Goal: Task Accomplishment & Management: Use online tool/utility

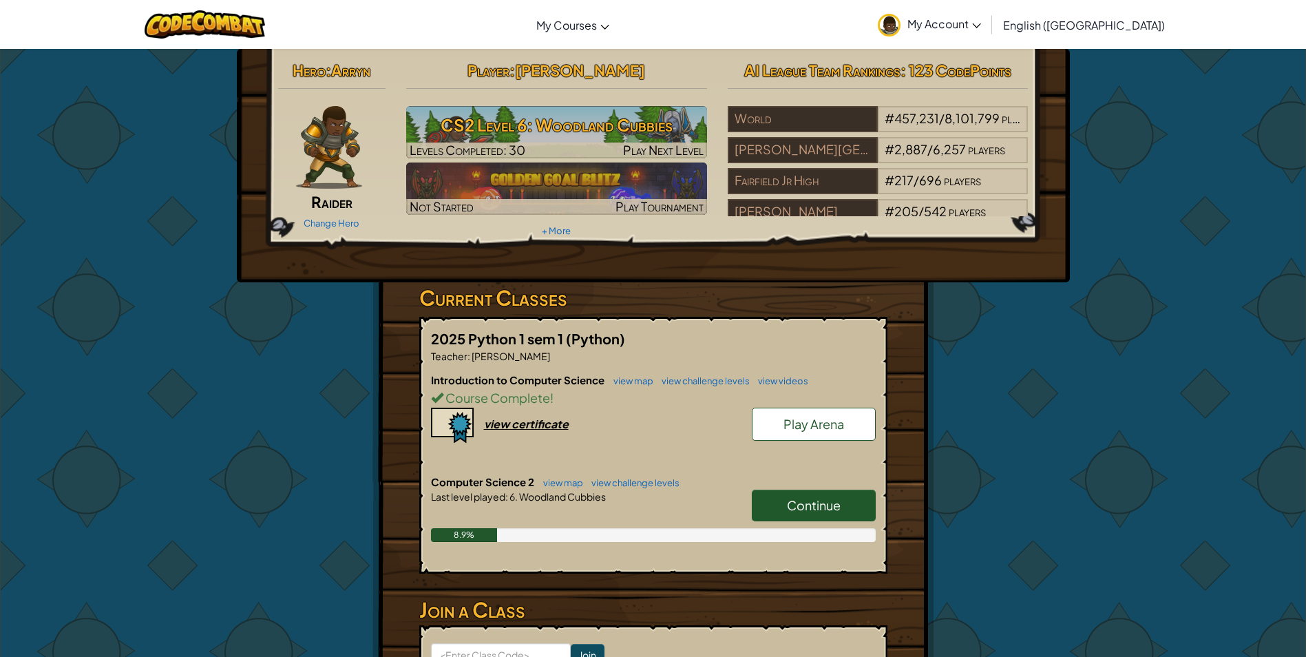
click at [776, 500] on link "Continue" at bounding box center [814, 505] width 124 height 32
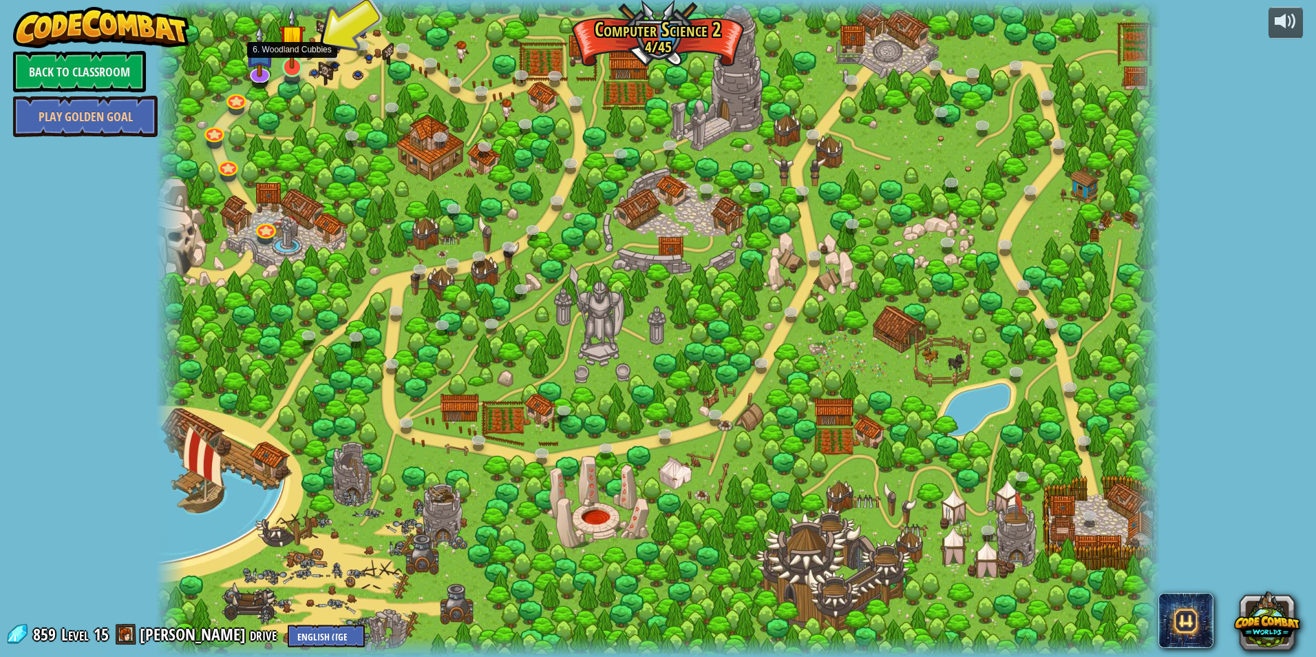
click at [286, 67] on img at bounding box center [292, 38] width 27 height 62
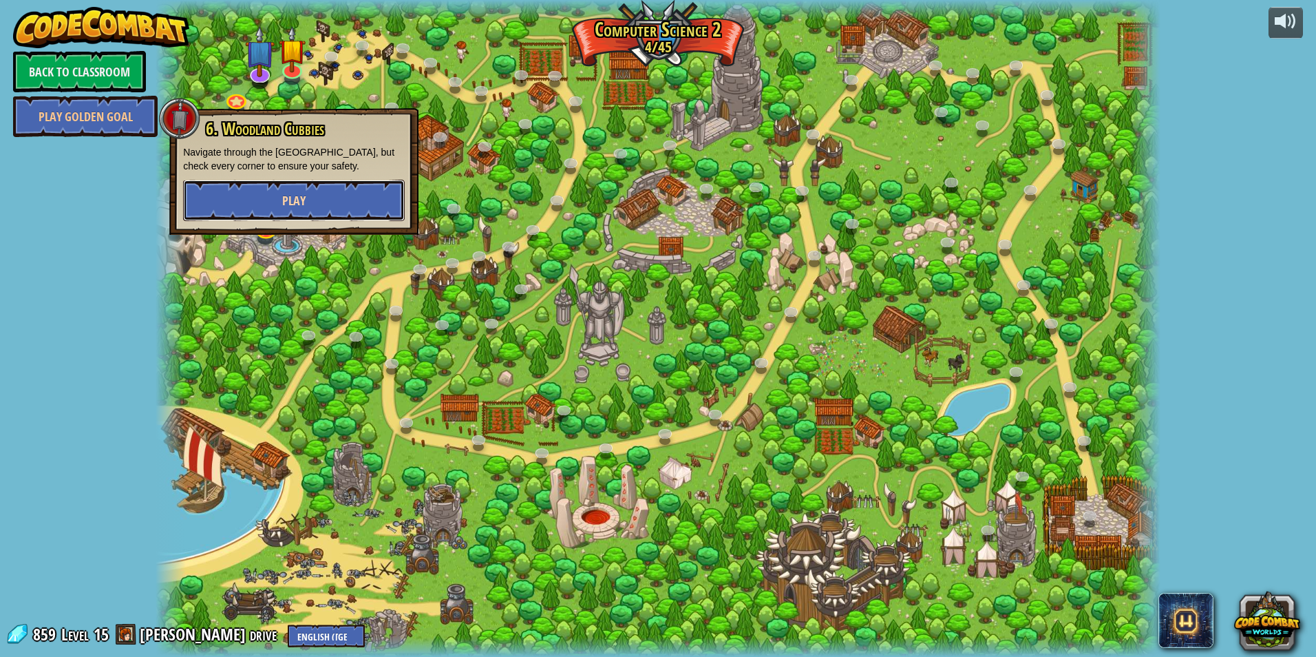
click at [287, 202] on span "Play" at bounding box center [293, 200] width 23 height 17
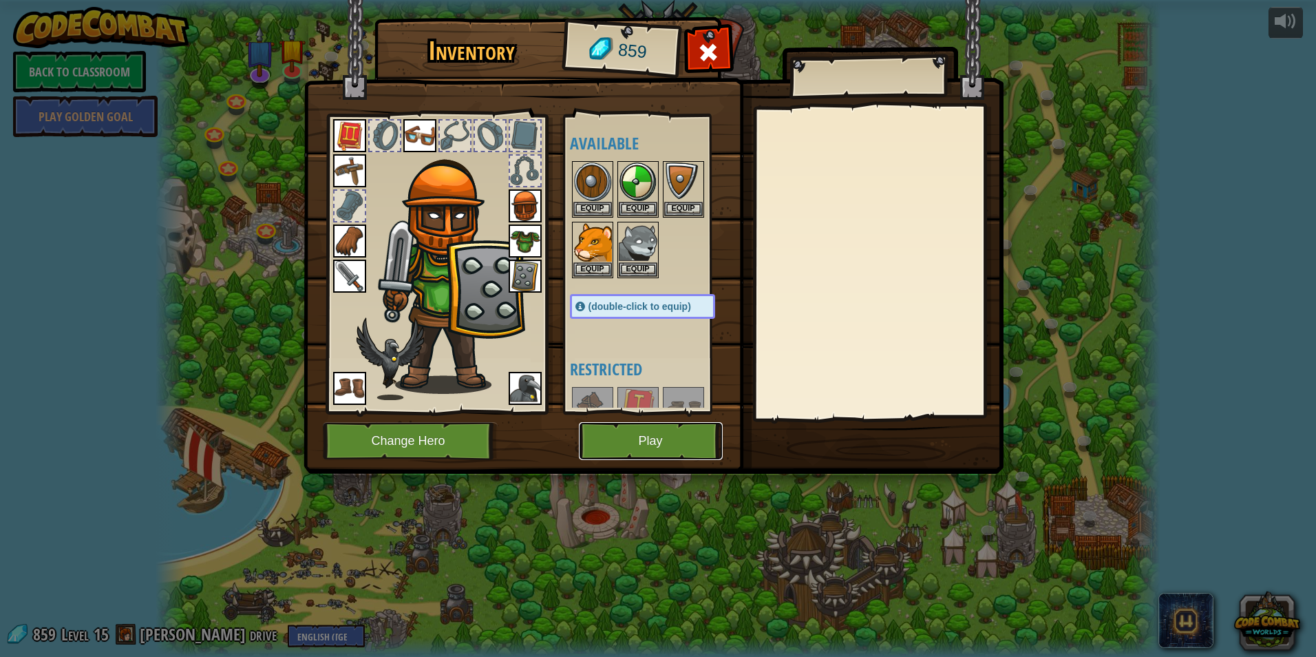
click at [614, 448] on button "Play" at bounding box center [651, 441] width 144 height 38
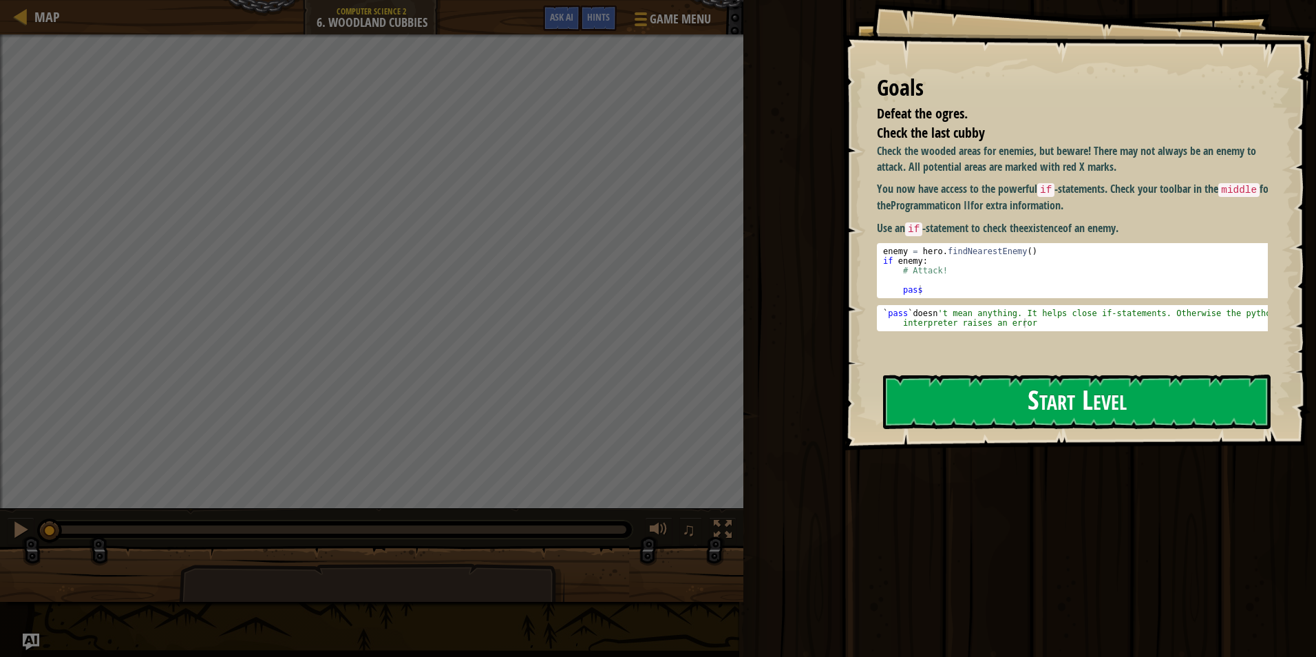
click at [1001, 374] on button "Start Level" at bounding box center [1077, 401] width 388 height 54
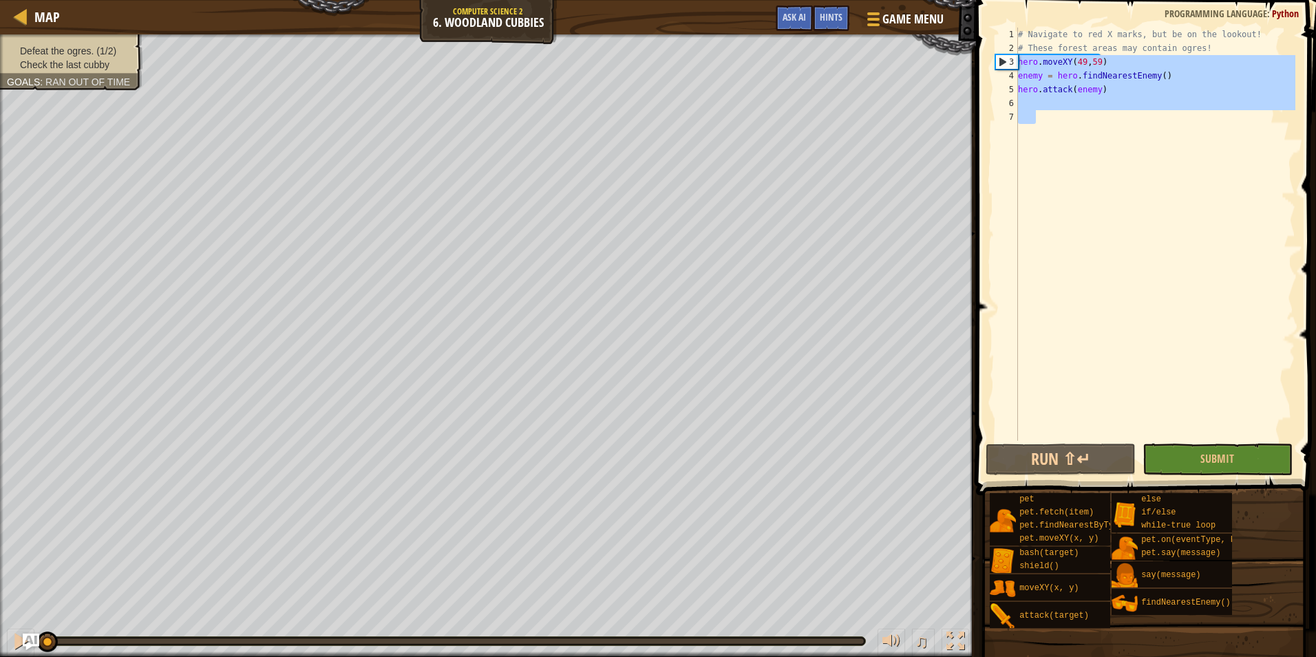
drag, startPoint x: 1192, startPoint y: 96, endPoint x: 978, endPoint y: 63, distance: 216.6
click at [978, 63] on div "1 2 3 4 5 6 7 # Navigate to red X marks, but be on the lookout! # These forest …" at bounding box center [1144, 275] width 344 height 536
type textarea "hero.moveXY(49,59) enemy = hero.findNearestEnemy()"
click at [1050, 110] on div "# Navigate to red X marks, but be on the lookout! # These forest areas may cont…" at bounding box center [1155, 234] width 280 height 413
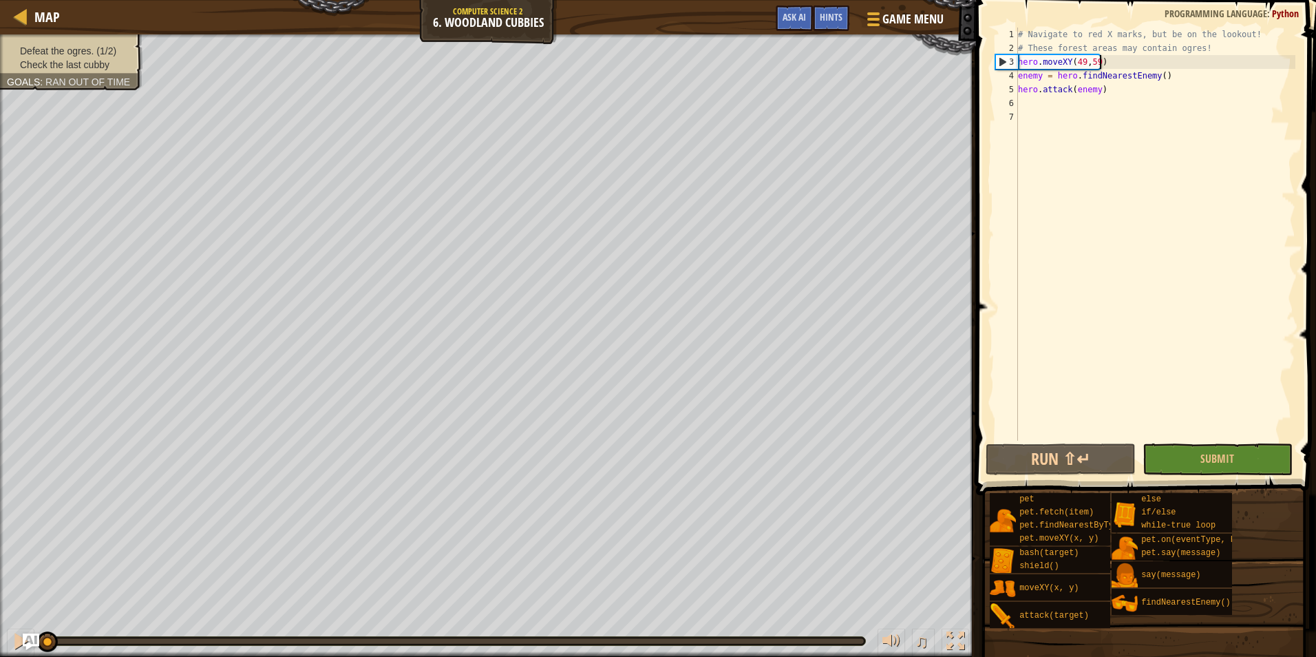
click at [1099, 61] on div "# Navigate to red X marks, but be on the lookout! # These forest areas may cont…" at bounding box center [1155, 248] width 280 height 441
type textarea "hero.moveXY(49,59)"
drag, startPoint x: 1101, startPoint y: 61, endPoint x: 996, endPoint y: 65, distance: 105.4
click at [998, 59] on div "hero.moveXY(49,59) 1 2 3 4 5 6 7 # Navigate to red X marks, but be on the looko…" at bounding box center [1144, 234] width 303 height 413
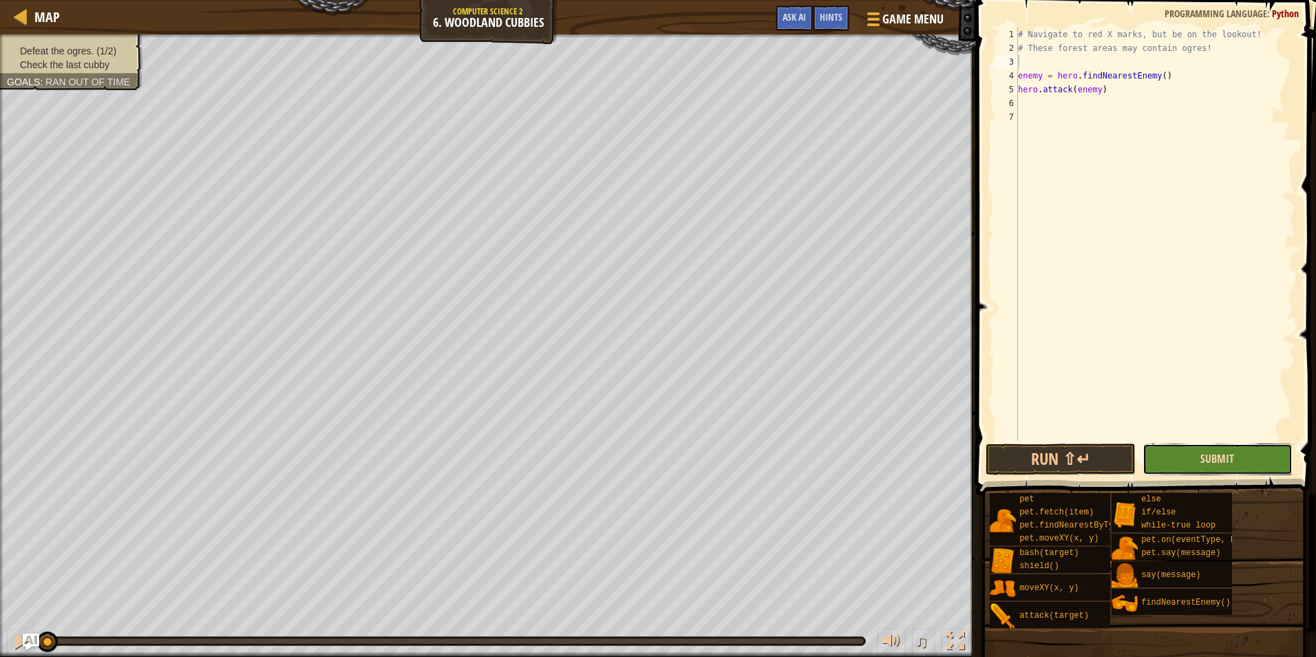
click at [1213, 461] on span "Submit" at bounding box center [1217, 458] width 34 height 15
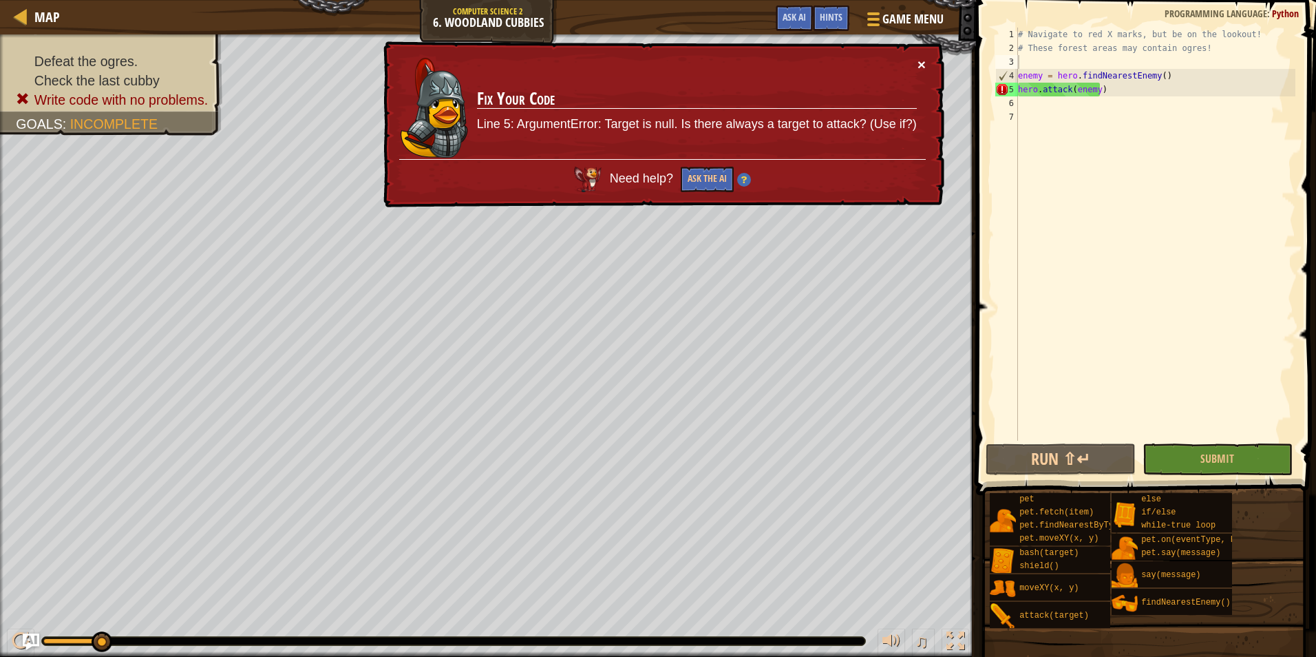
click at [922, 61] on button "×" at bounding box center [922, 64] width 8 height 14
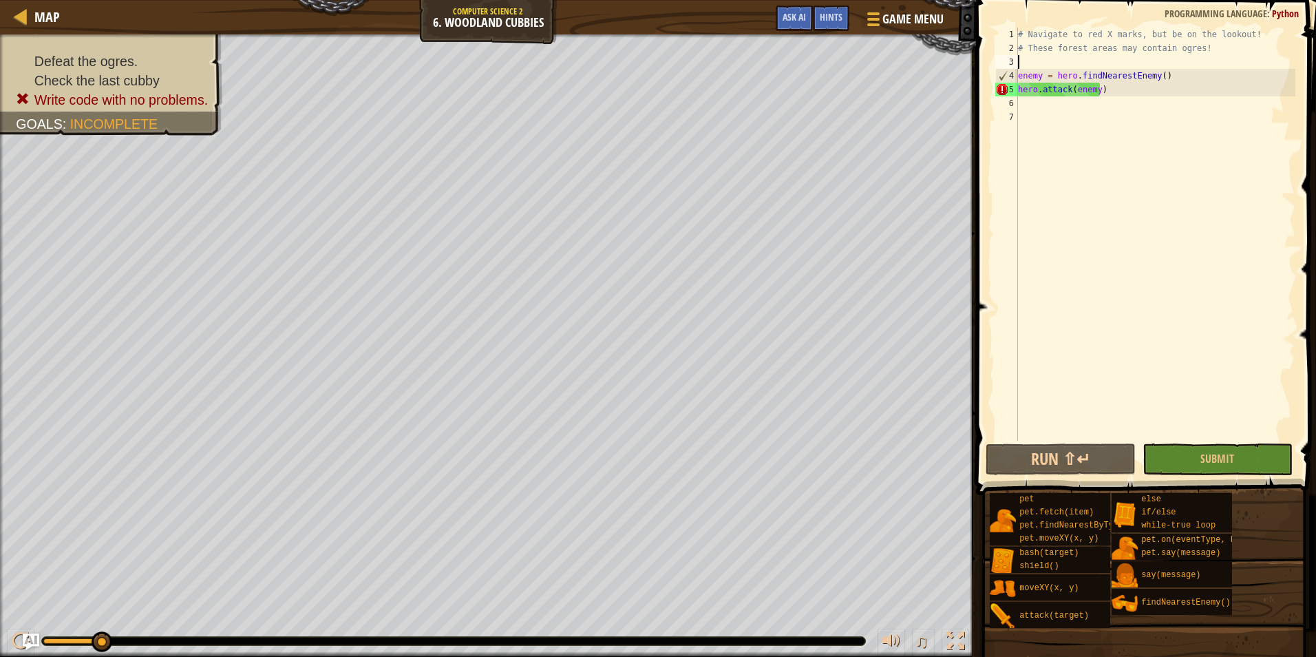
type textarea "h"
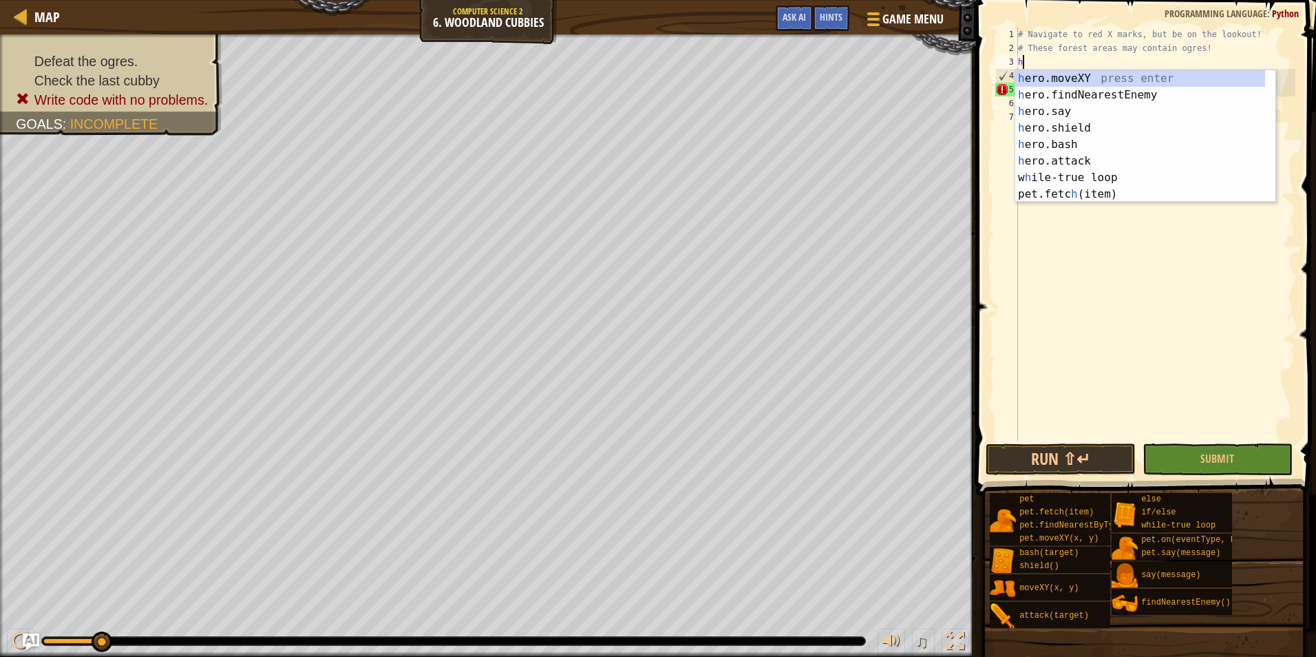
scroll to position [6, 0]
click at [1213, 433] on div "# Navigate to red X marks, but be on the lookout! # These forest areas may cont…" at bounding box center [1155, 248] width 280 height 441
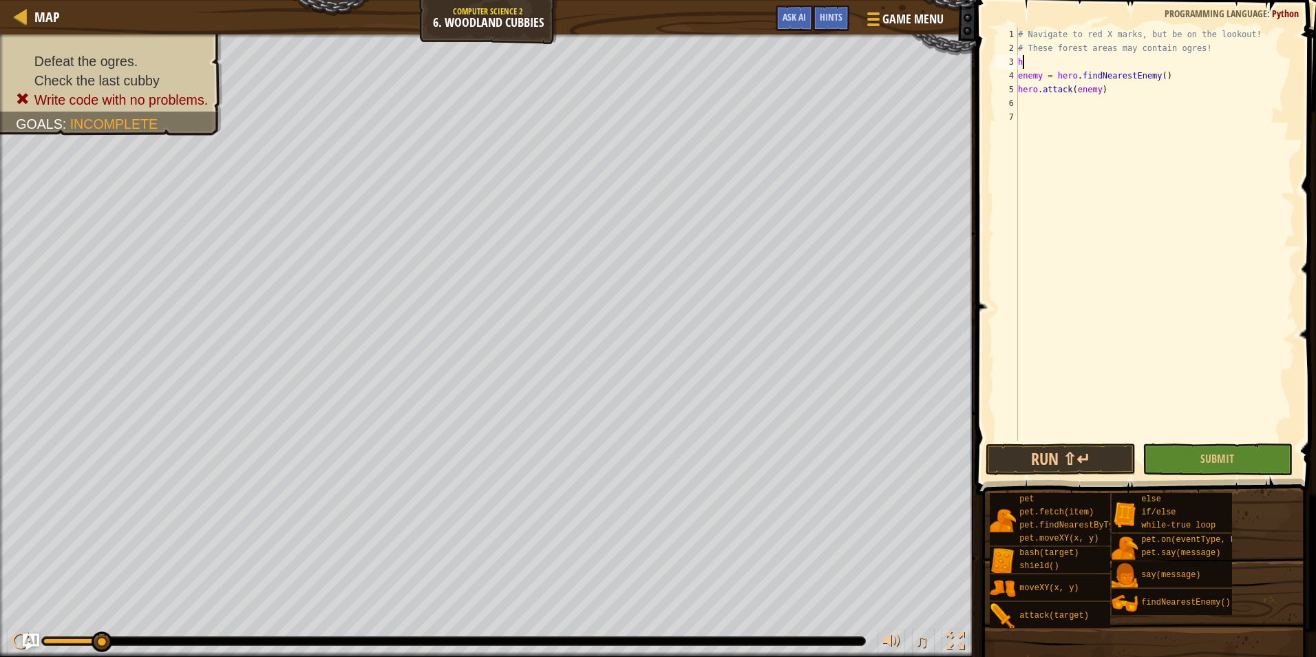
click at [1088, 59] on div "# Navigate to red X marks, but be on the lookout! # These forest areas may cont…" at bounding box center [1155, 248] width 280 height 441
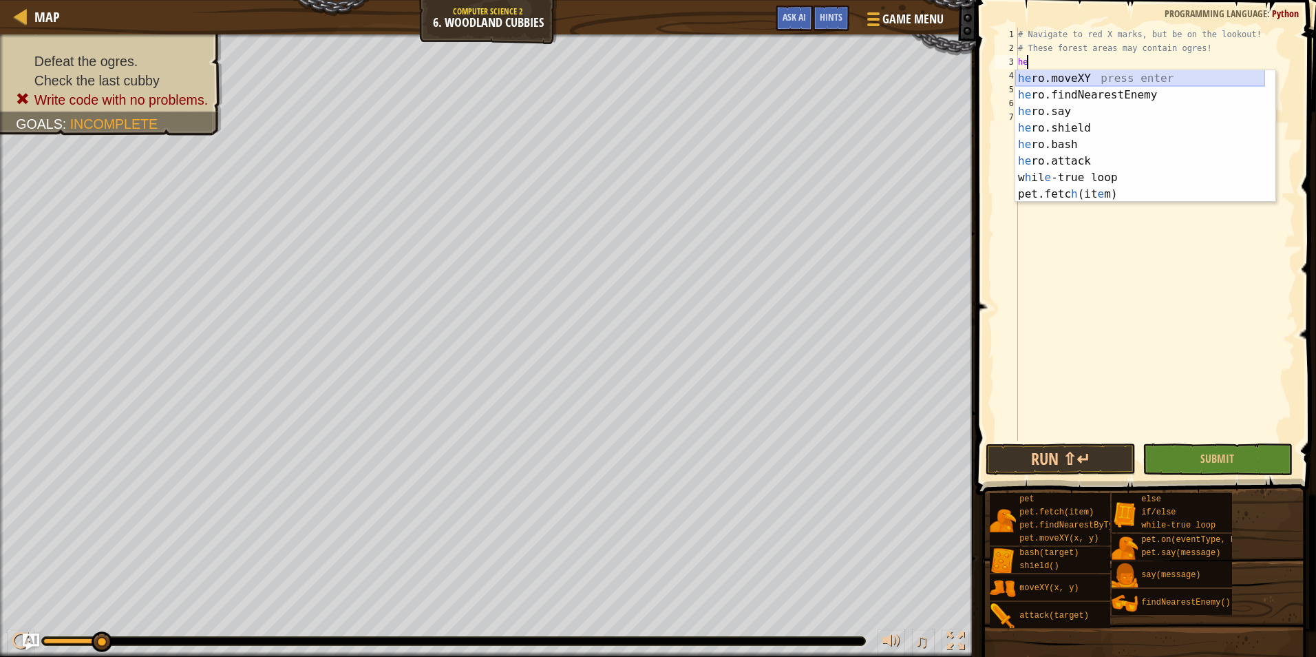
click at [1080, 74] on div "he ro.moveXY press enter he ro.findNearestEnemy press enter he ro.say press ent…" at bounding box center [1140, 152] width 250 height 165
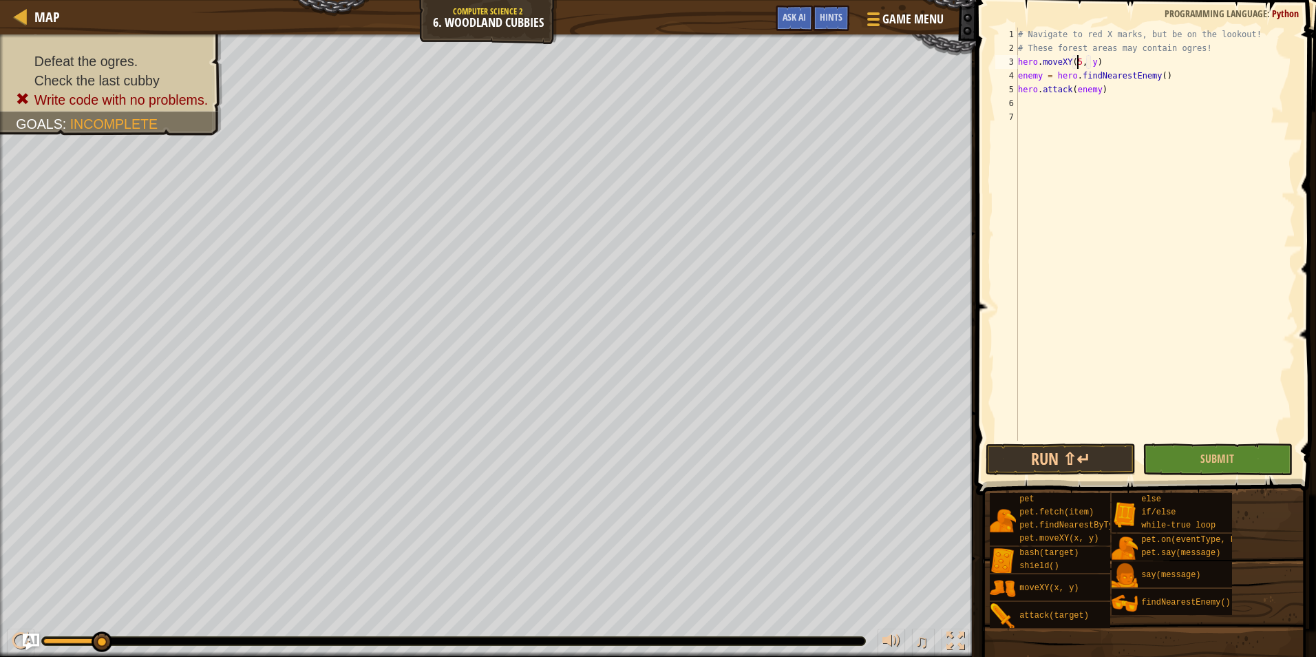
scroll to position [6, 6]
click at [1090, 67] on div "# Navigate to red X marks, but be on the lookout! # These forest areas may cont…" at bounding box center [1155, 248] width 280 height 441
click at [1107, 61] on div "# Navigate to red X marks, but be on the lookout! # These forest areas may cont…" at bounding box center [1155, 248] width 280 height 441
click at [1103, 63] on div "# Navigate to red X marks, but be on the lookout! # These forest areas may cont…" at bounding box center [1155, 248] width 280 height 441
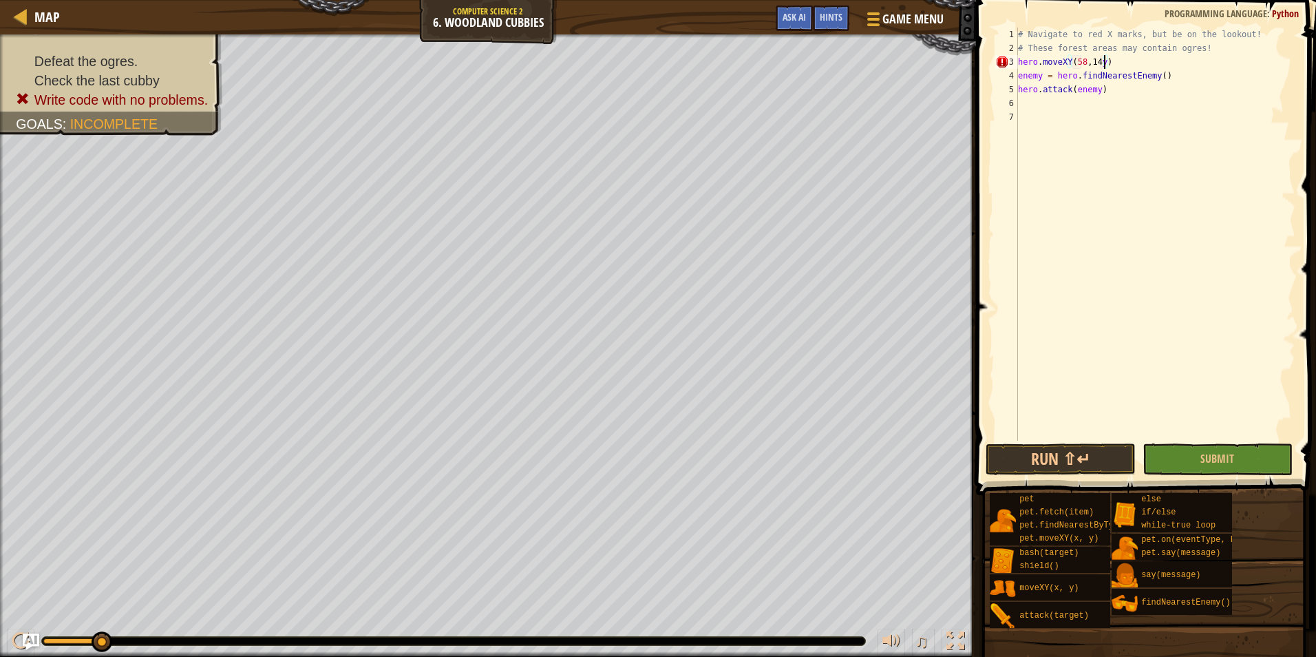
scroll to position [6, 6]
drag, startPoint x: 1246, startPoint y: 483, endPoint x: 1244, endPoint y: 474, distance: 8.5
click at [1244, 464] on button "Submit" at bounding box center [1218, 459] width 150 height 32
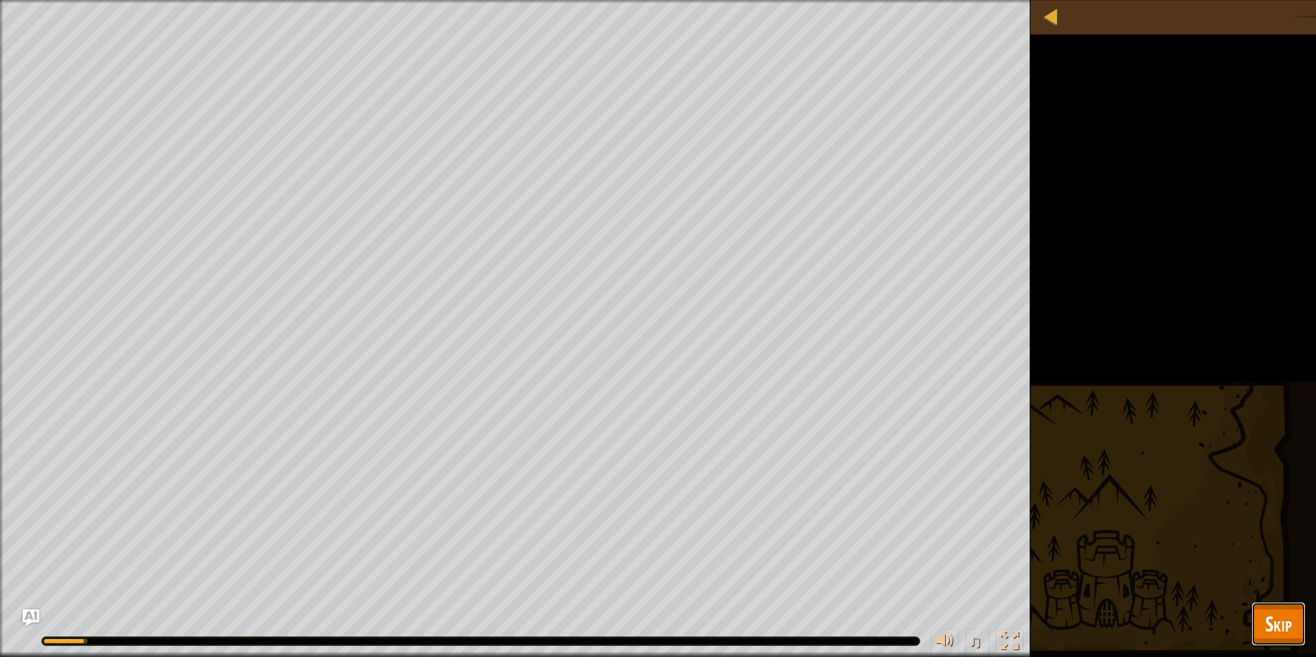
click at [1274, 622] on span "Skip" at bounding box center [1278, 623] width 27 height 28
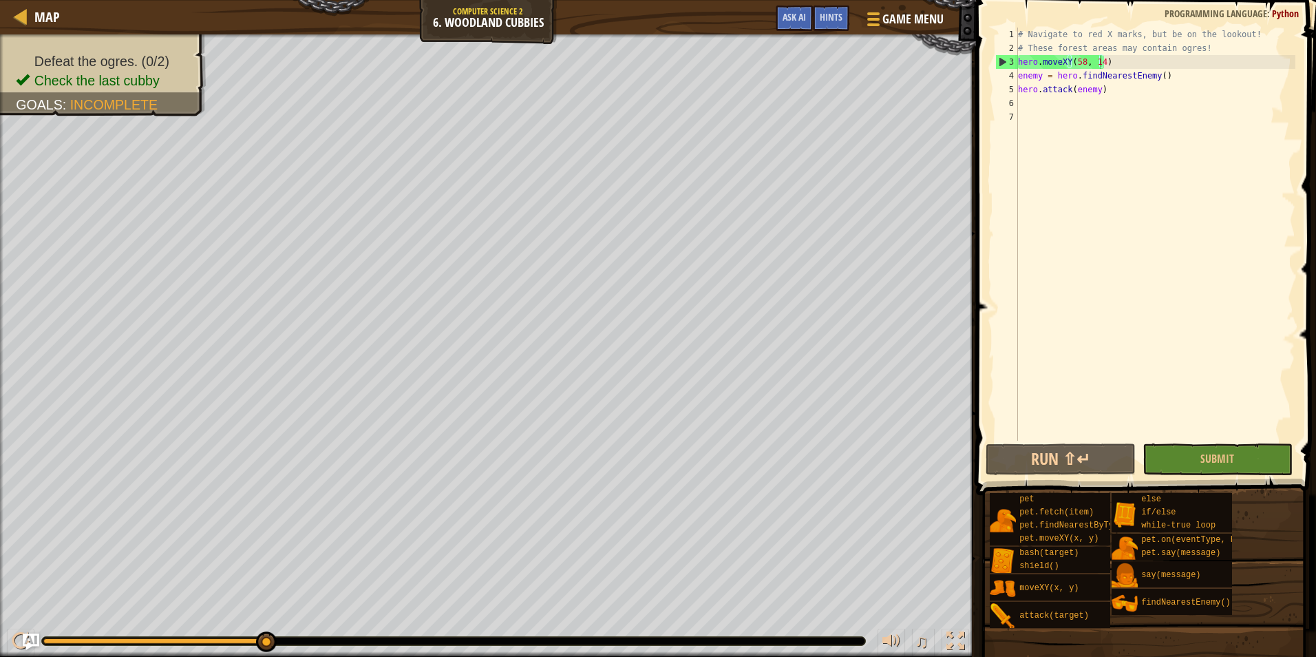
type textarea "hero.attack(enemy)"
click at [1099, 89] on div "# Navigate to red X marks, but be on the lookout! # These forest areas may cont…" at bounding box center [1155, 248] width 280 height 441
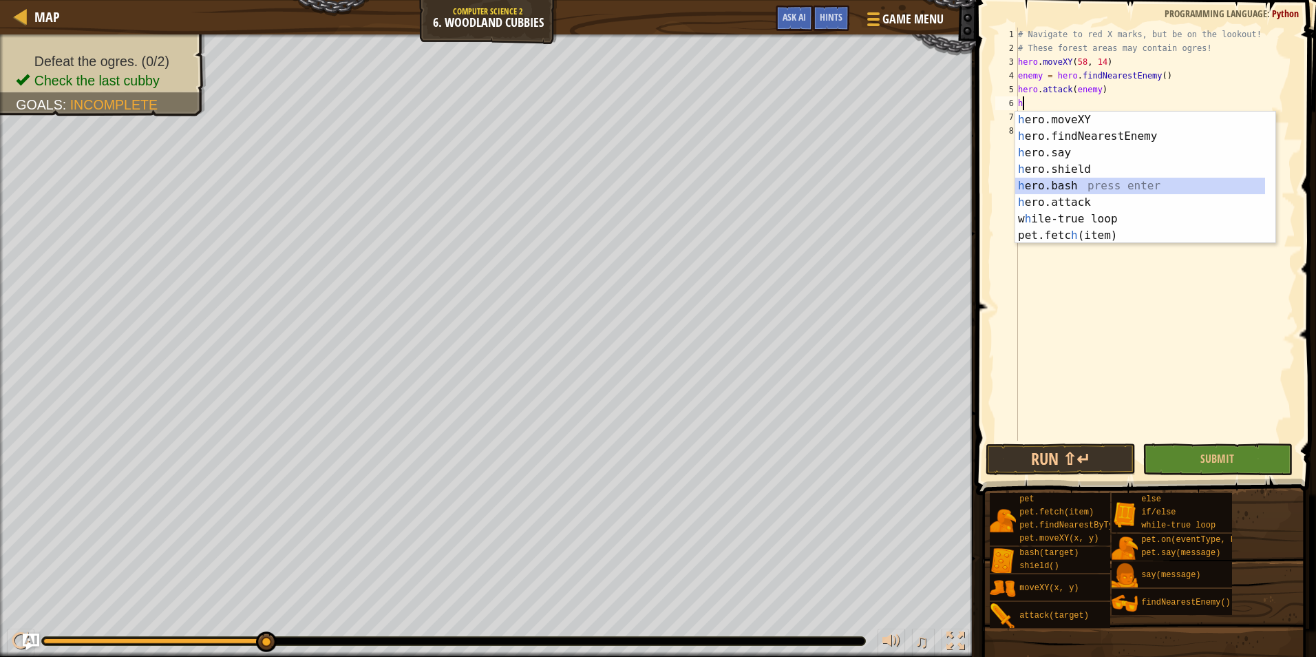
click at [1074, 189] on div "h ero.moveXY press enter h ero.findNearestEnemy press enter h ero.say press ent…" at bounding box center [1140, 194] width 250 height 165
type textarea "hero.bash(enemy)"
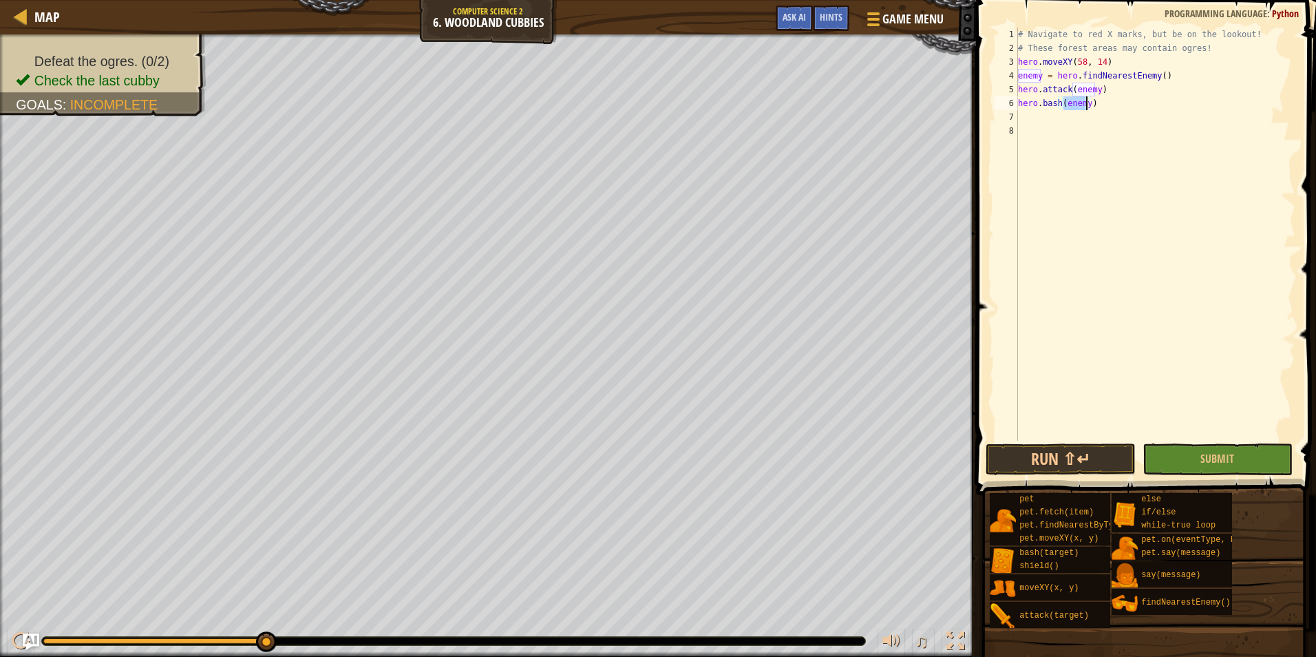
click at [1121, 114] on div "# Navigate to red X marks, but be on the lookout! # These forest areas may cont…" at bounding box center [1155, 248] width 280 height 441
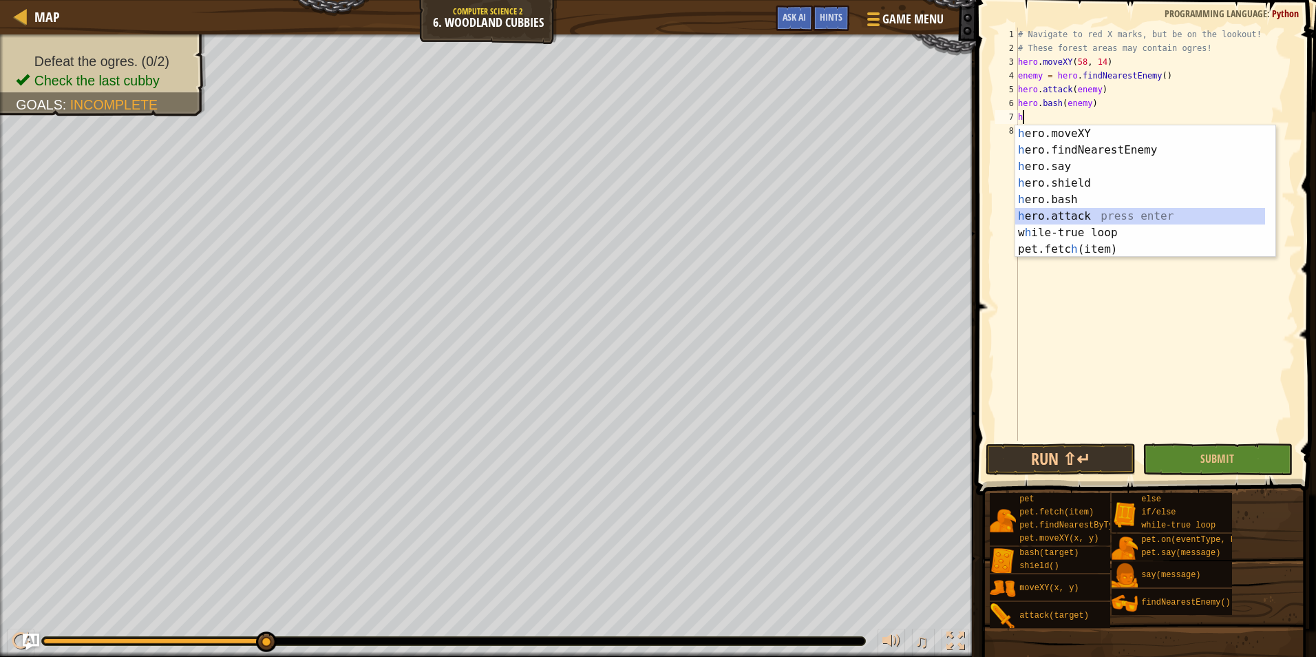
click at [1079, 217] on div "h ero.moveXY press enter h ero.findNearestEnemy press enter h ero.say press ent…" at bounding box center [1140, 207] width 250 height 165
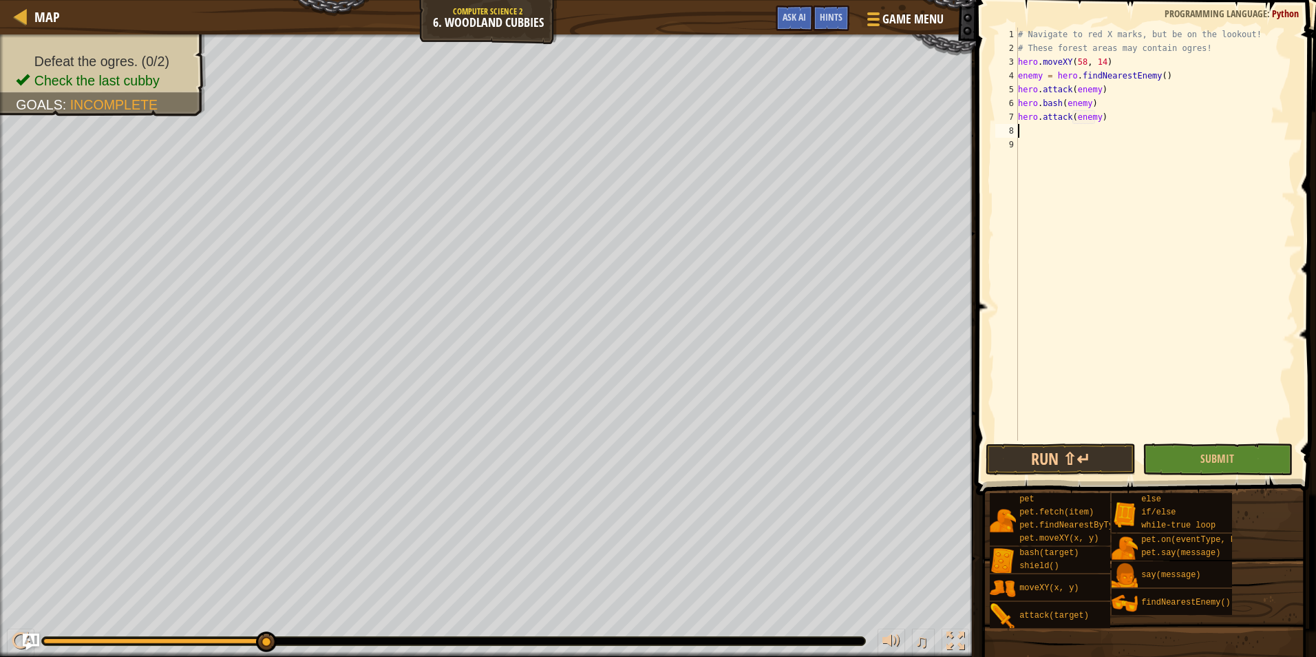
type textarea "hero.attack(enemy)h"
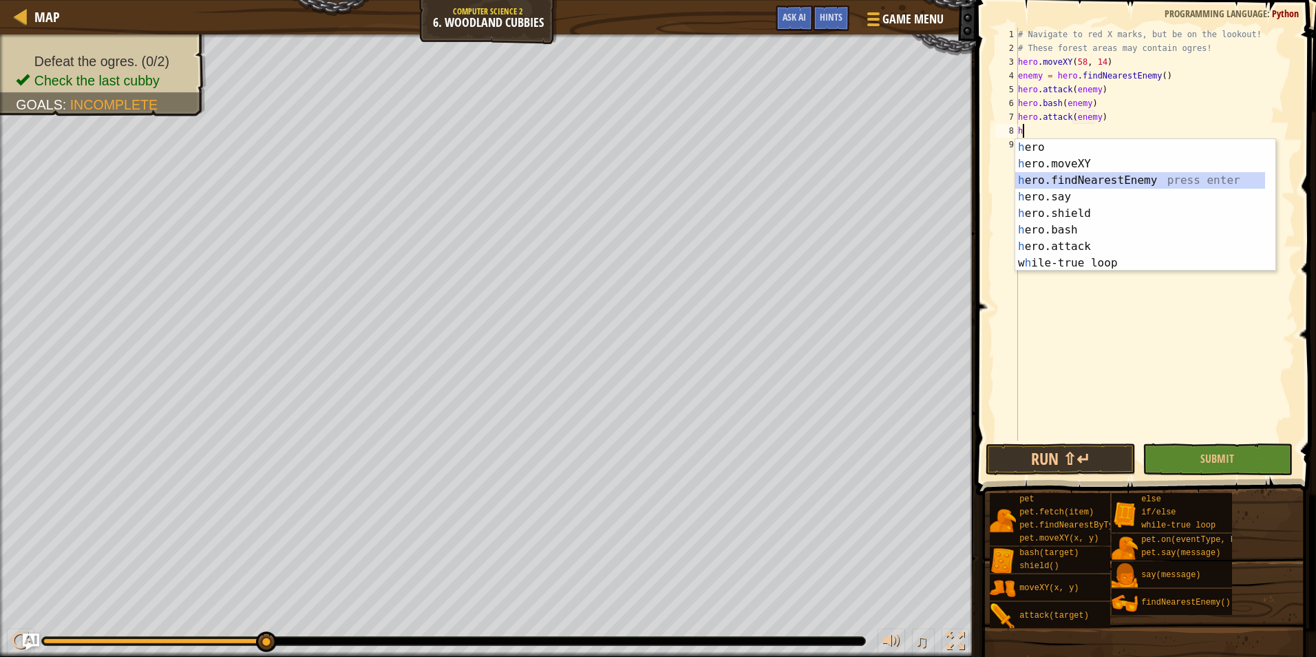
click at [1100, 178] on div "h ero press enter h ero.moveXY press enter h ero.findNearestEnemy press enter h…" at bounding box center [1140, 221] width 250 height 165
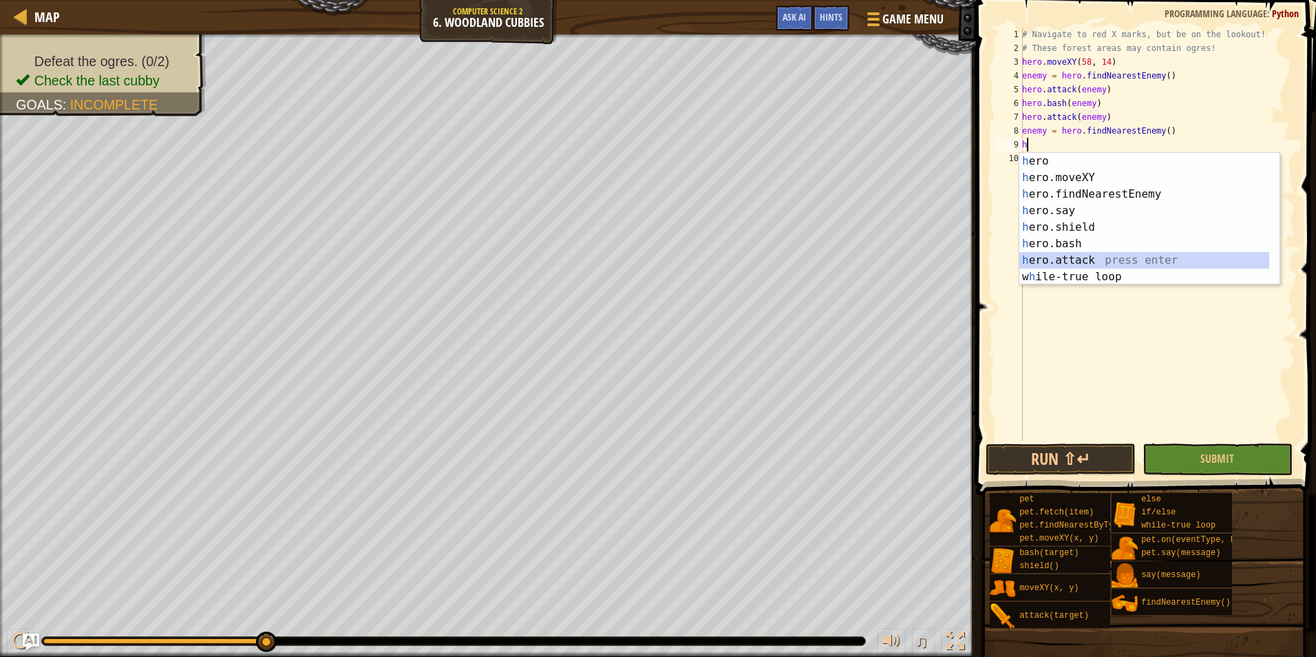
click at [1077, 253] on div "h ero press enter h ero.moveXY press enter h ero.findNearestEnemy press enter h…" at bounding box center [1144, 235] width 250 height 165
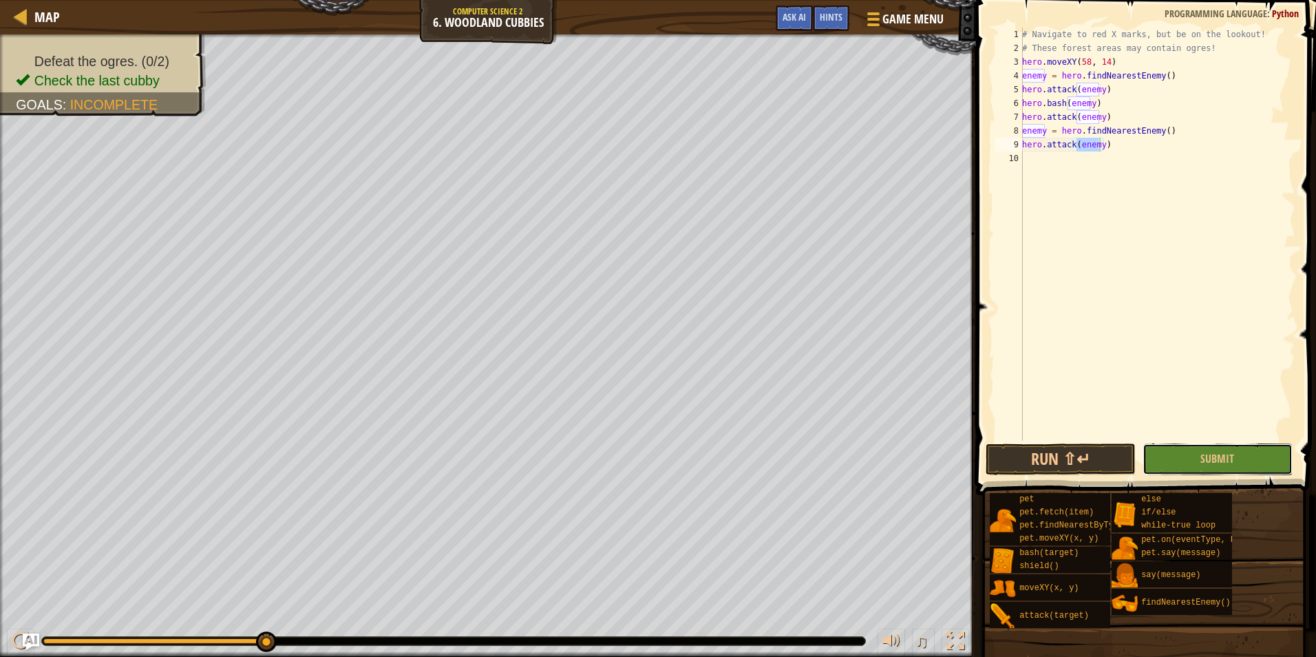
click at [1191, 450] on button "Submit" at bounding box center [1218, 459] width 150 height 32
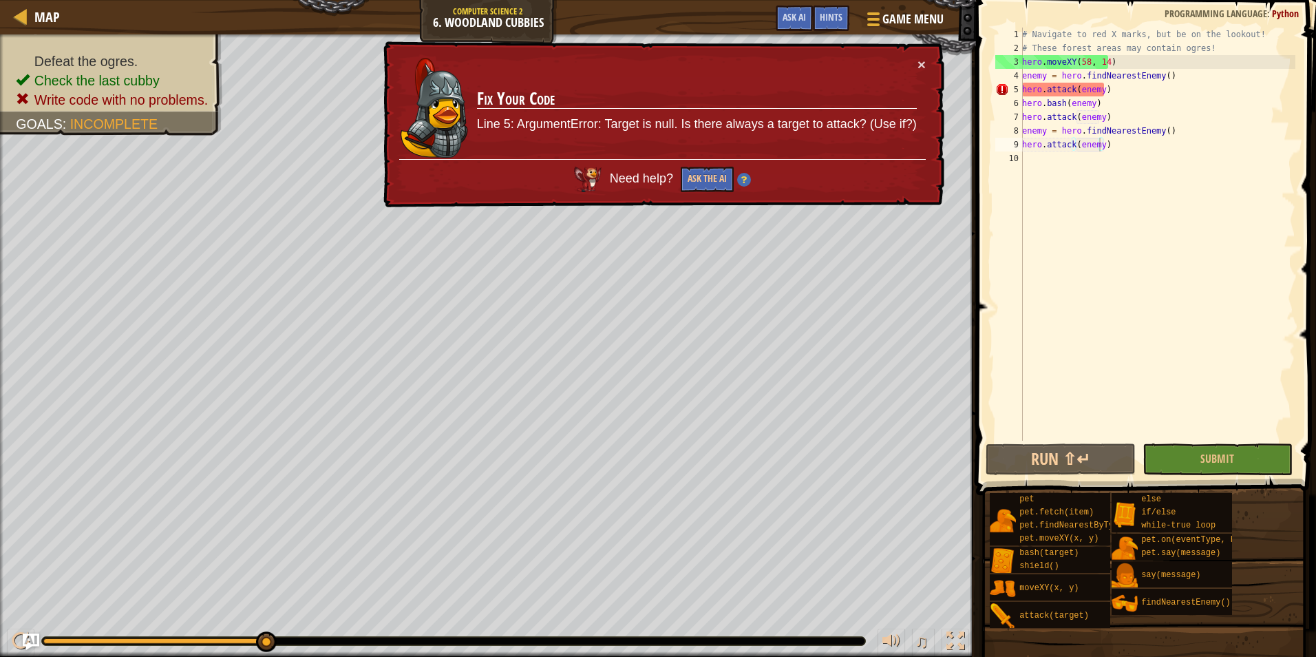
click at [1024, 89] on div "# Navigate to red X marks, but be on the lookout! # These forest areas may cont…" at bounding box center [1157, 248] width 276 height 441
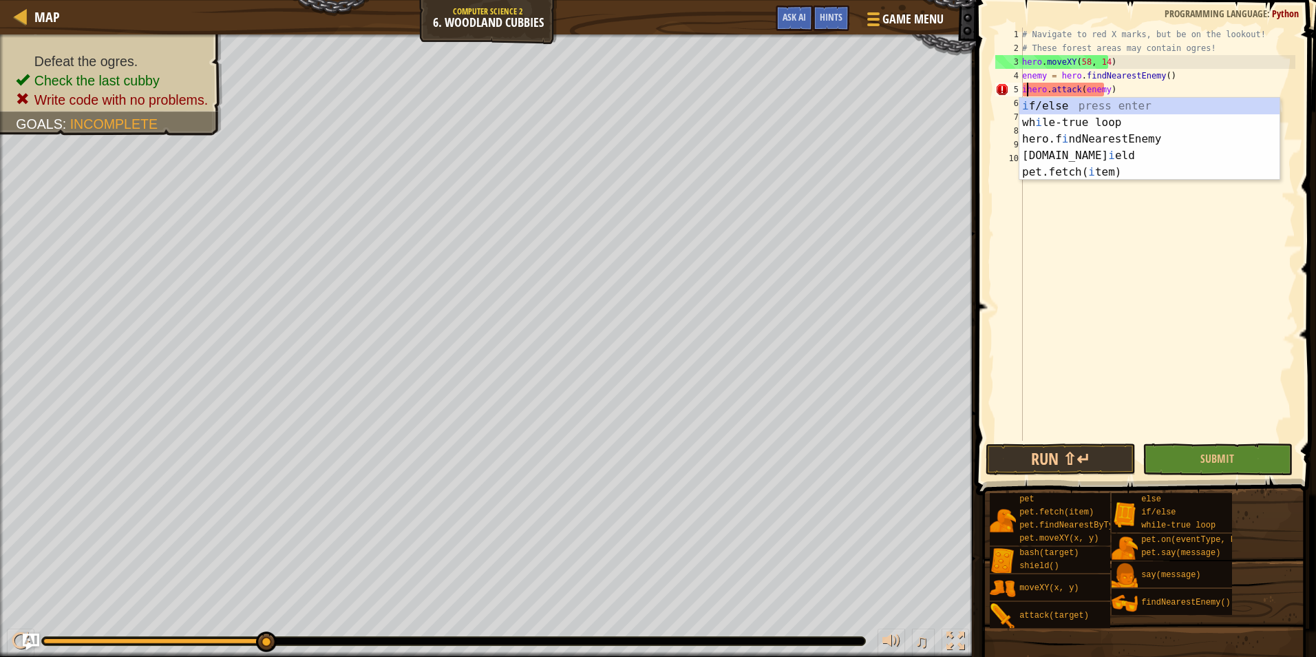
type textarea "ifhero.attack(enemy)"
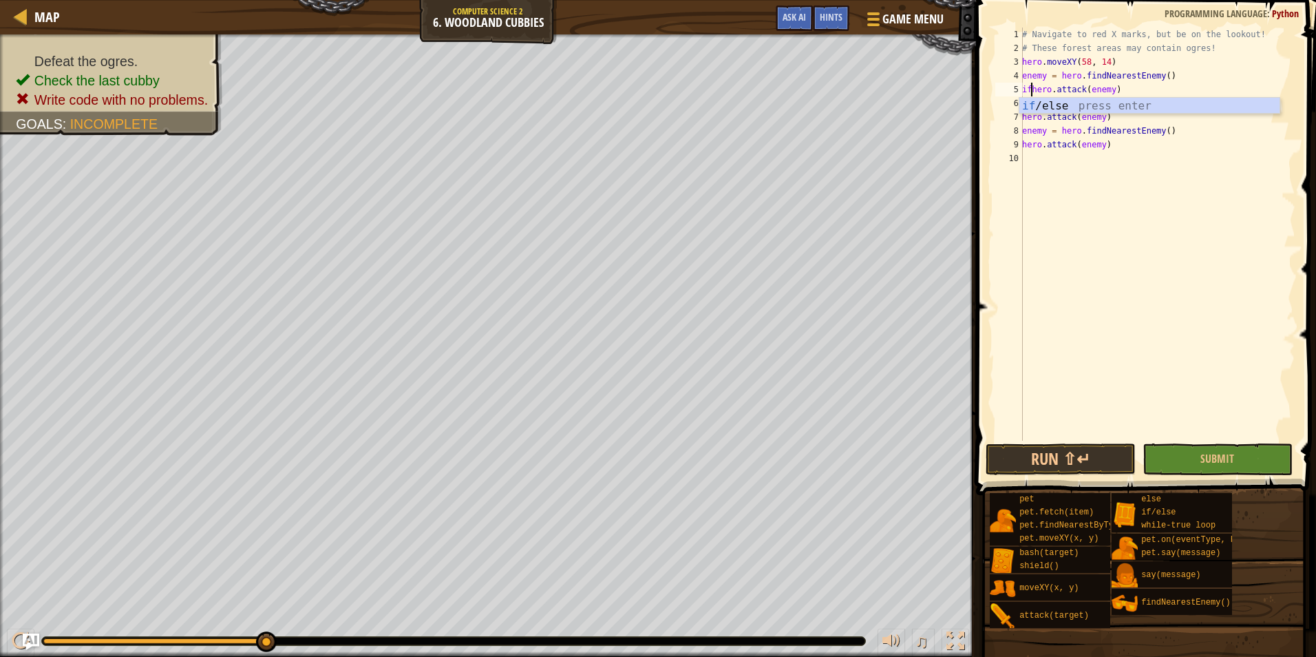
drag, startPoint x: 1172, startPoint y: 211, endPoint x: 1187, endPoint y: 251, distance: 43.6
click at [1171, 211] on div "# Navigate to red X marks, but be on the lookout! # These forest areas may cont…" at bounding box center [1157, 248] width 276 height 441
drag, startPoint x: 1220, startPoint y: 456, endPoint x: 1214, endPoint y: 443, distance: 14.8
click at [1213, 454] on span "Submit" at bounding box center [1217, 458] width 34 height 15
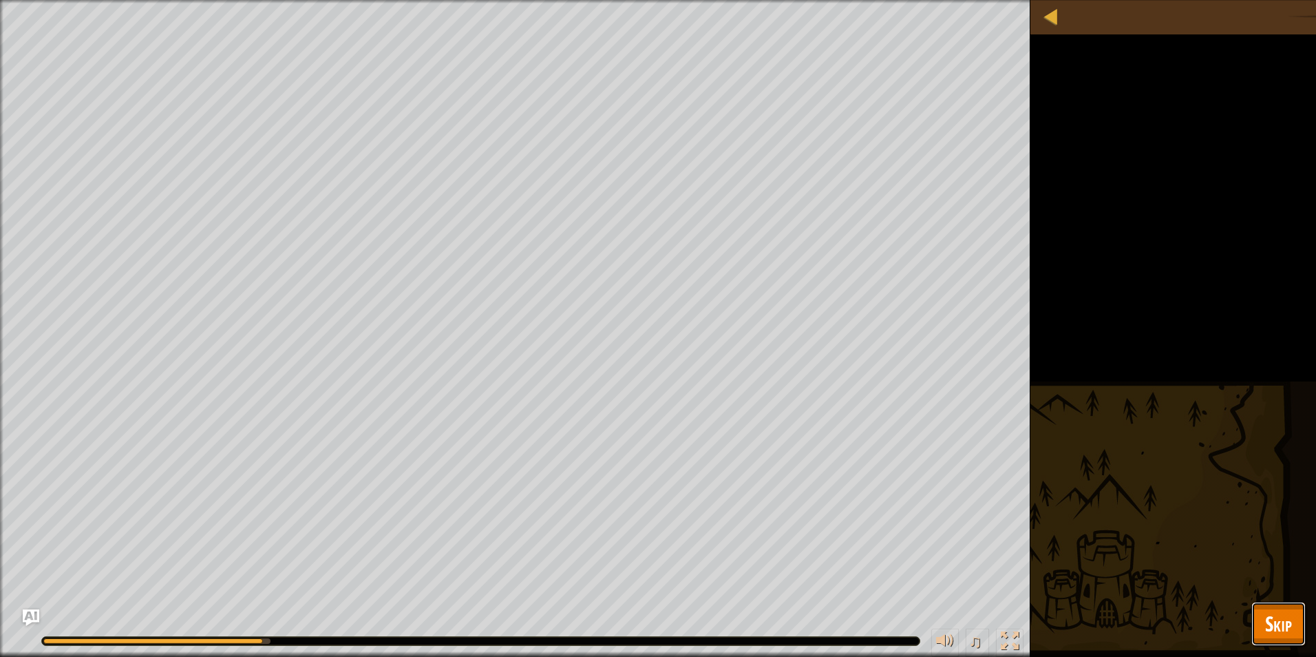
click at [1286, 608] on button "Skip" at bounding box center [1278, 624] width 54 height 44
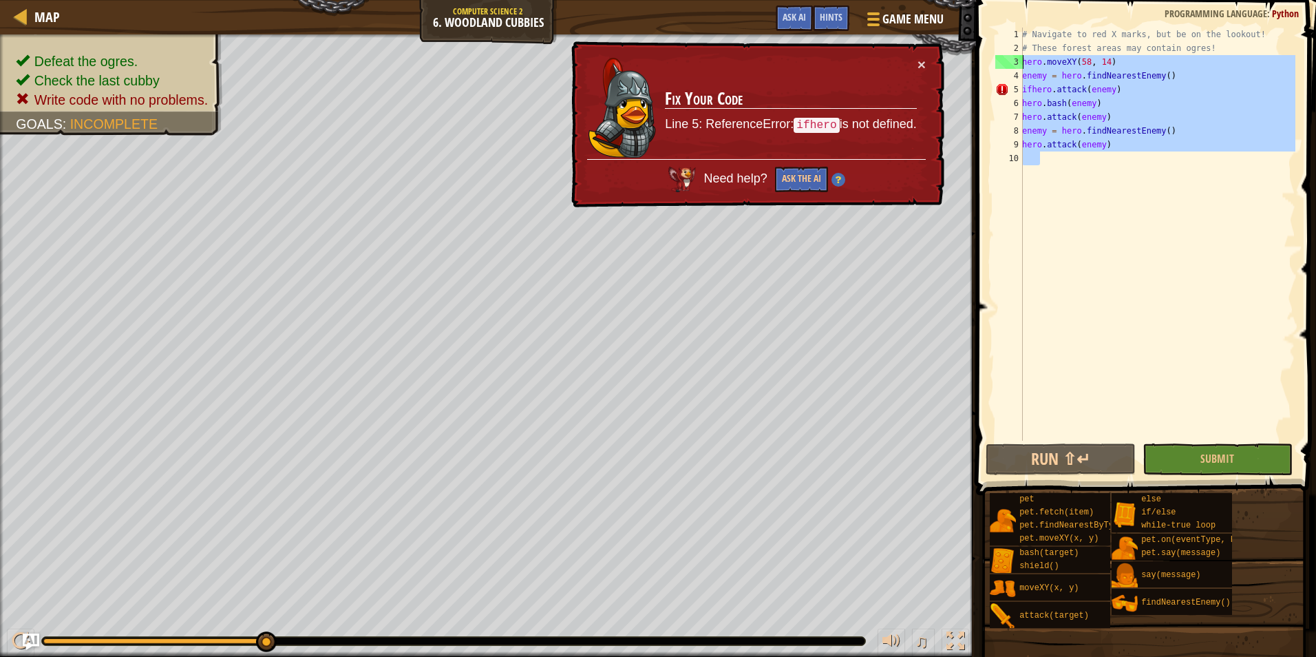
drag, startPoint x: 1158, startPoint y: 177, endPoint x: 1006, endPoint y: 33, distance: 209.9
click at [1006, 33] on div "1 2 3 4 5 6 7 8 9 10 # Navigate to red X marks, but be on the lookout! # These …" at bounding box center [1144, 234] width 303 height 413
type textarea "# Navigate to red X marks, but be on the lookout! # These forest areas may cont…"
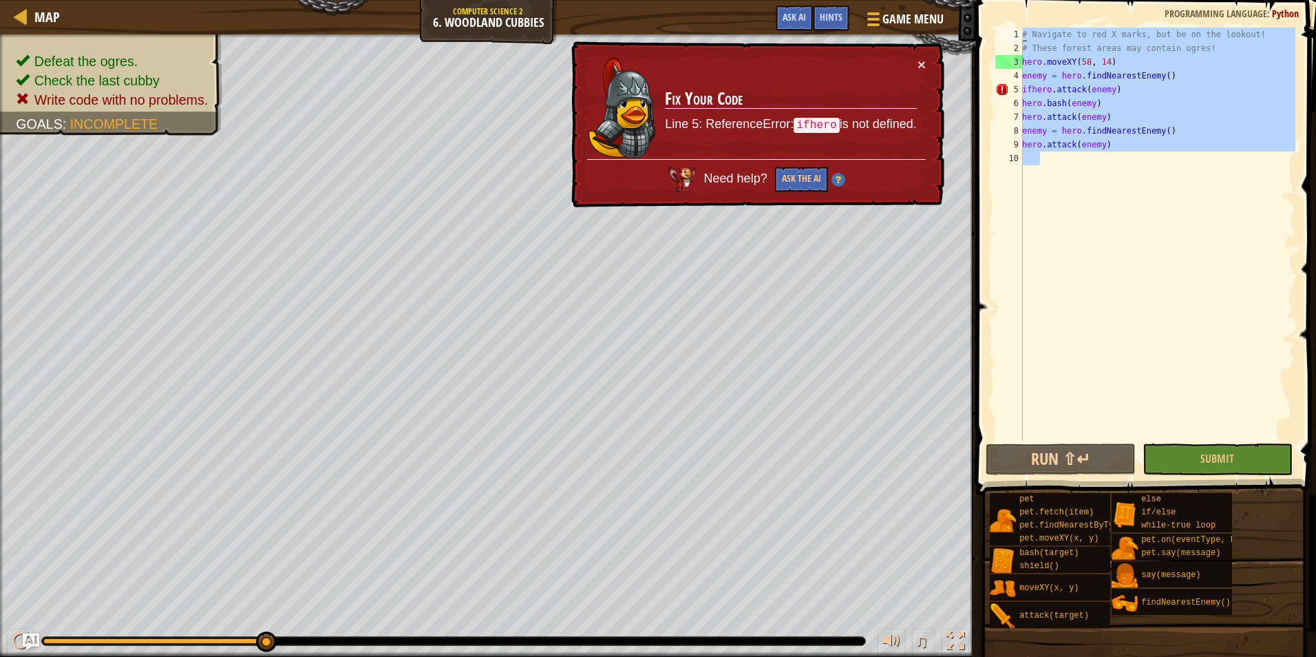
scroll to position [6, 0]
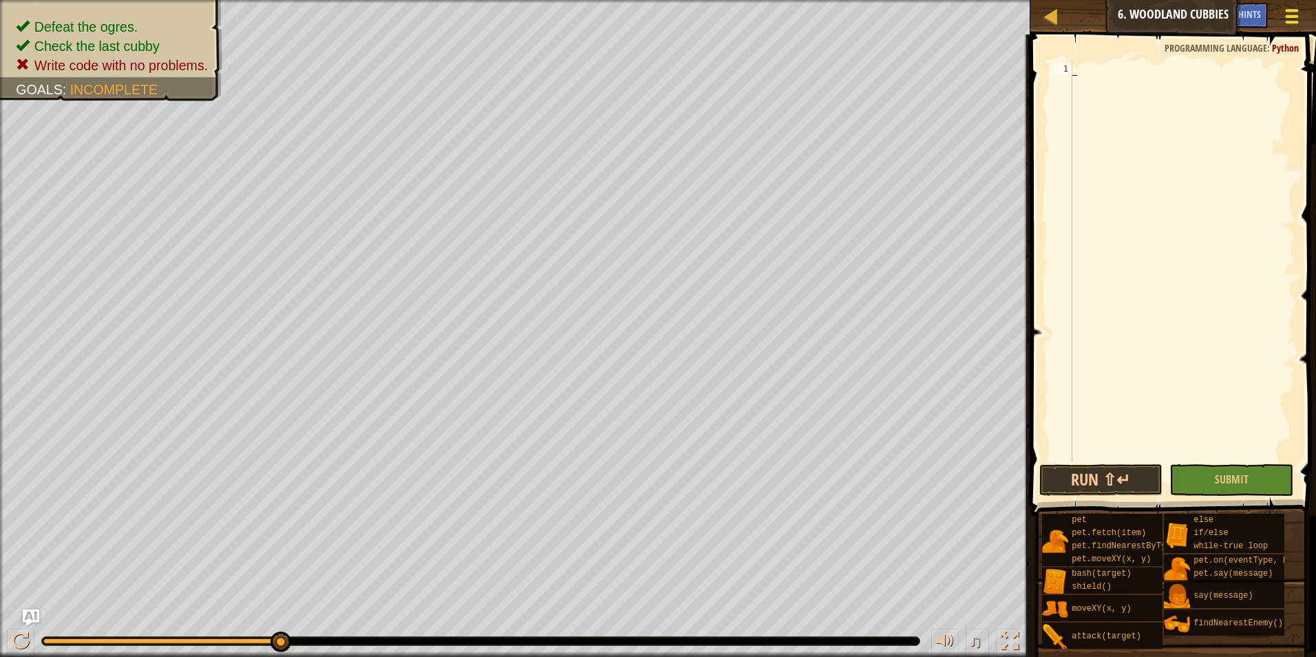
click at [1289, 14] on div at bounding box center [1291, 16] width 19 height 20
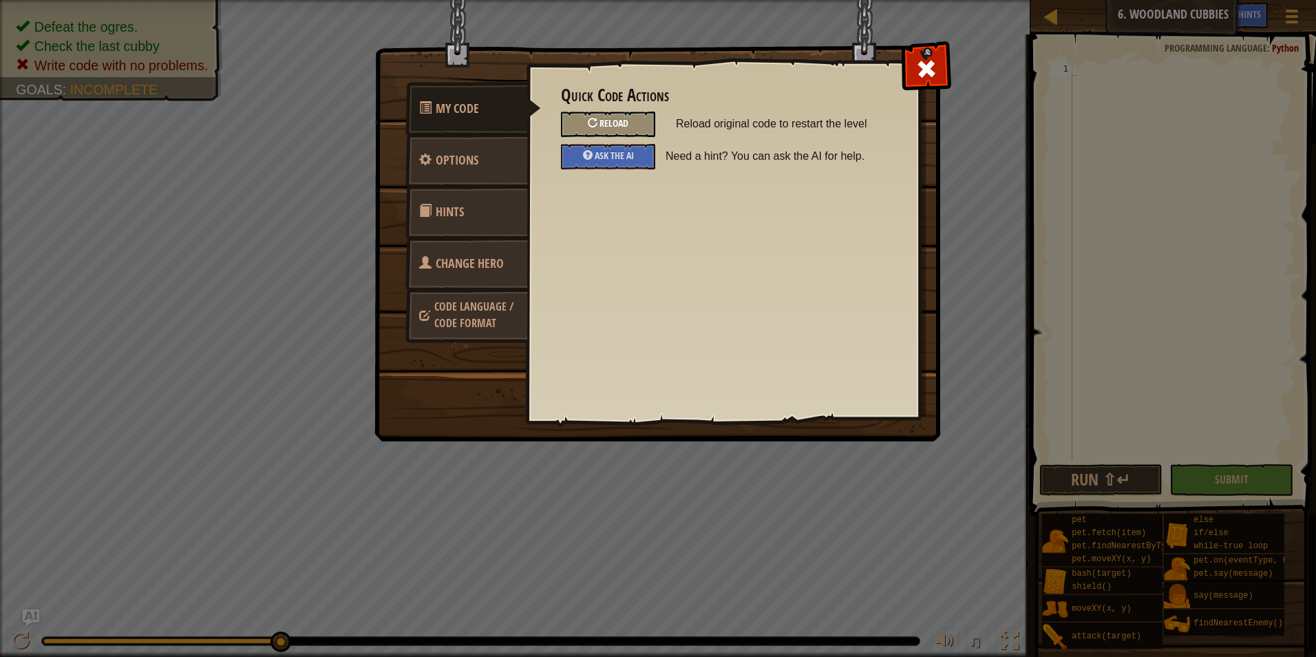
click at [608, 118] on span "Reload" at bounding box center [614, 122] width 29 height 13
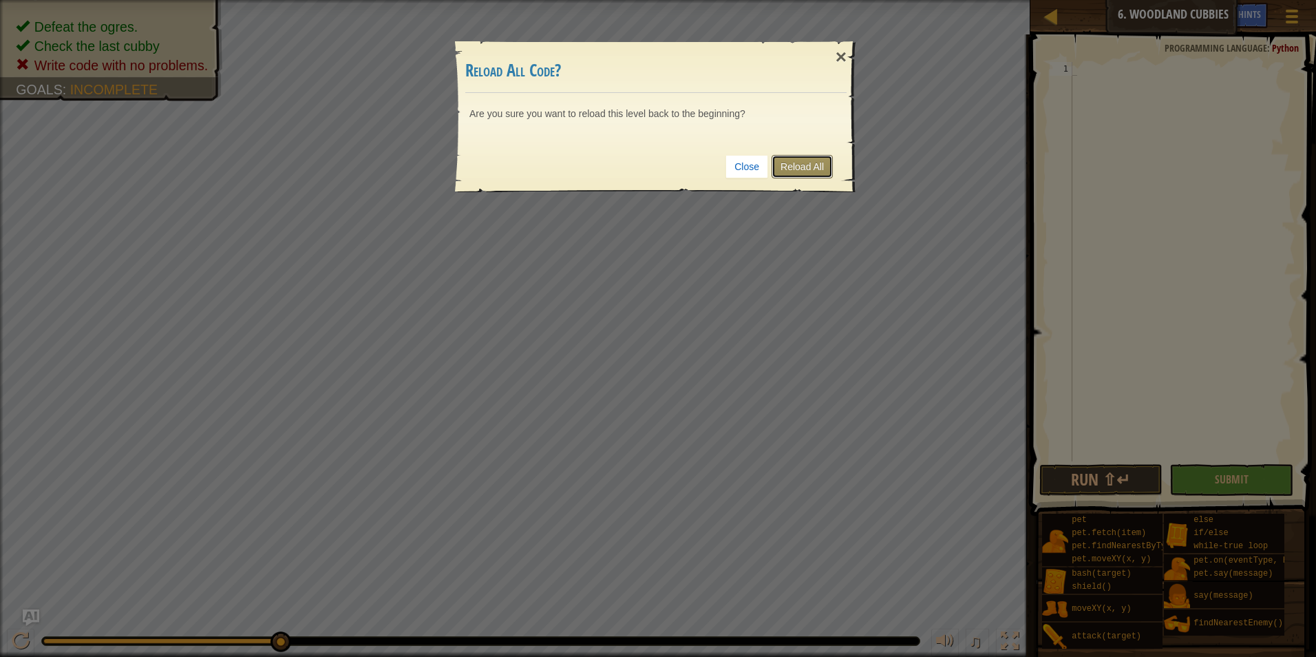
click at [777, 165] on link "Reload All" at bounding box center [802, 166] width 61 height 23
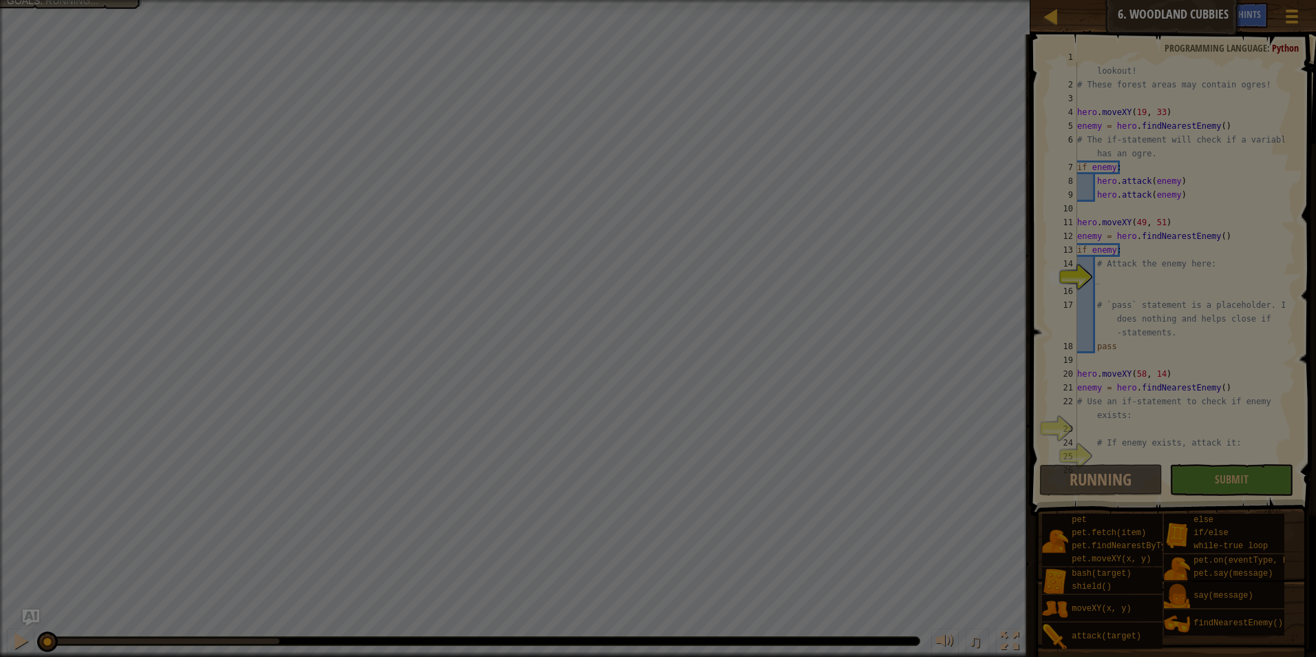
scroll to position [21, 0]
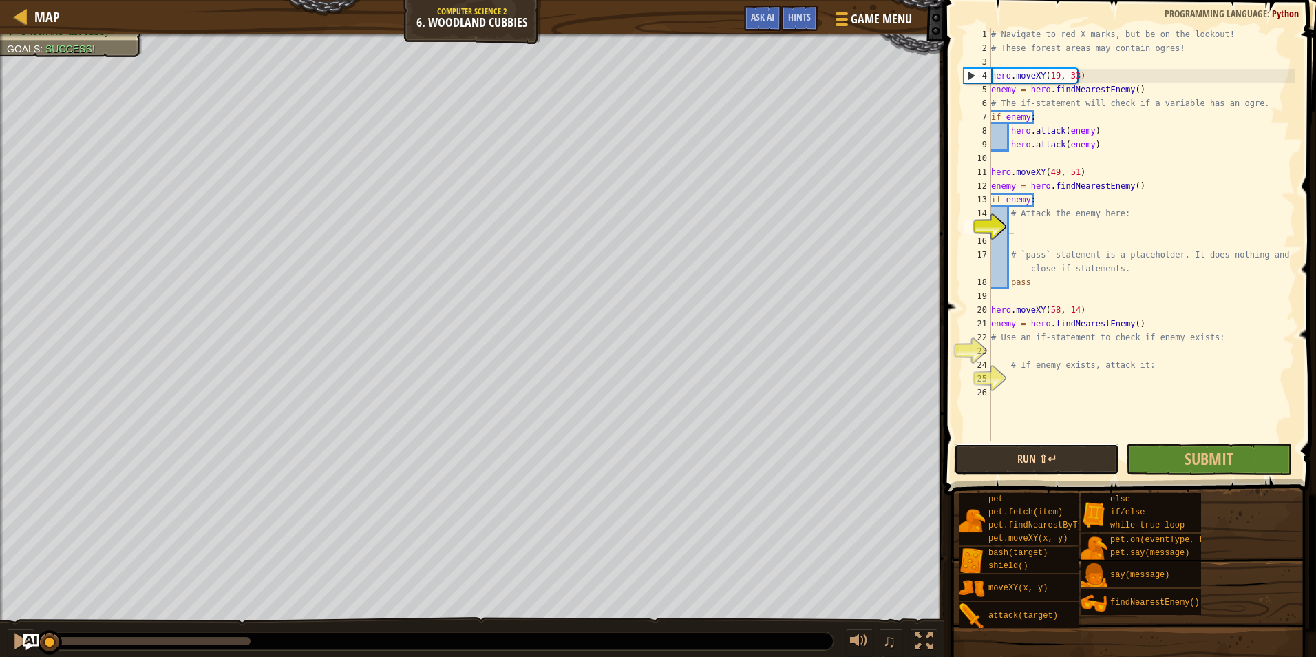
click at [1035, 461] on button "Run ⇧↵" at bounding box center [1036, 459] width 165 height 32
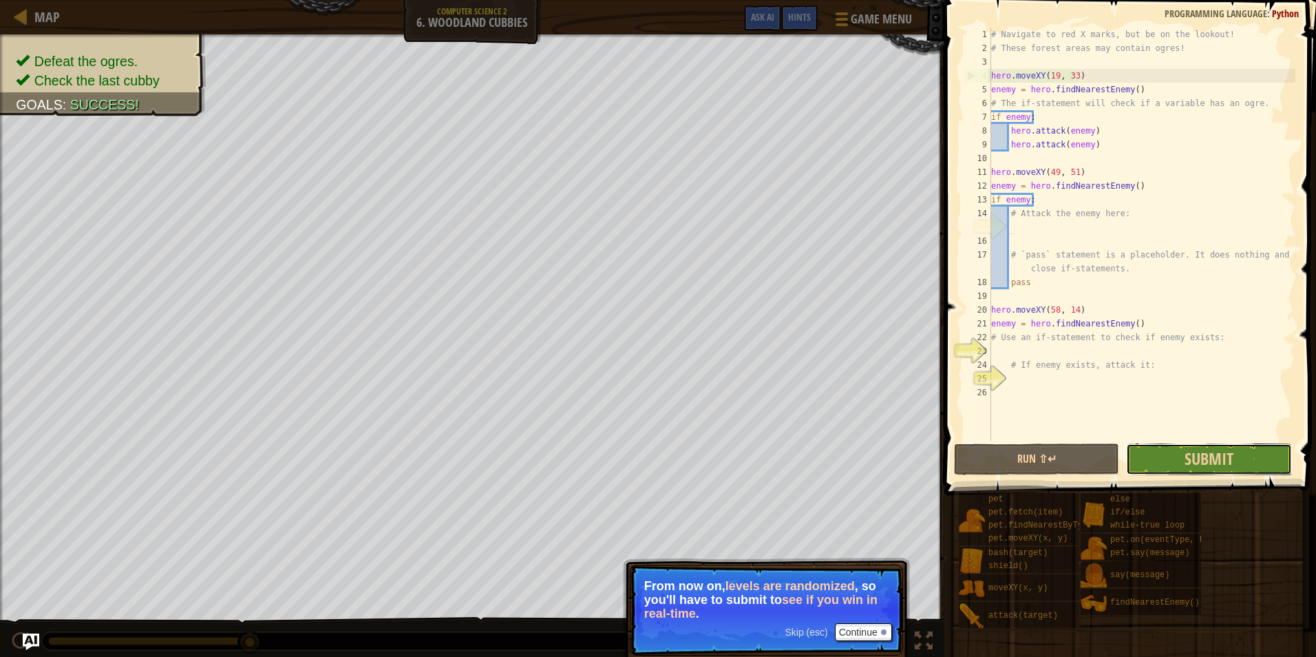
click at [1176, 464] on button "Submit" at bounding box center [1208, 459] width 165 height 32
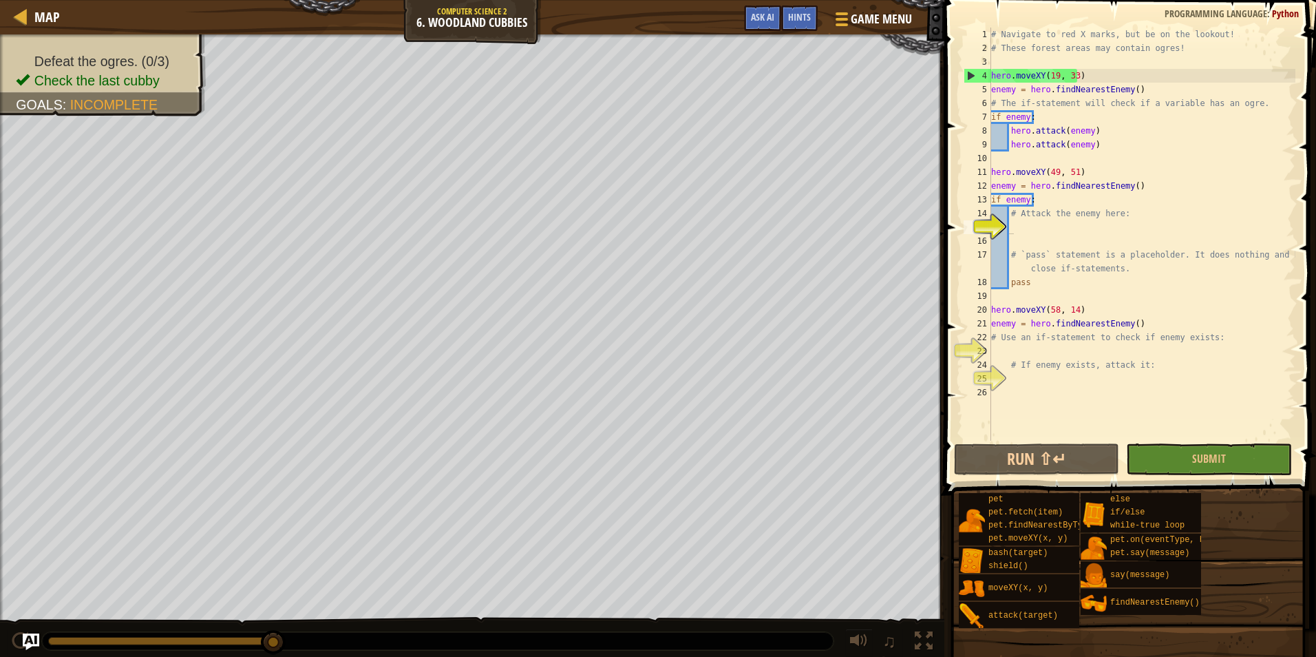
click at [1059, 345] on div "# Navigate to red X marks, but be on the lookout! # These forest areas may cont…" at bounding box center [1141, 248] width 307 height 441
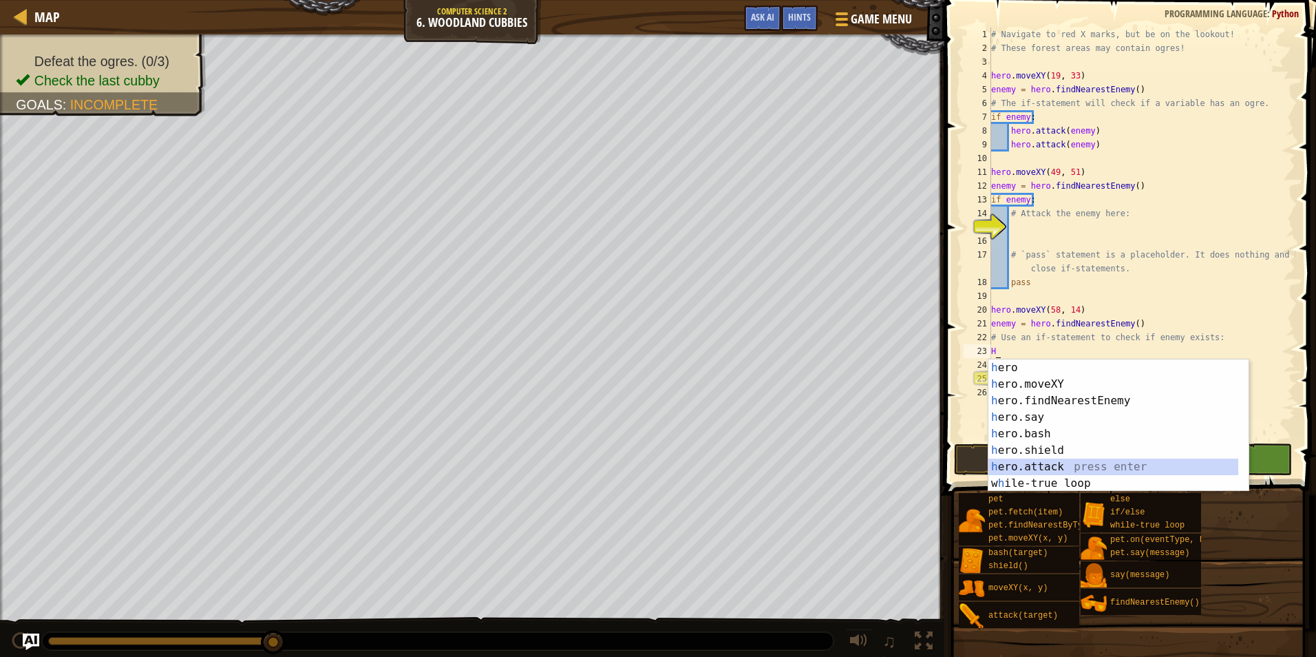
click at [1061, 465] on div "h ero press enter h ero.moveXY press enter h ero.findNearestEnemy press enter h…" at bounding box center [1118, 441] width 260 height 165
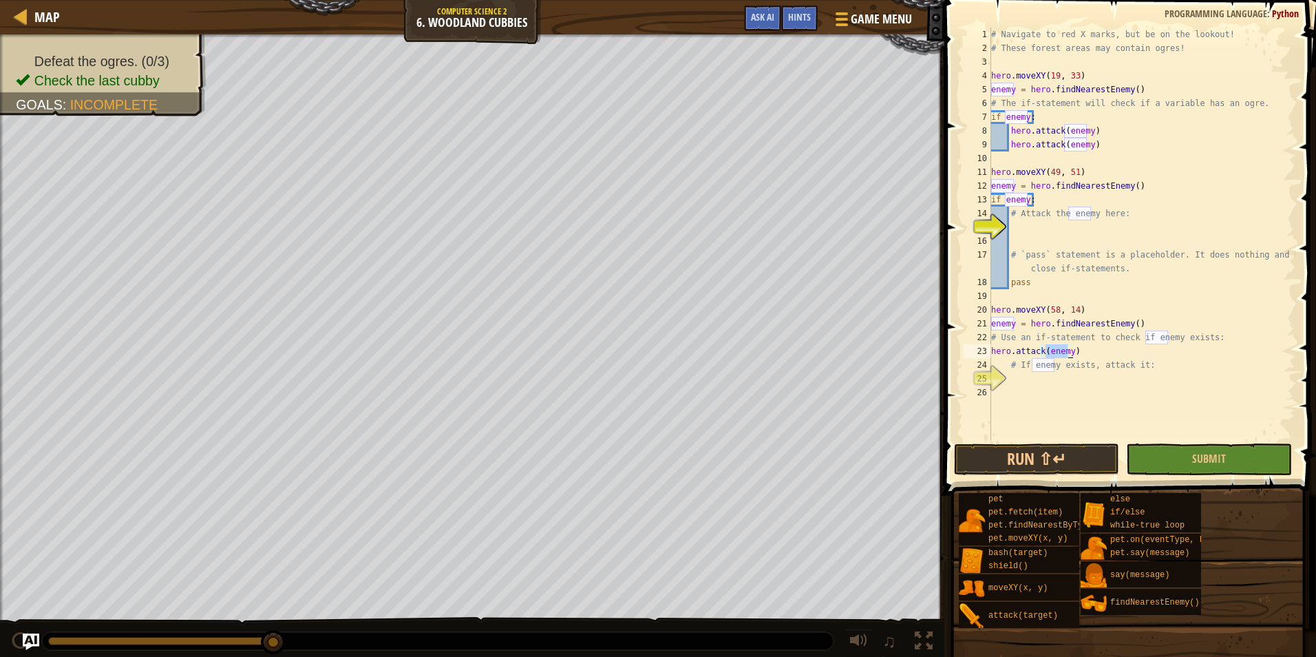
click at [991, 354] on div "# Navigate to red X marks, but be on the lookout! # These forest areas may cont…" at bounding box center [1141, 248] width 307 height 441
click at [992, 351] on div "# Navigate to red X marks, but be on the lookout! # These forest areas may cont…" at bounding box center [1141, 248] width 307 height 441
click at [1142, 464] on button "Submit" at bounding box center [1208, 459] width 165 height 32
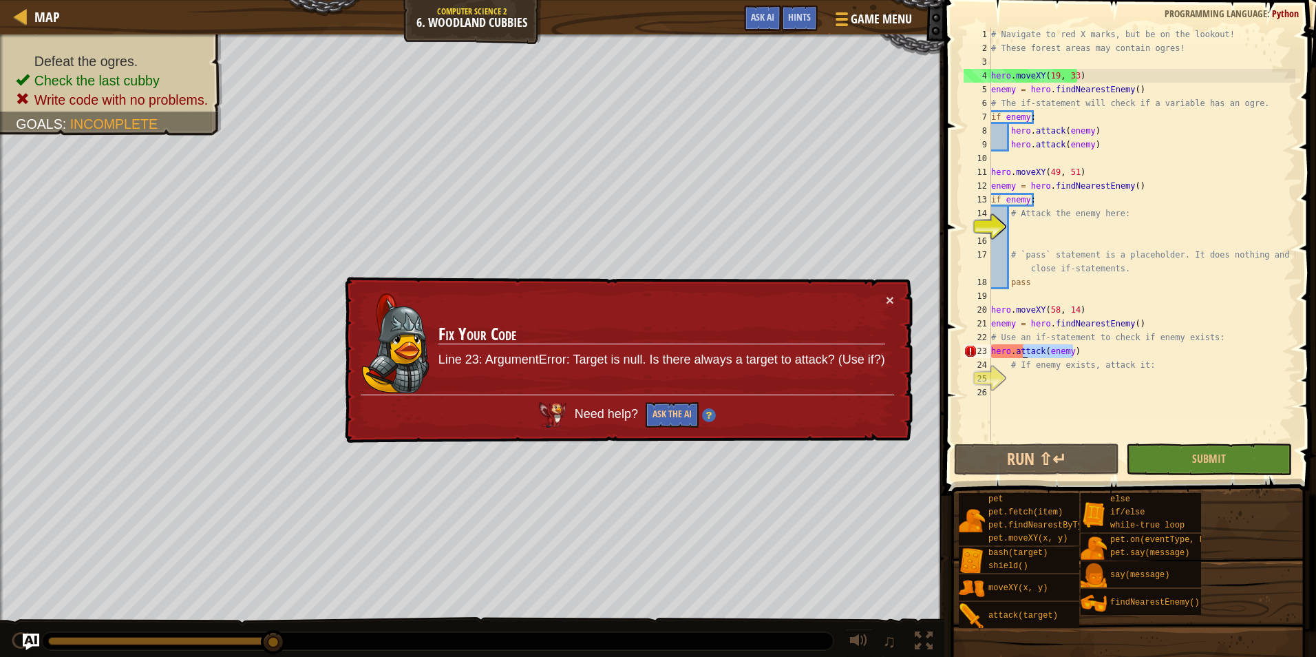
drag, startPoint x: 1080, startPoint y: 354, endPoint x: 1021, endPoint y: 353, distance: 58.5
click at [1021, 353] on div "# Navigate to red X marks, but be on the lookout! # These forest areas may cont…" at bounding box center [1141, 248] width 307 height 441
click at [1112, 352] on div "# Navigate to red X marks, but be on the lookout! # These forest areas may cont…" at bounding box center [1141, 234] width 307 height 413
click at [1044, 353] on div "# Navigate to red X marks, but be on the lookout! # These forest areas may cont…" at bounding box center [1141, 248] width 307 height 441
drag, startPoint x: 1087, startPoint y: 354, endPoint x: 984, endPoint y: 358, distance: 103.3
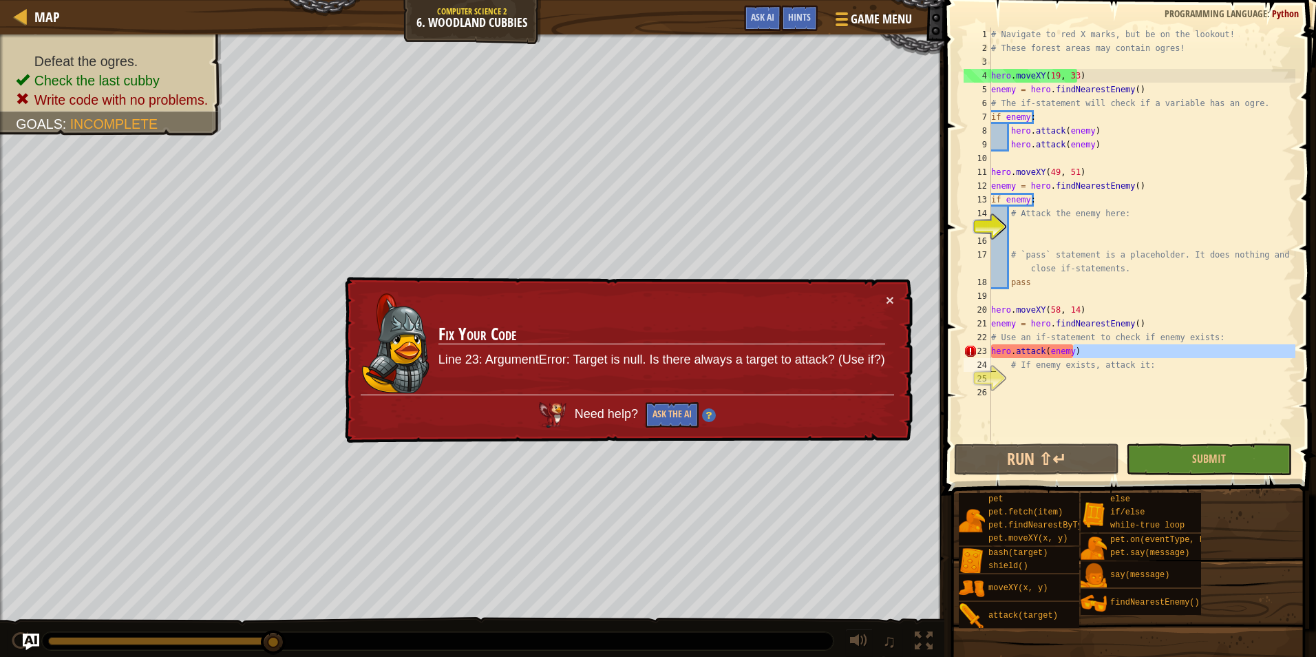
click at [984, 358] on div "hero.attack(enemy) 1 2 3 4 5 6 7 8 9 10 11 12 13 14 15 16 17 18 19 20 21 22 23 …" at bounding box center [1128, 234] width 335 height 413
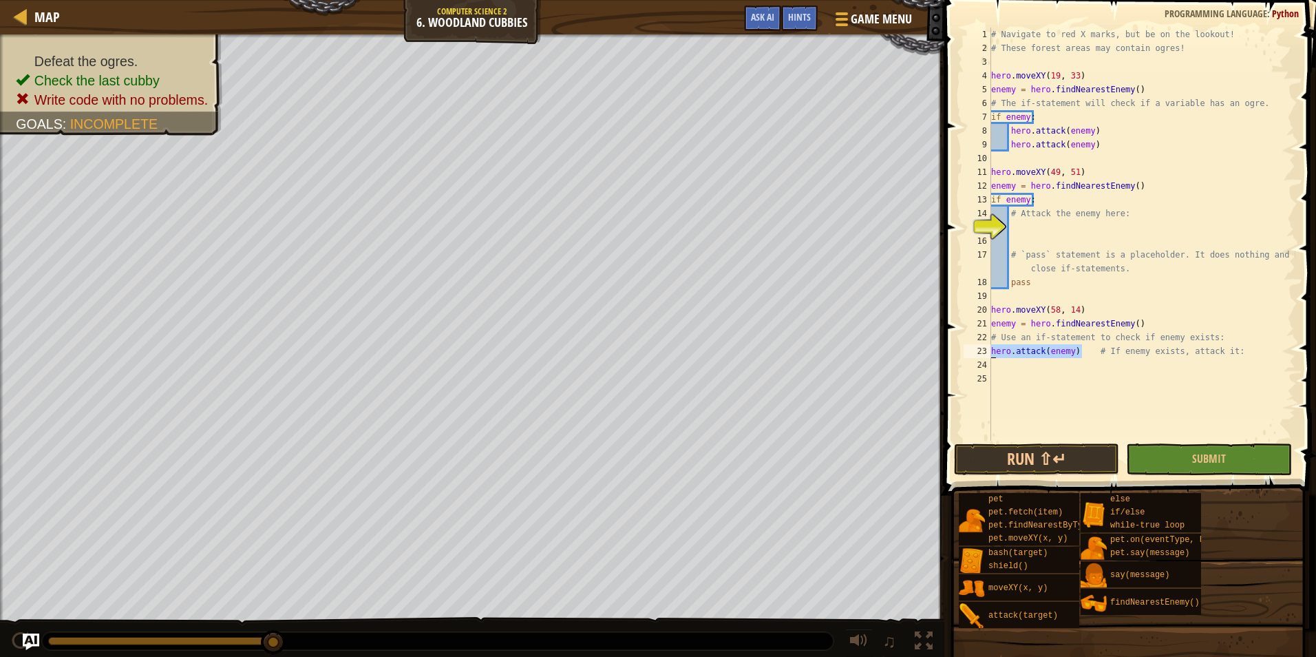
drag, startPoint x: 1082, startPoint y: 351, endPoint x: 975, endPoint y: 346, distance: 106.8
click at [975, 346] on div "hero.attack(enemy) # If enemy exists, attack it: 1 2 3 4 5 6 7 8 9 10 11 12 13 …" at bounding box center [1128, 234] width 335 height 413
drag, startPoint x: 1172, startPoint y: 359, endPoint x: 985, endPoint y: 346, distance: 186.9
click at [985, 346] on div "# If enemy exists, attack it: 1 2 3 4 5 6 7 8 9 10 11 12 13 14 15 16 17 18 19 2…" at bounding box center [1128, 234] width 335 height 413
type textarea "# If enemy exists, attack it:"
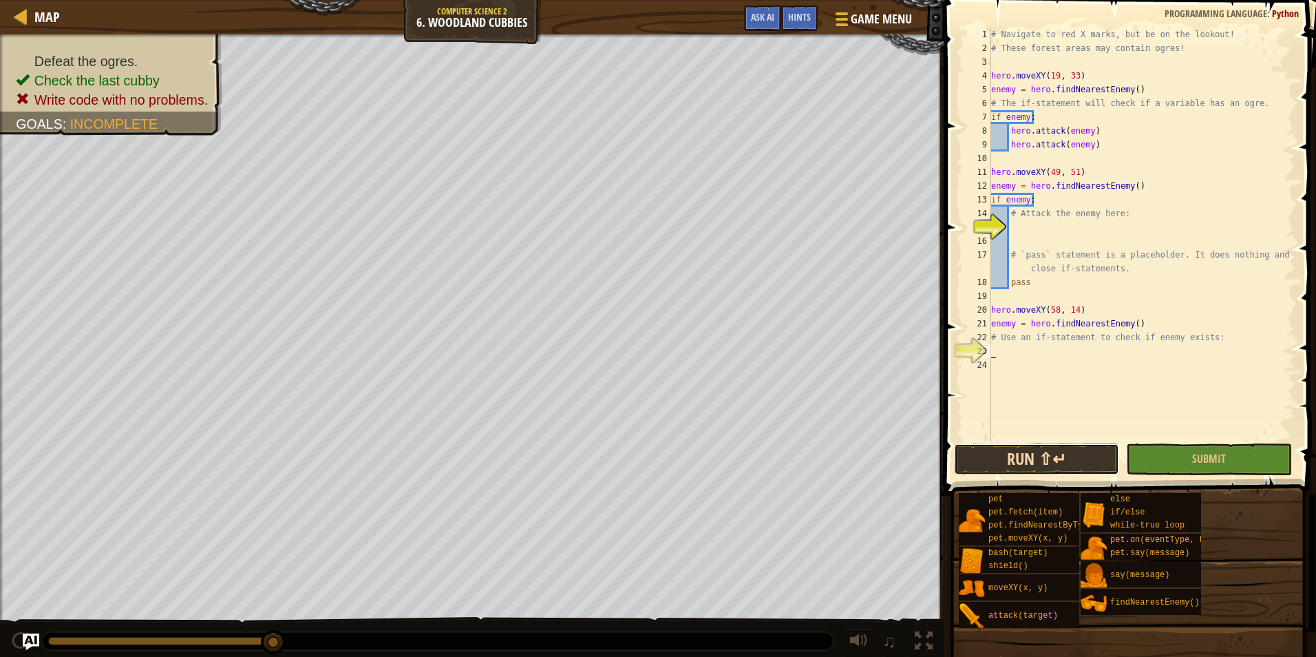
click at [1053, 463] on button "Run ⇧↵" at bounding box center [1036, 459] width 165 height 32
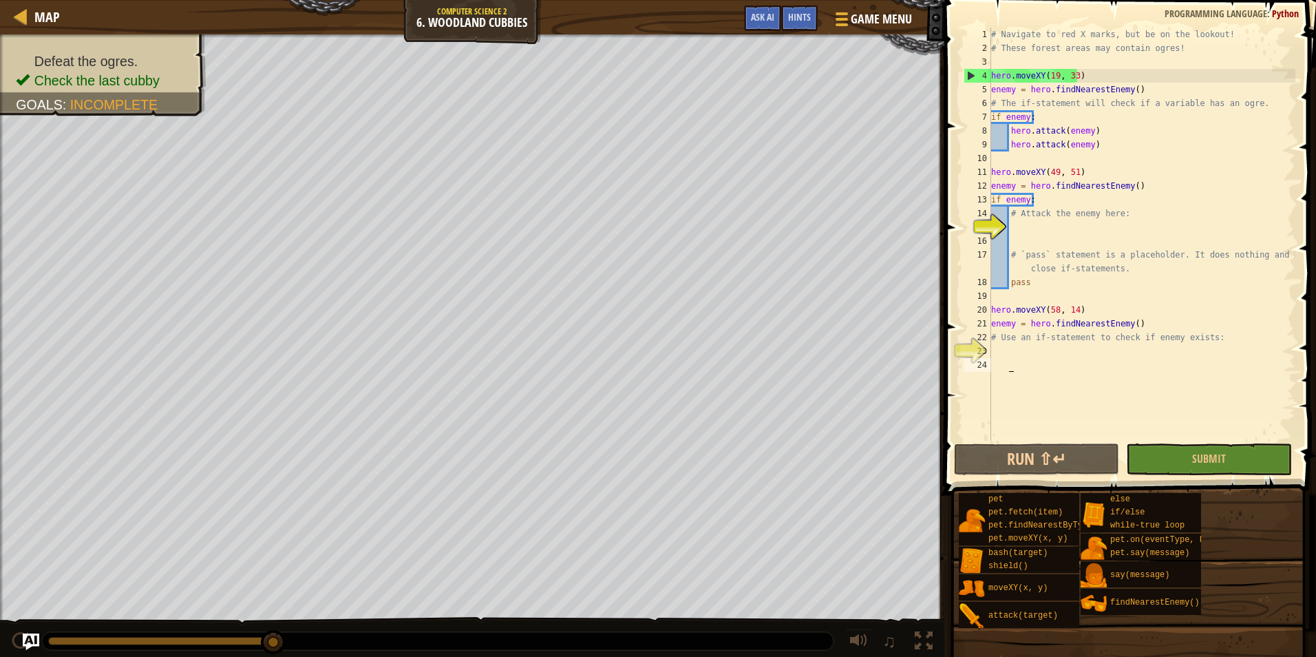
click at [994, 438] on div "# Navigate to red X marks, but be on the lookout! # These forest areas may cont…" at bounding box center [1141, 248] width 307 height 441
click at [989, 465] on button "Run ⇧↵" at bounding box center [1036, 459] width 165 height 32
click at [998, 349] on div "# Navigate to red X marks, but be on the lookout! # These forest areas may cont…" at bounding box center [1141, 248] width 307 height 441
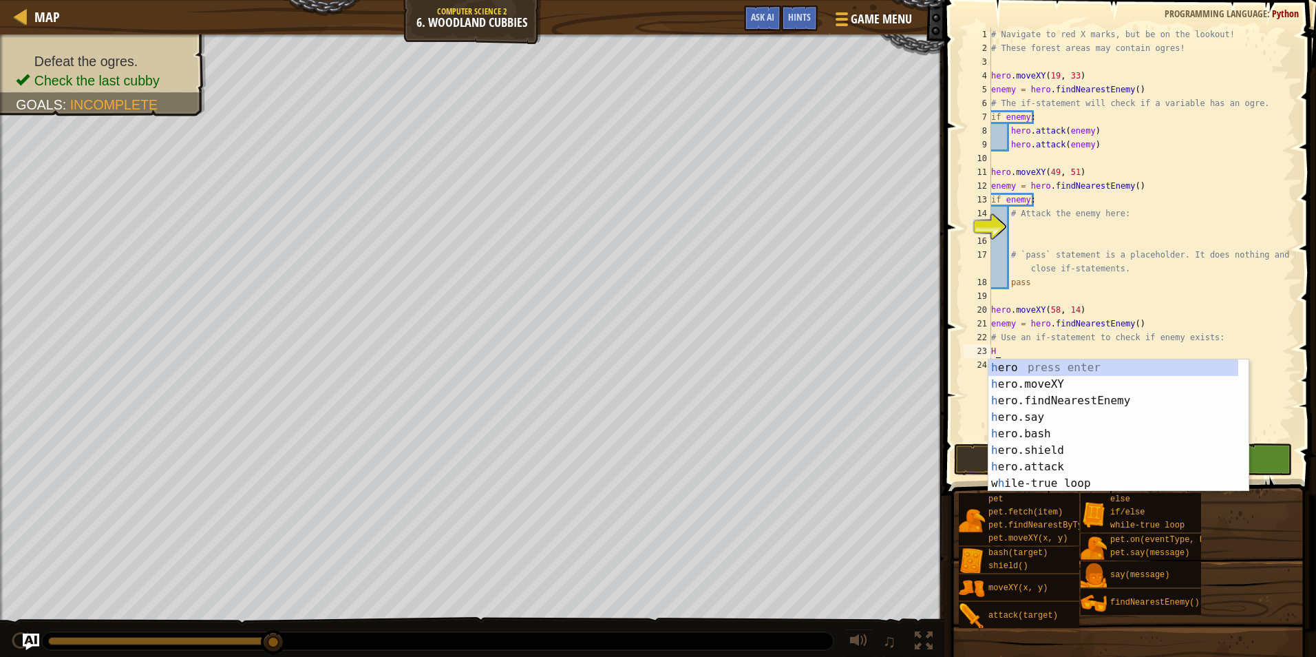
click at [1086, 145] on div "# Navigate to red X marks, but be on the lookout! # These forest areas may cont…" at bounding box center [1141, 248] width 307 height 441
type textarea "hero.attack(enemy)"
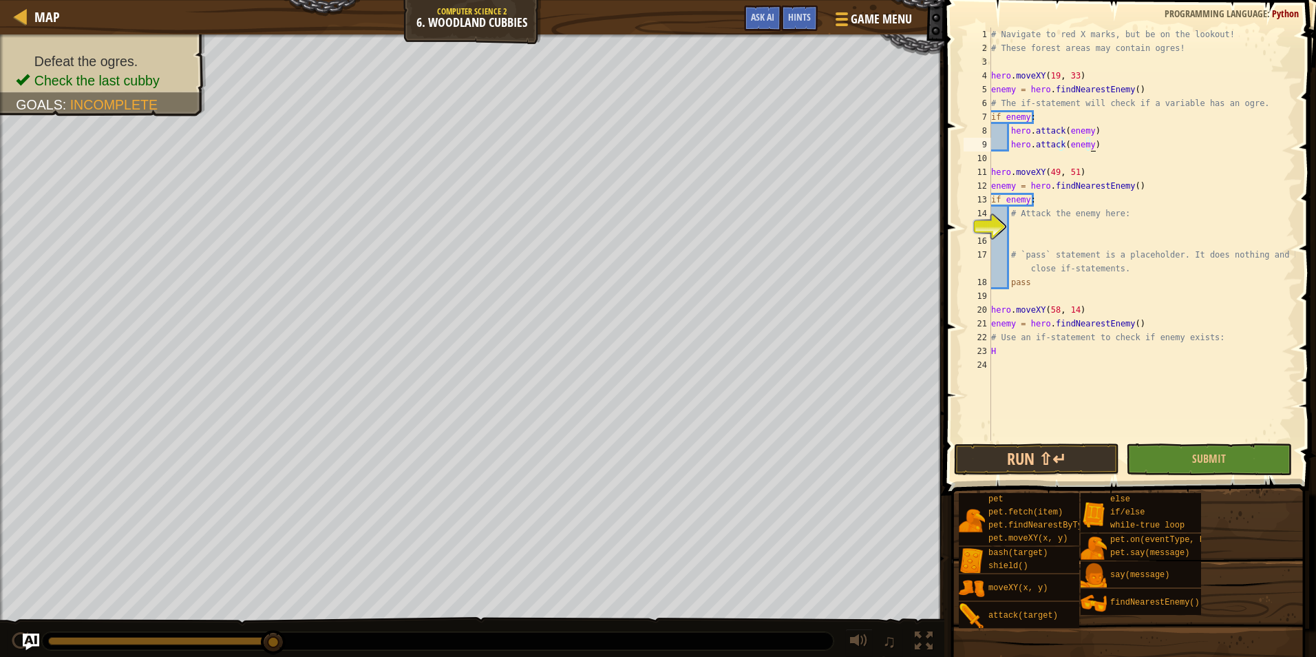
click at [1092, 149] on div "# Navigate to red X marks, but be on the lookout! # These forest areas may cont…" at bounding box center [1141, 248] width 307 height 441
click at [1094, 147] on div "# Navigate to red X marks, but be on the lookout! # These forest areas may cont…" at bounding box center [1141, 248] width 307 height 441
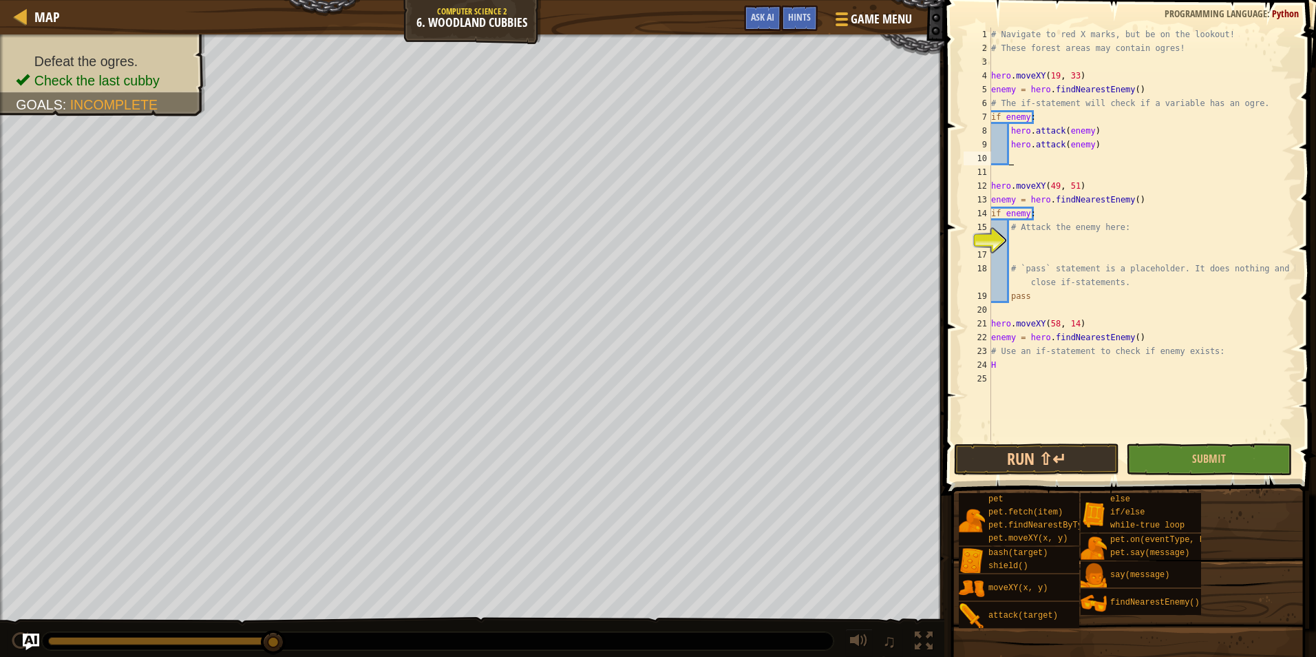
scroll to position [6, 1]
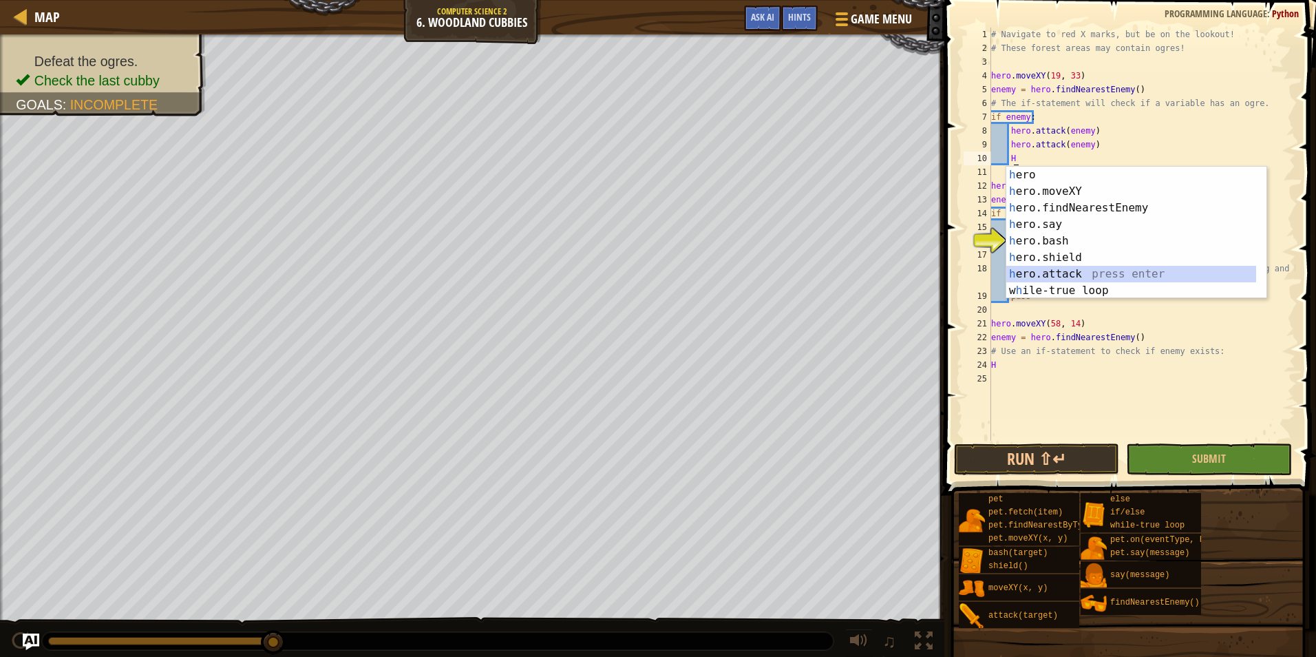
click at [1082, 266] on div "h ero press enter h ero.moveXY press enter h ero.findNearestEnemy press enter h…" at bounding box center [1131, 249] width 250 height 165
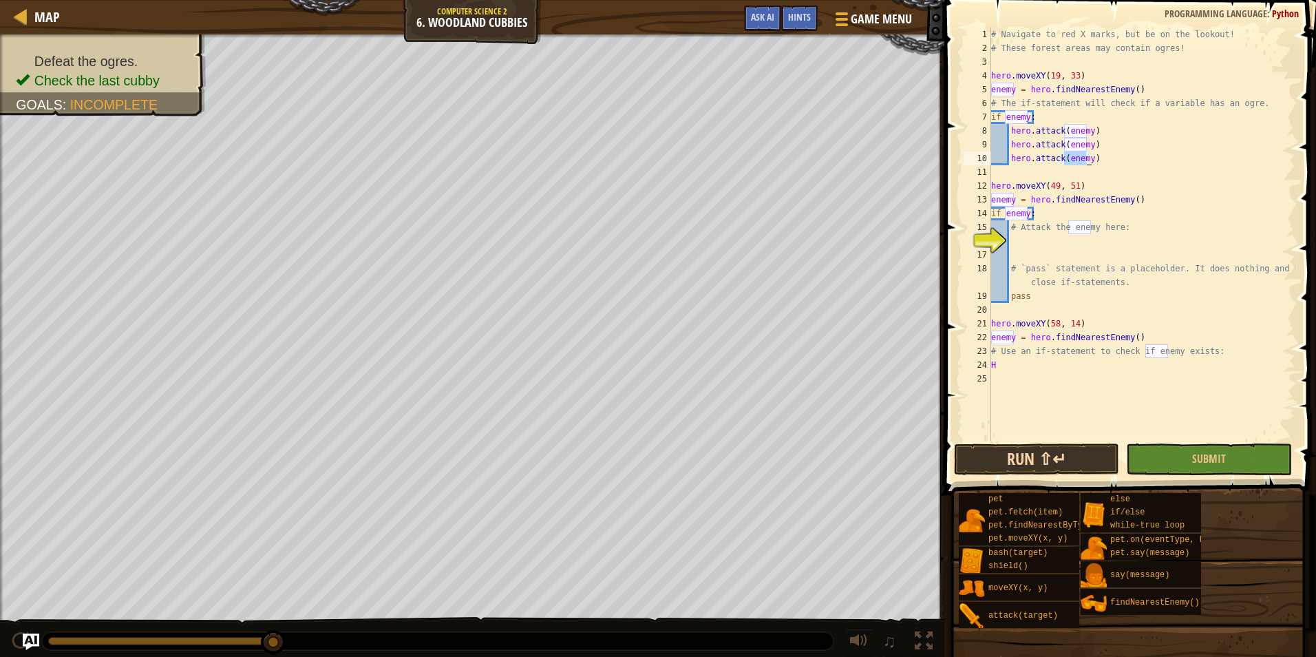
type textarea "hero.attack(enemy)"
click at [1082, 450] on button "Run ⇧↵" at bounding box center [1036, 459] width 165 height 32
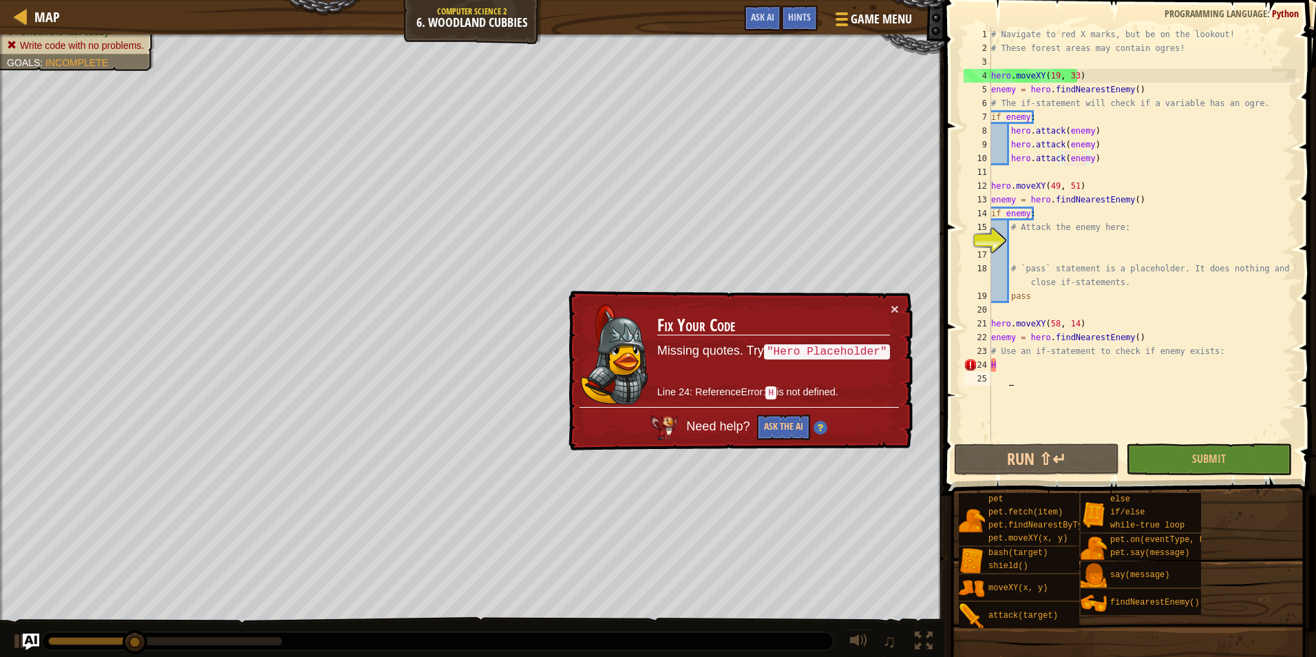
click at [1021, 375] on div "# Navigate to red X marks, but be on the lookout! # These forest areas may cont…" at bounding box center [1141, 248] width 307 height 441
click at [1014, 359] on div "# Navigate to red X marks, but be on the lookout! # These forest areas may cont…" at bounding box center [1141, 248] width 307 height 441
type textarea "H"
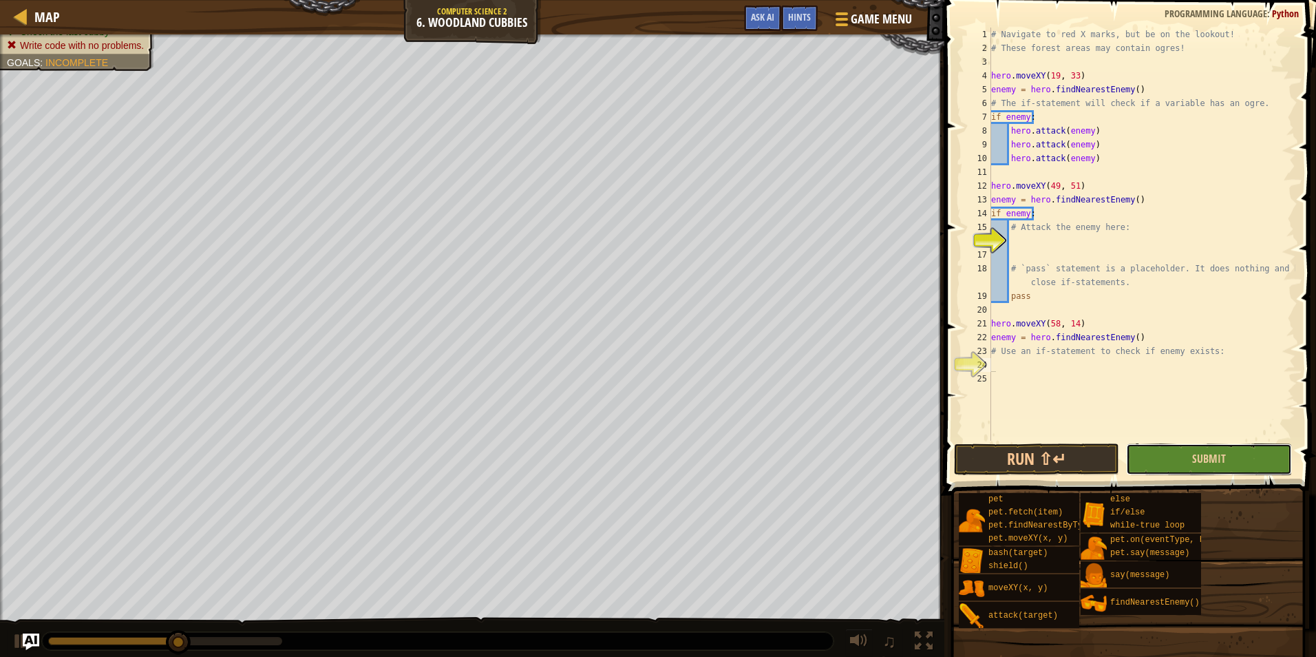
click at [1136, 468] on button "Submit" at bounding box center [1208, 459] width 165 height 32
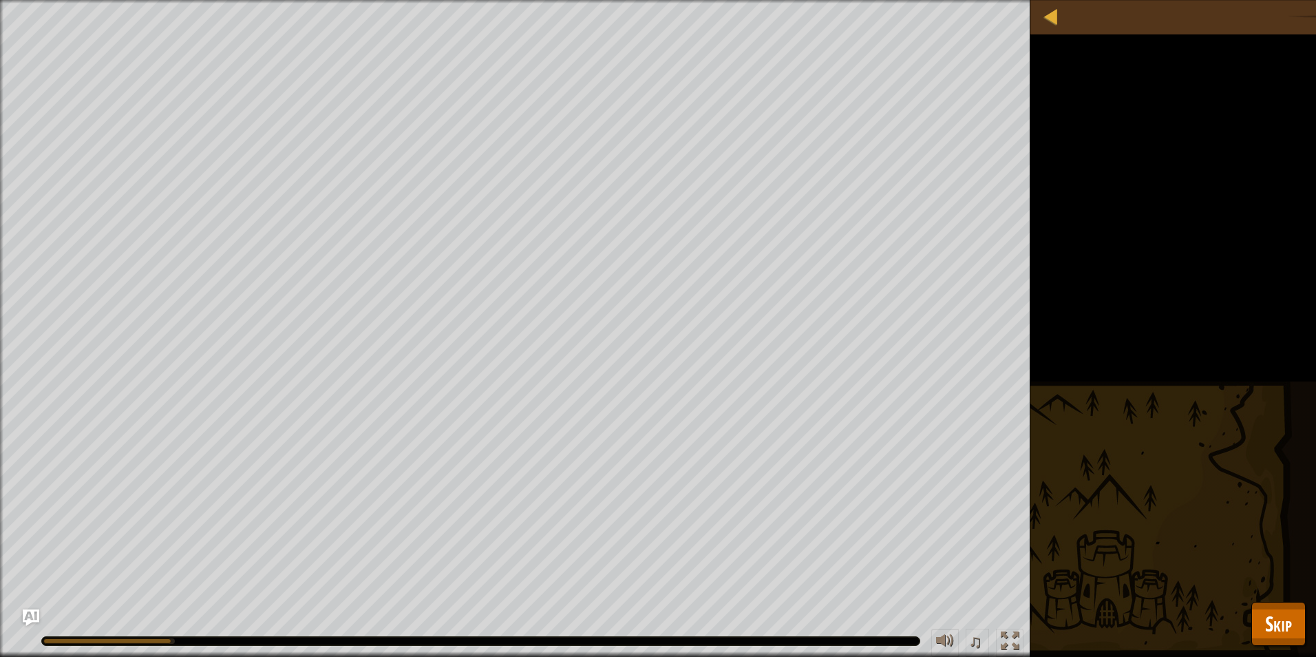
drag, startPoint x: 1096, startPoint y: 159, endPoint x: 1211, endPoint y: 402, distance: 268.5
click at [1209, 392] on div "Defeat the ogres. Check the last cubby Write code with no problems. Goals : Run…" at bounding box center [658, 328] width 1316 height 657
click at [1259, 597] on div "Defeat the ogres. Check the last cubby Write code with no problems. Goals : Run…" at bounding box center [658, 328] width 1316 height 657
click at [1271, 613] on span "Skip" at bounding box center [1278, 623] width 27 height 28
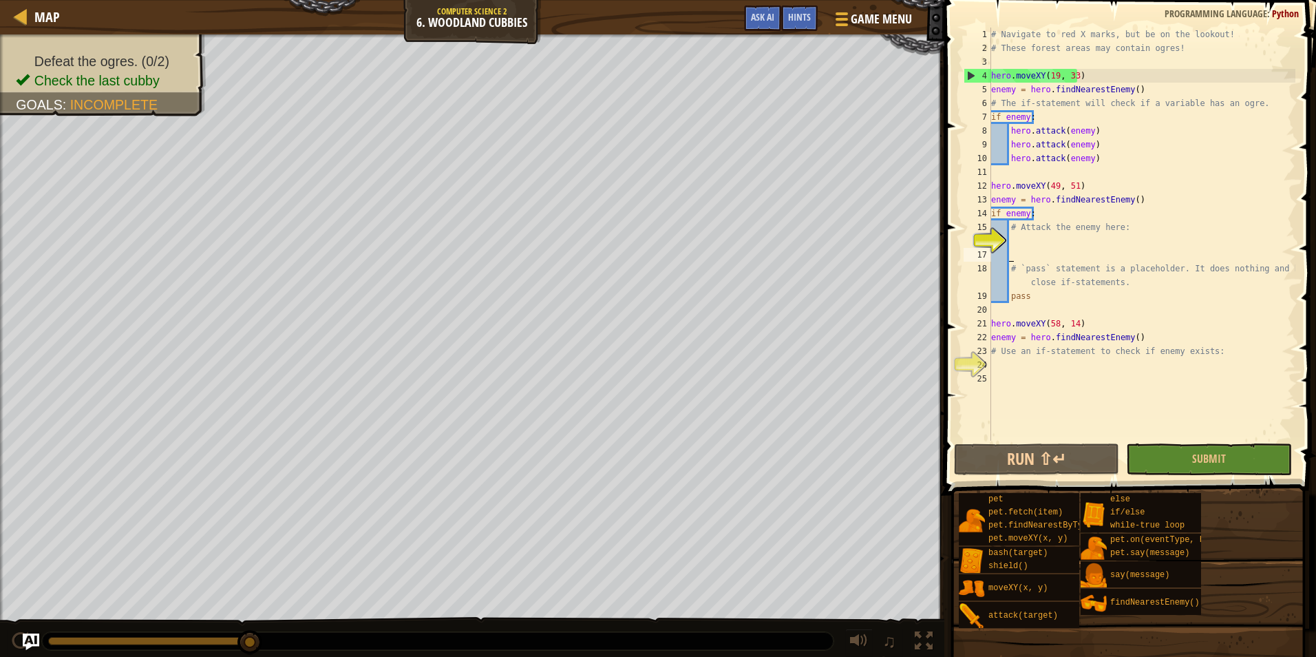
click at [1050, 255] on div "# Navigate to red X marks, but be on the lookout! # These forest areas may cont…" at bounding box center [1141, 248] width 307 height 441
click at [999, 223] on div "# Navigate to red X marks, but be on the lookout! # These forest areas may cont…" at bounding box center [1141, 248] width 307 height 441
click at [1010, 224] on div "# Navigate to red X marks, but be on the lookout! # These forest areas may cont…" at bounding box center [1141, 248] width 307 height 441
drag, startPoint x: 1123, startPoint y: 241, endPoint x: 1007, endPoint y: 229, distance: 117.0
click at [1007, 229] on div "# Navigate to red X marks, but be on the lookout! # These forest areas may cont…" at bounding box center [1141, 248] width 307 height 441
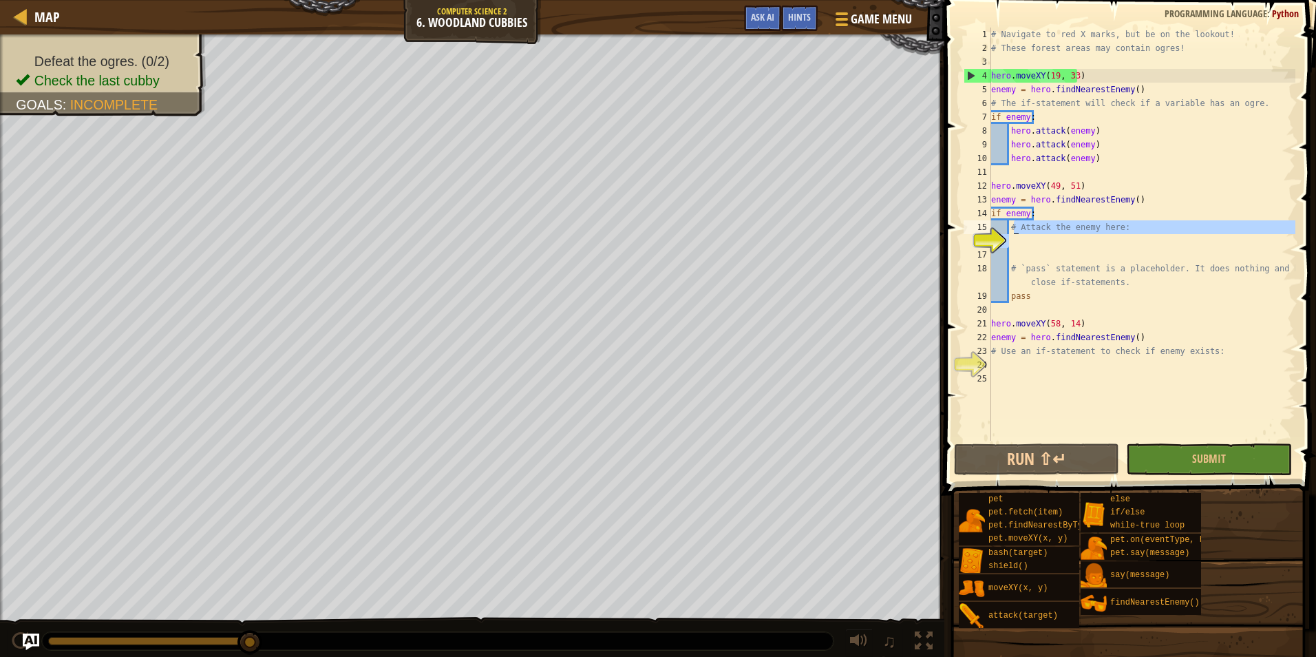
type textarea "# Attack the enemy here:"
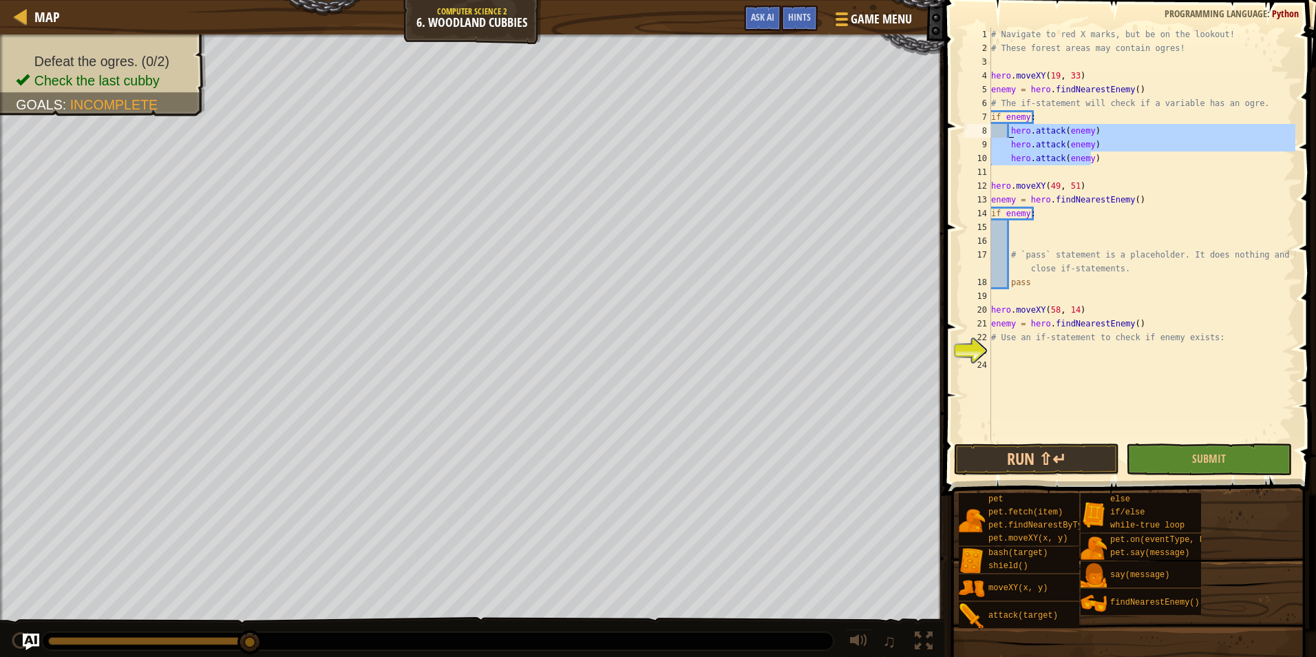
drag, startPoint x: 1088, startPoint y: 156, endPoint x: 1008, endPoint y: 134, distance: 83.5
click at [1008, 134] on div "# Navigate to red X marks, but be on the lookout! # These forest areas may cont…" at bounding box center [1141, 248] width 307 height 441
type textarea "hero.attack(enemy) hero.attack(enemy)"
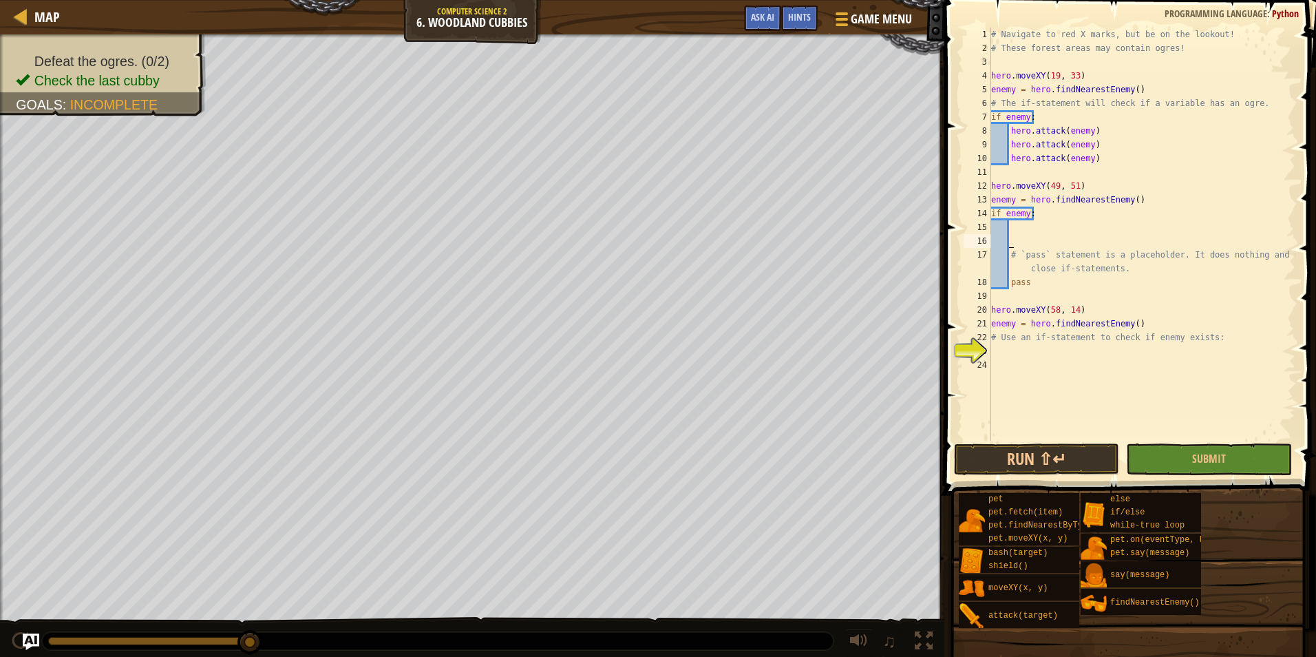
click at [1015, 237] on div "# Navigate to red X marks, but be on the lookout! # These forest areas may cont…" at bounding box center [1141, 248] width 307 height 441
click at [1017, 231] on div "# Navigate to red X marks, but be on the lookout! # These forest areas may cont…" at bounding box center [1141, 248] width 307 height 441
click at [1017, 229] on div "# Navigate to red X marks, but be on the lookout! # These forest areas may cont…" at bounding box center [1141, 248] width 307 height 441
paste textarea "hero.attack(enemy)"
type textarea "hero.attack(enemy)"
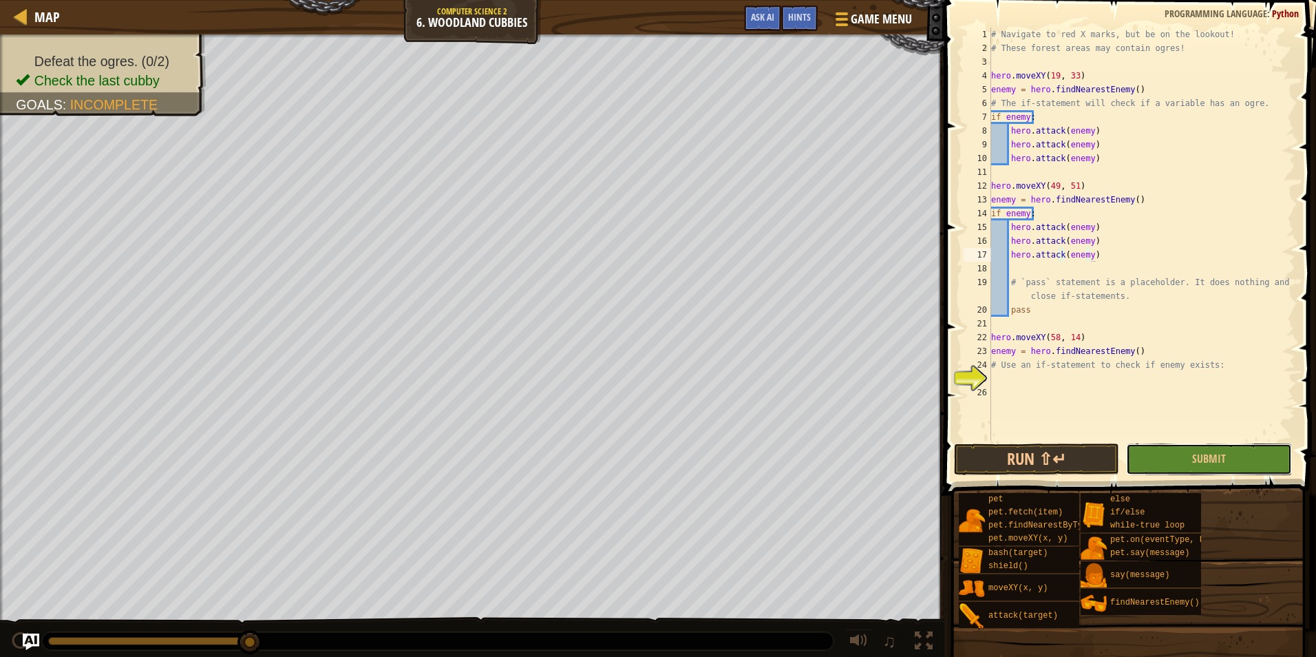
drag, startPoint x: 1200, startPoint y: 469, endPoint x: 1209, endPoint y: 467, distance: 9.9
click at [1196, 469] on button "Submit" at bounding box center [1208, 459] width 165 height 32
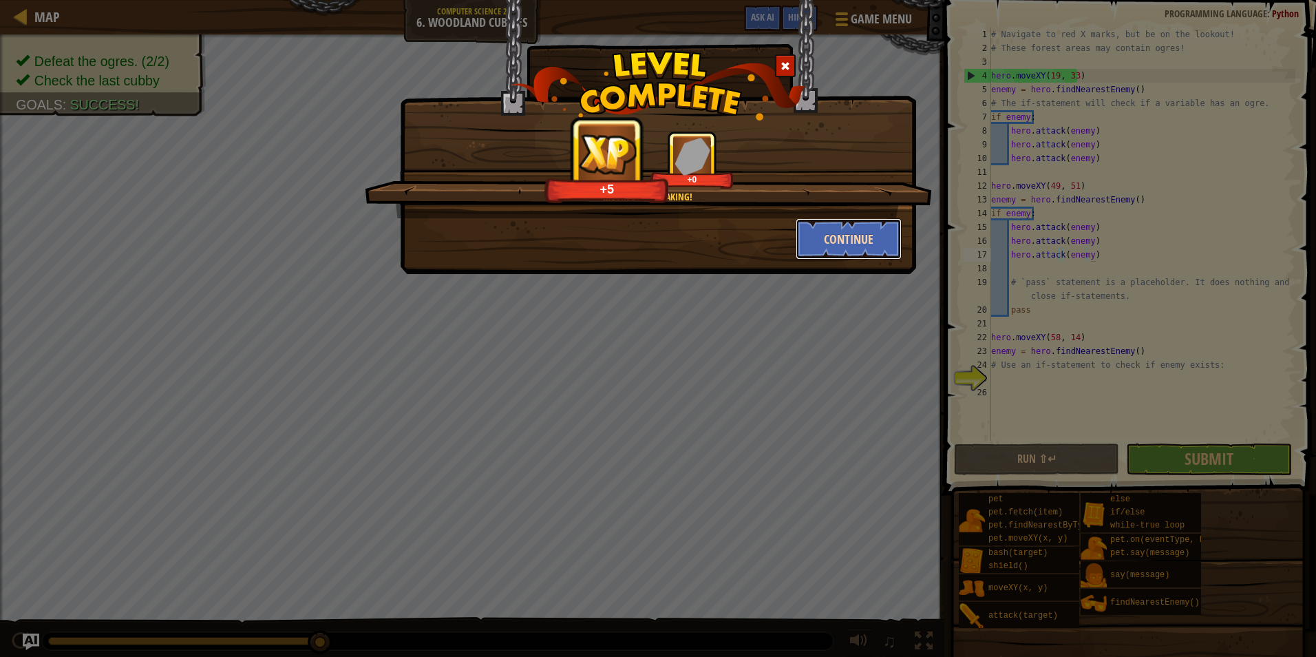
click at [829, 231] on button "Continue" at bounding box center [849, 238] width 107 height 41
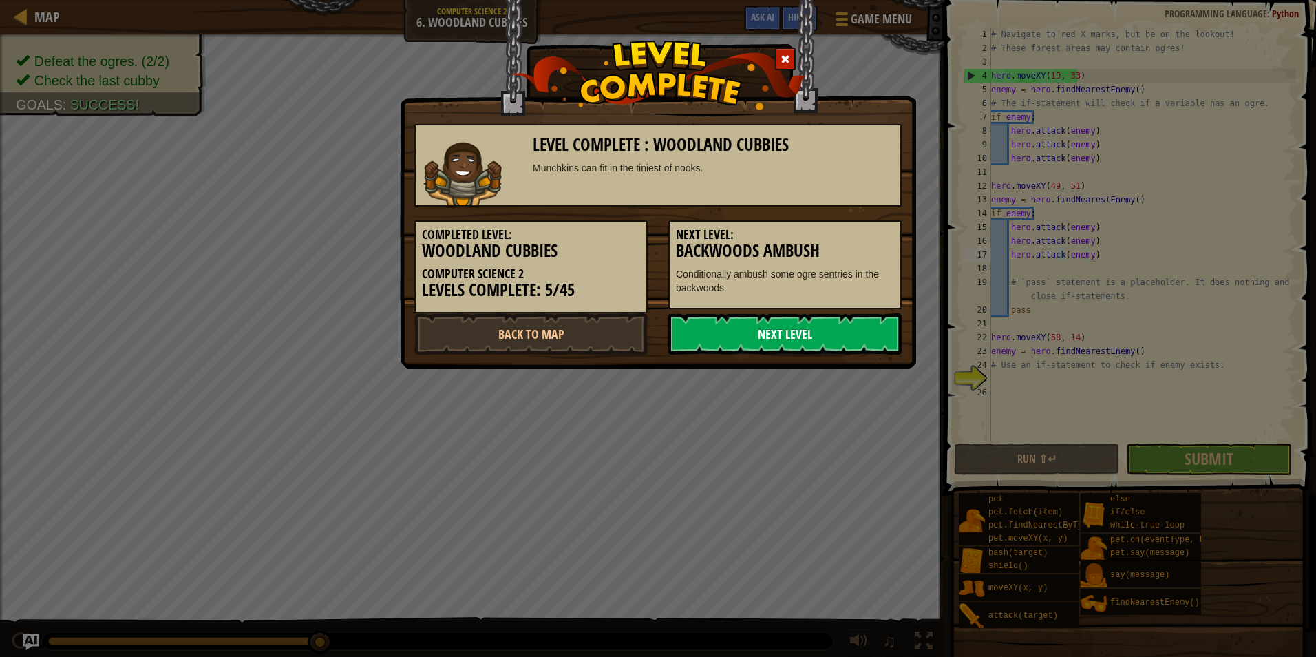
click at [821, 337] on link "Next Level" at bounding box center [784, 333] width 233 height 41
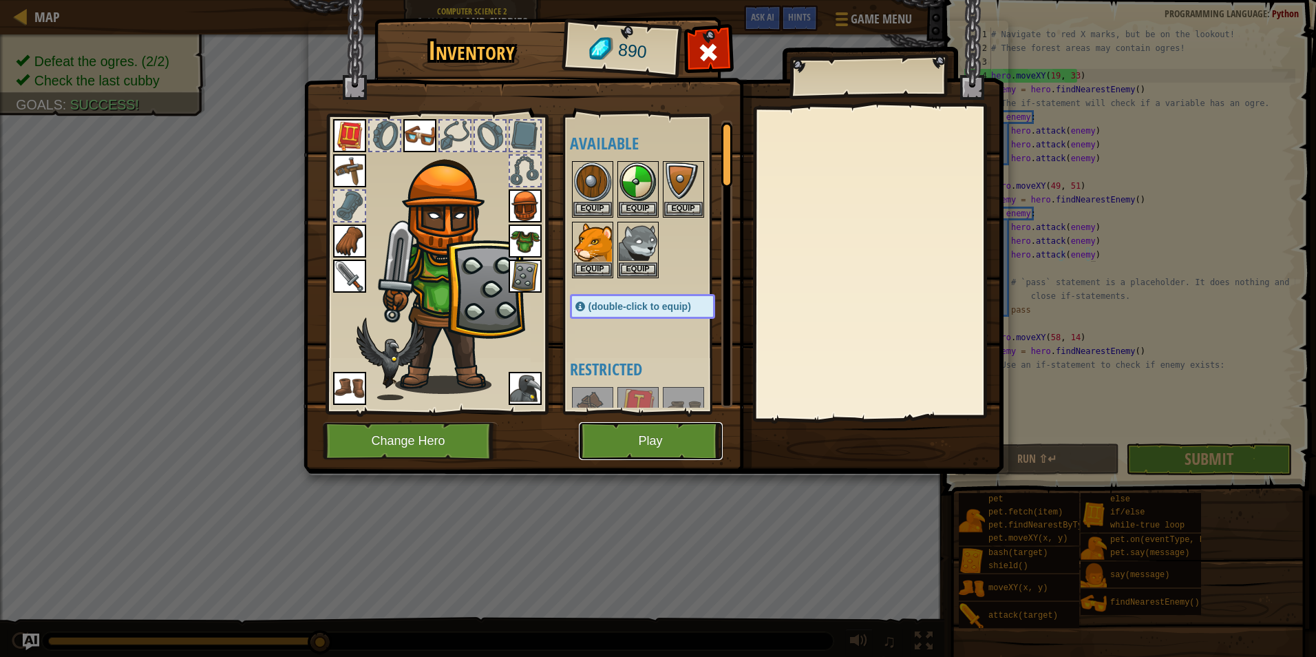
click at [655, 434] on button "Play" at bounding box center [651, 441] width 144 height 38
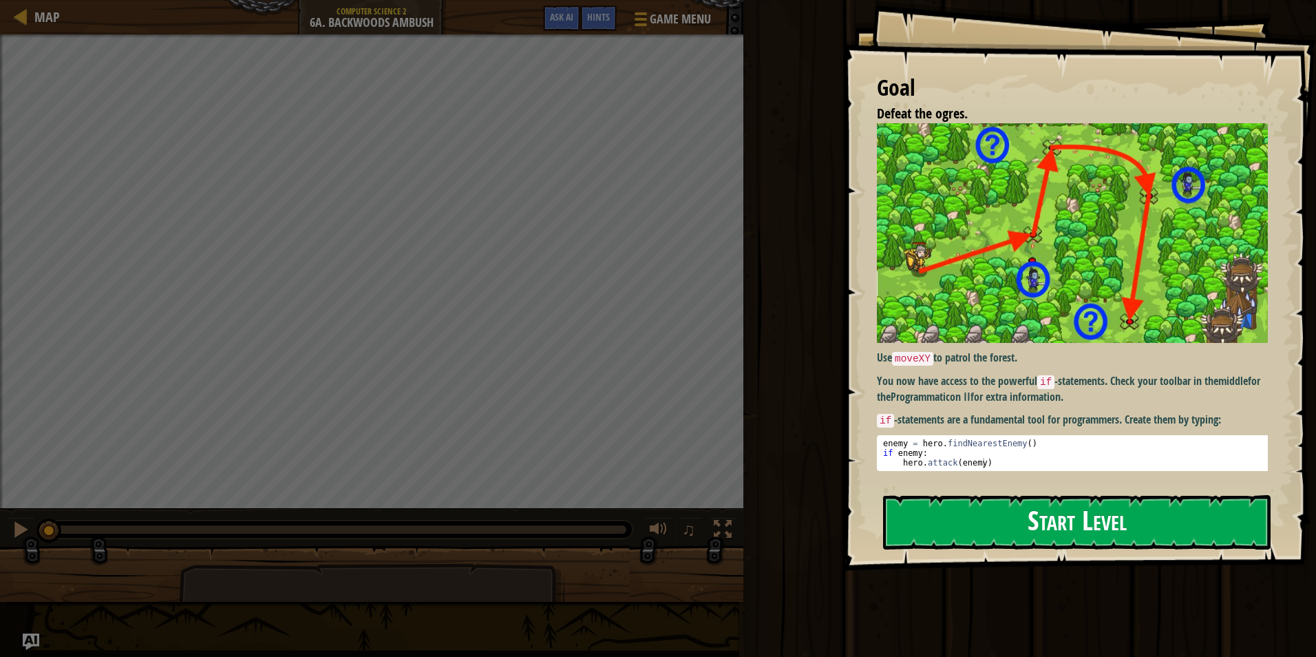
click at [977, 266] on img at bounding box center [1077, 233] width 401 height 220
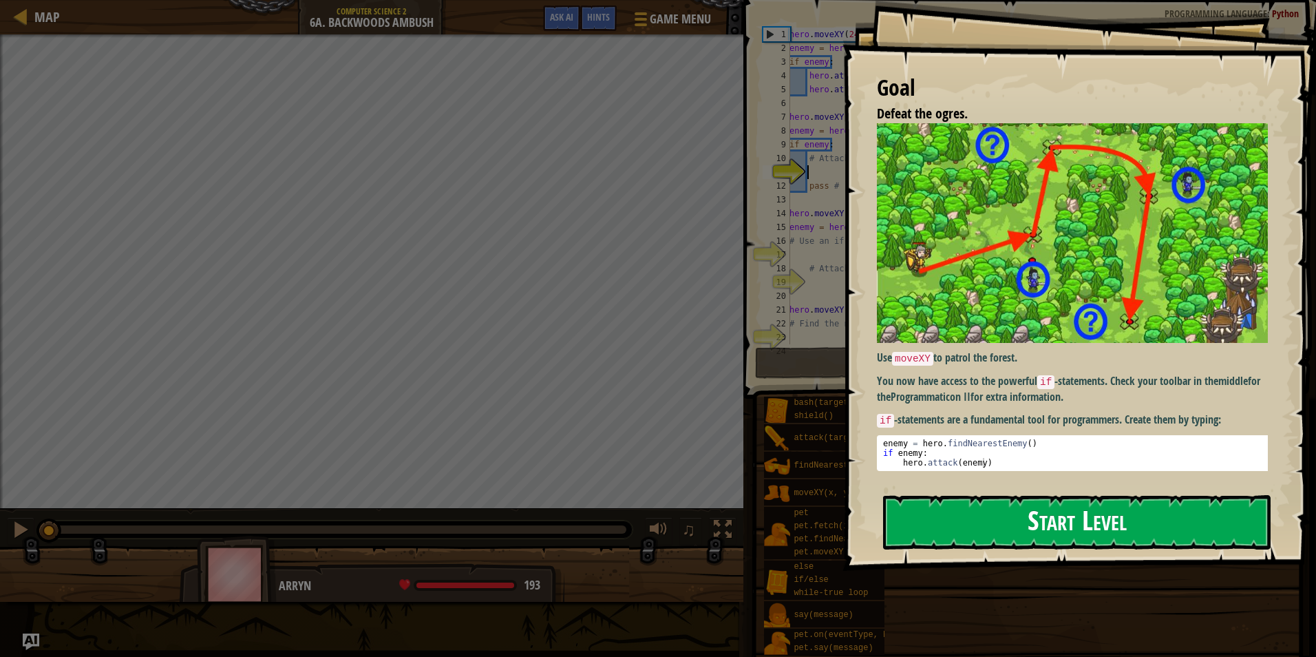
click at [1077, 516] on button "Start Level" at bounding box center [1077, 522] width 388 height 54
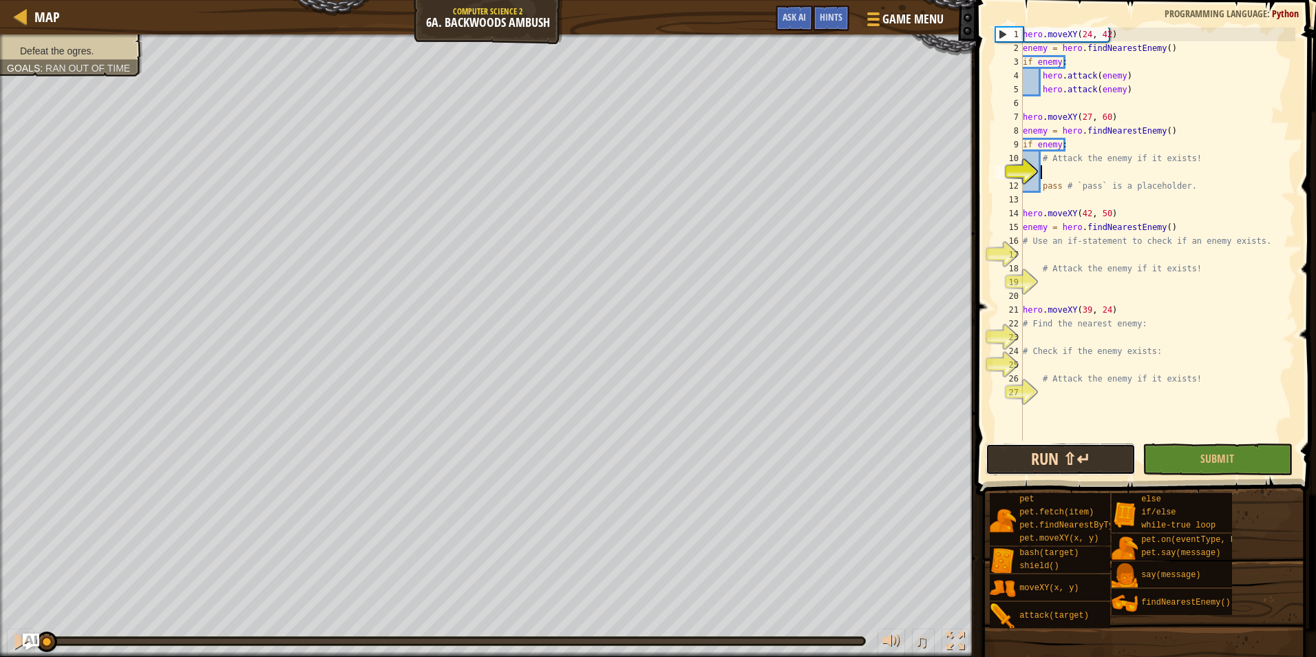
click at [1086, 449] on button "Run ⇧↵" at bounding box center [1061, 459] width 150 height 32
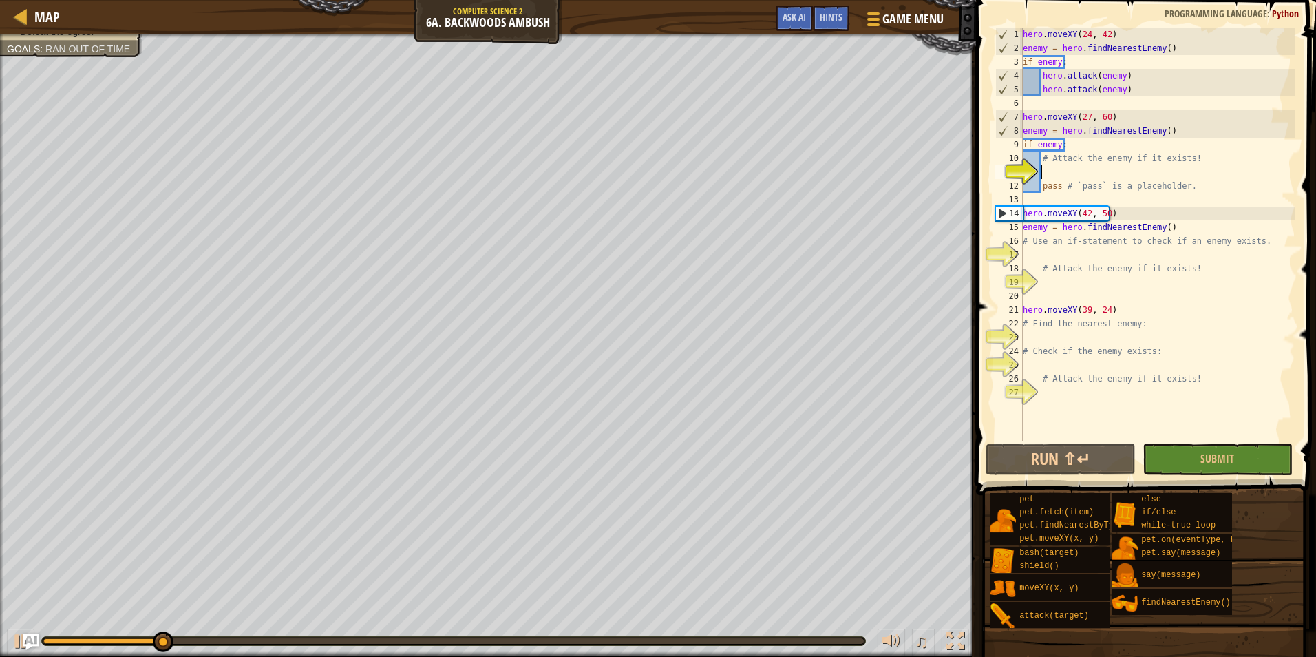
click at [1123, 107] on div "hero . moveXY ( 24 , 42 ) enemy = hero . findNearestEnemy ( ) if enemy : hero .…" at bounding box center [1157, 248] width 275 height 441
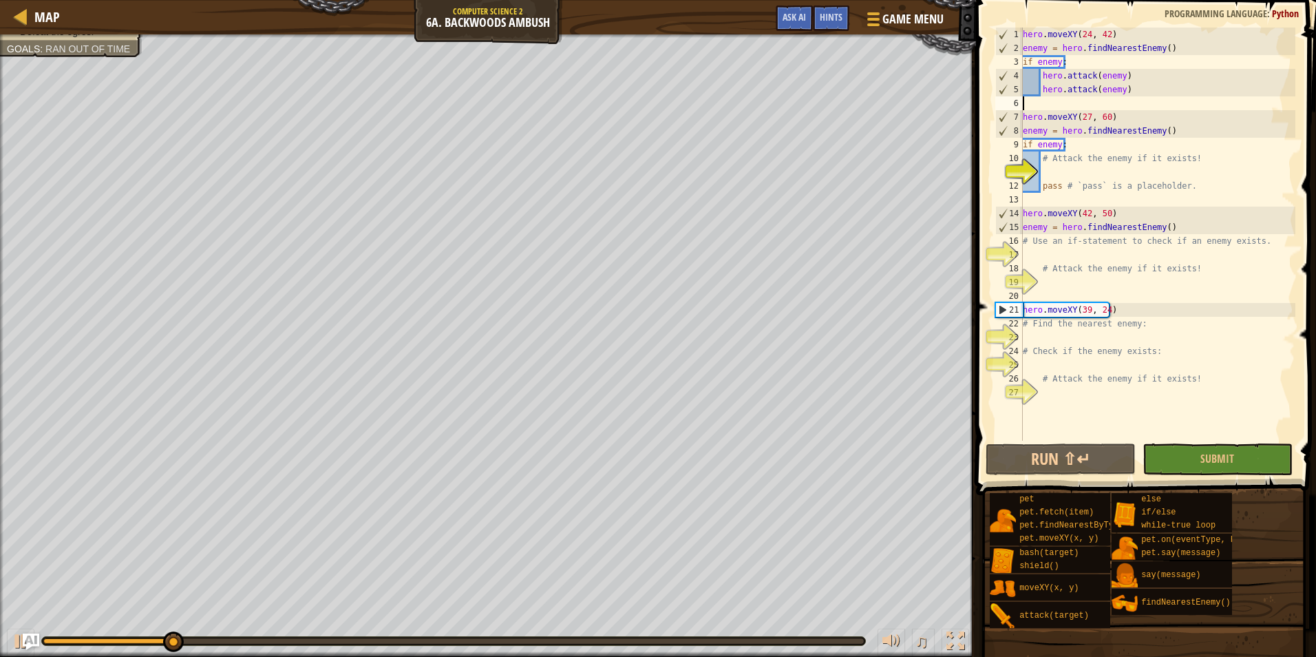
click at [1132, 88] on div "hero . moveXY ( 24 , 42 ) enemy = hero . findNearestEnemy ( ) if enemy : hero .…" at bounding box center [1157, 248] width 275 height 441
type textarea "hero.attack(enemy)"
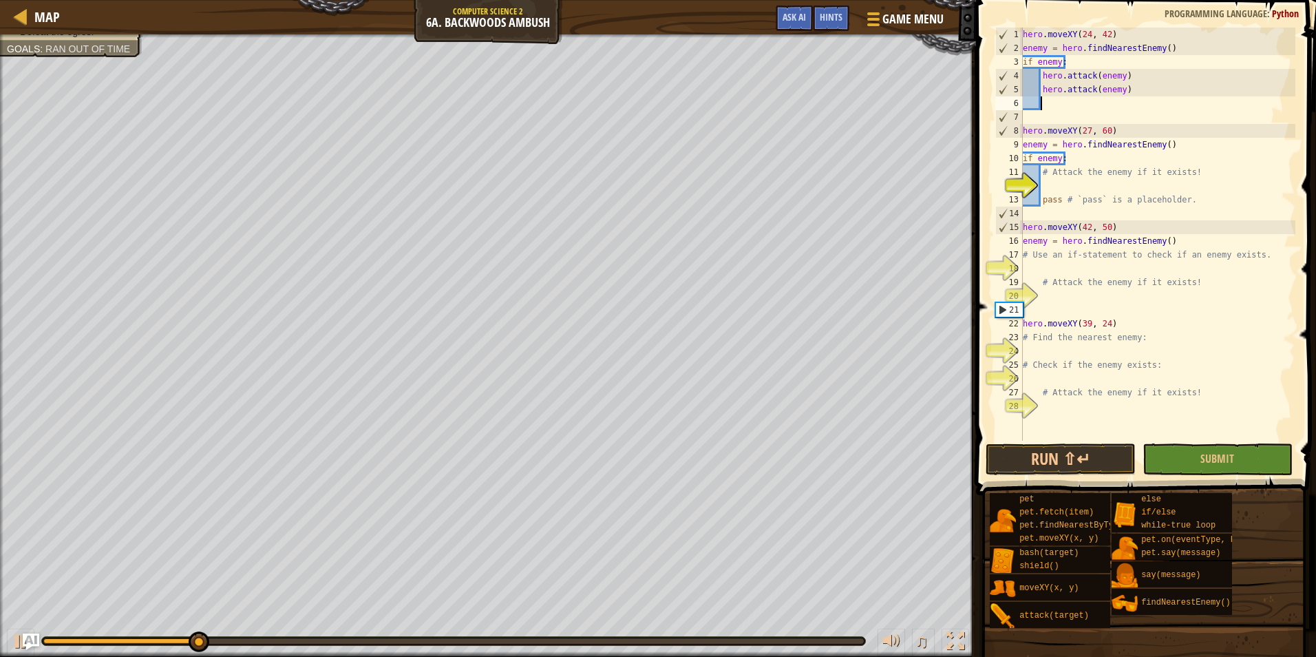
scroll to position [6, 1]
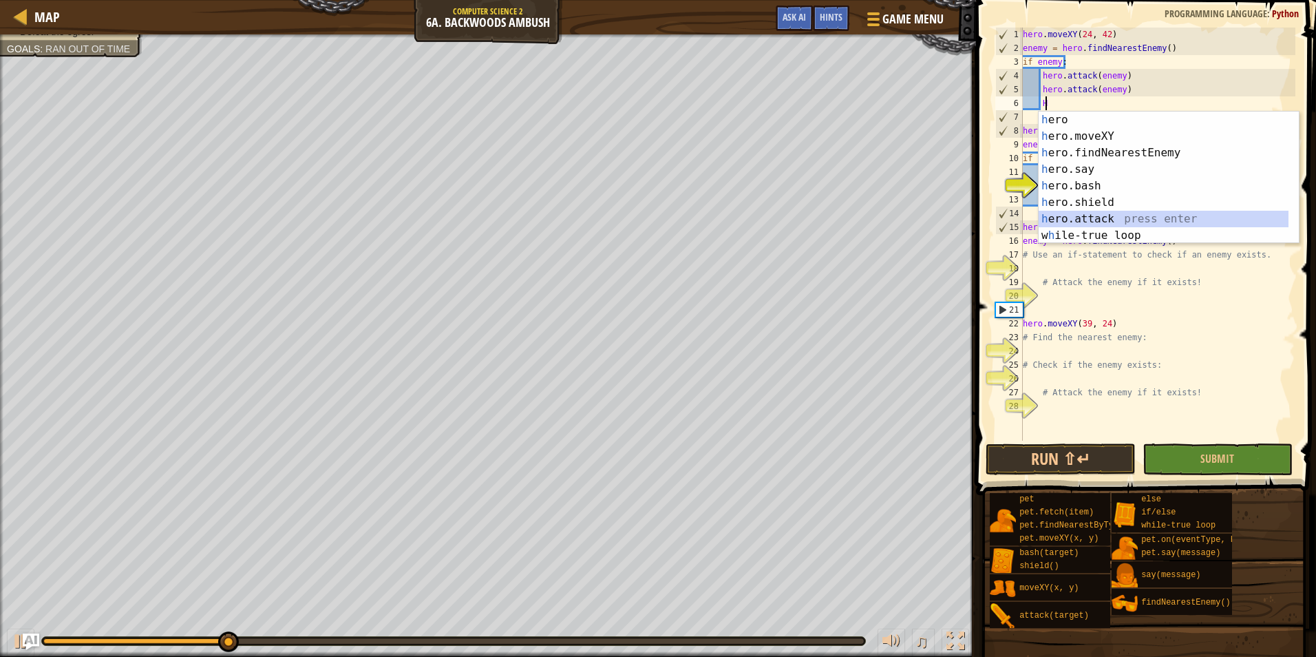
click at [1117, 211] on div "h ero press enter h ero.moveXY press enter h ero.findNearestEnemy press enter h…" at bounding box center [1164, 194] width 250 height 165
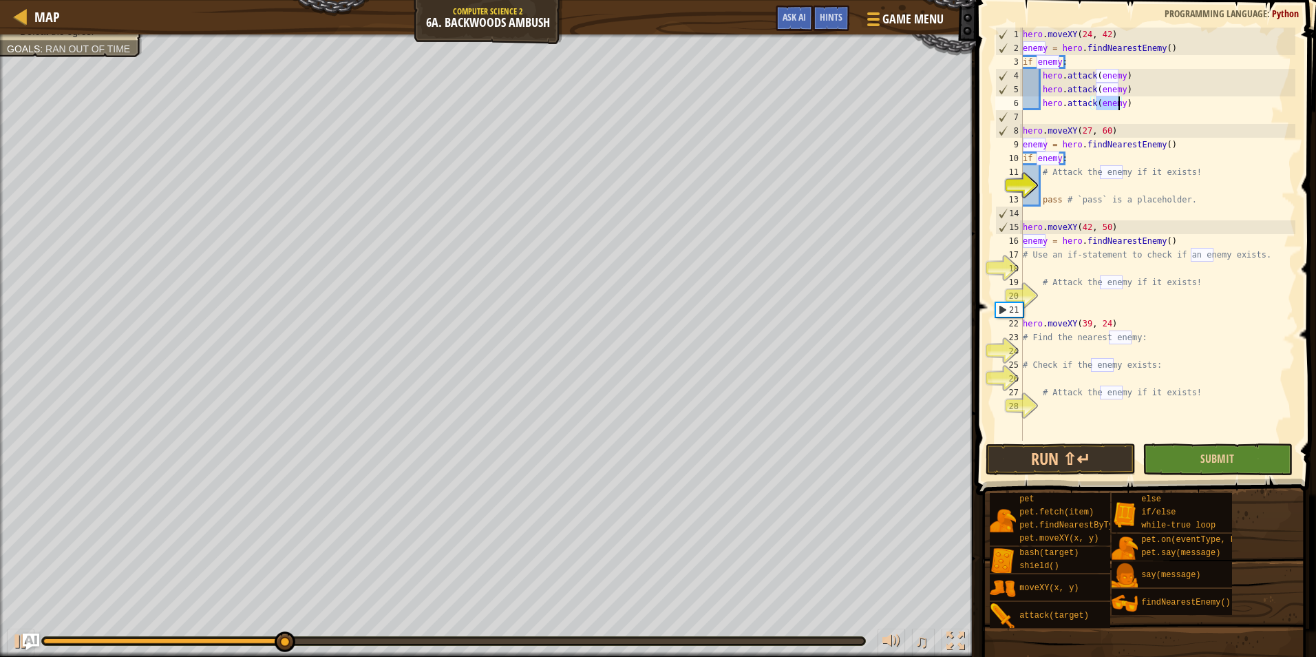
type textarea "hero.attack(enemy)"
click at [1188, 453] on button "Submit" at bounding box center [1218, 459] width 150 height 32
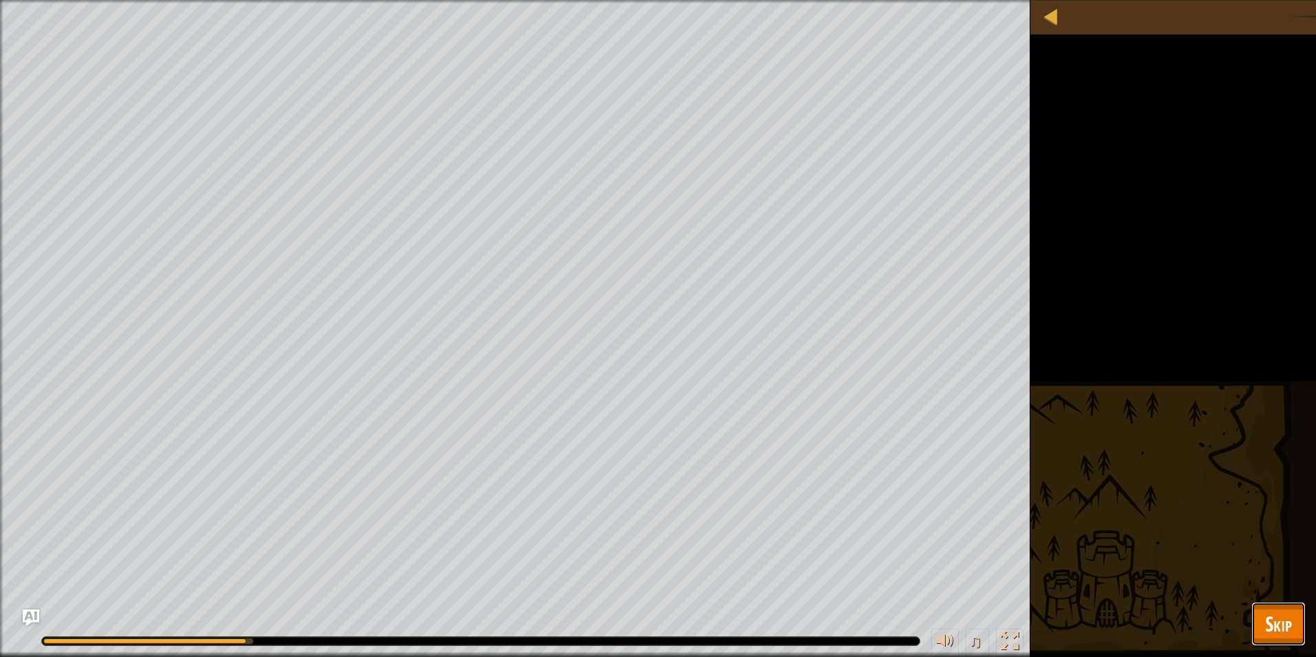
click at [1278, 627] on span "Skip" at bounding box center [1278, 623] width 27 height 28
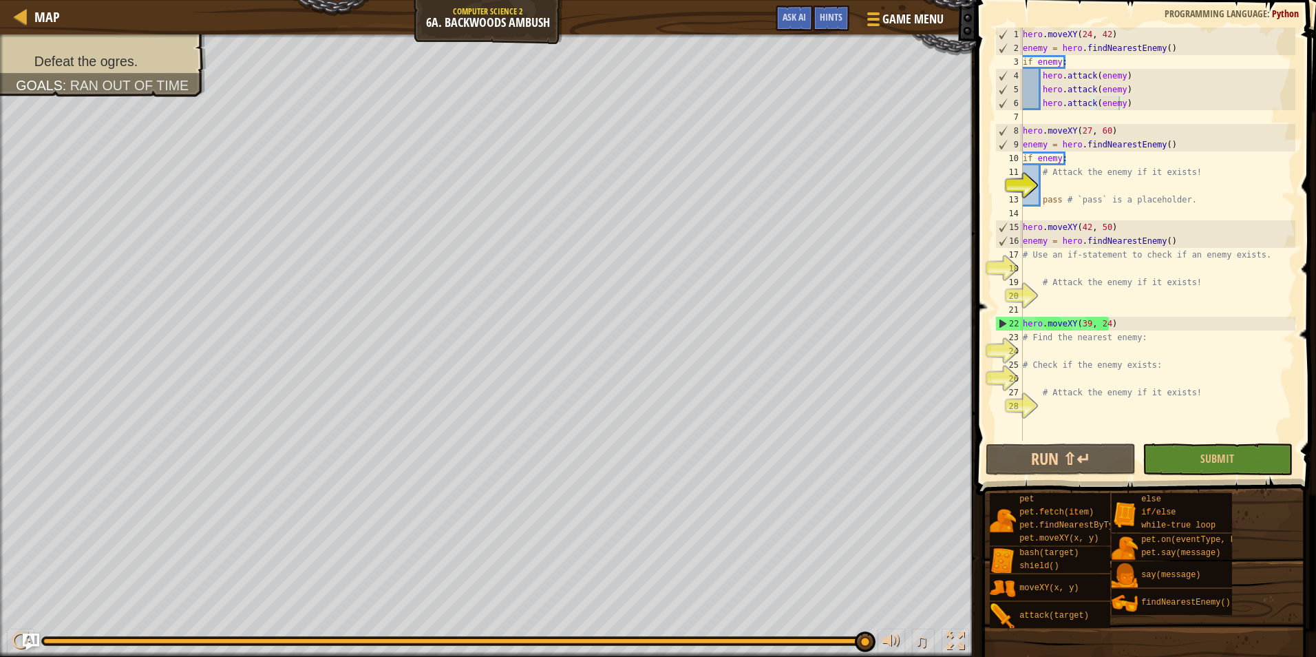
click at [1049, 184] on div "hero . moveXY ( 24 , 42 ) enemy = hero . findNearestEnemy ( ) if enemy : hero .…" at bounding box center [1157, 248] width 275 height 441
drag, startPoint x: 1134, startPoint y: 100, endPoint x: 1041, endPoint y: 70, distance: 97.7
click at [1041, 70] on div "hero . moveXY ( 24 , 42 ) enemy = hero . findNearestEnemy ( ) if enemy : hero .…" at bounding box center [1157, 248] width 275 height 441
drag, startPoint x: 1051, startPoint y: 171, endPoint x: 1058, endPoint y: 172, distance: 6.9
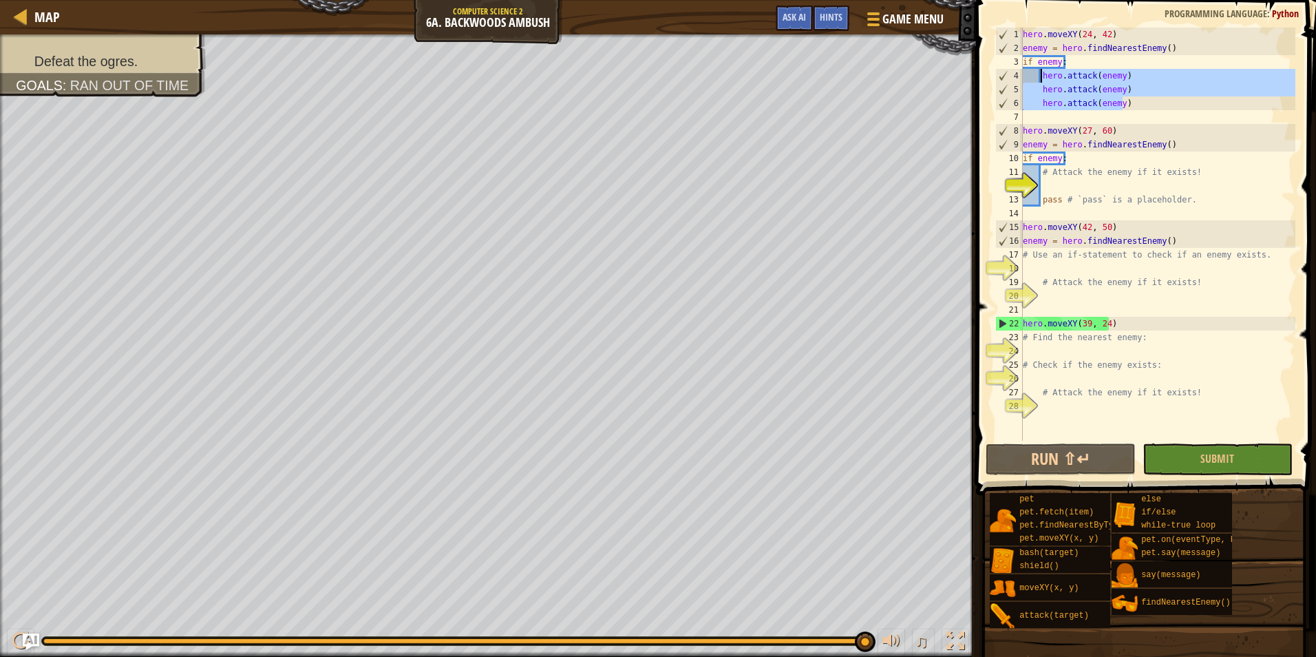
click at [1052, 171] on div "hero . moveXY ( 24 , 42 ) enemy = hero . findNearestEnemy ( ) if enemy : hero .…" at bounding box center [1157, 248] width 275 height 441
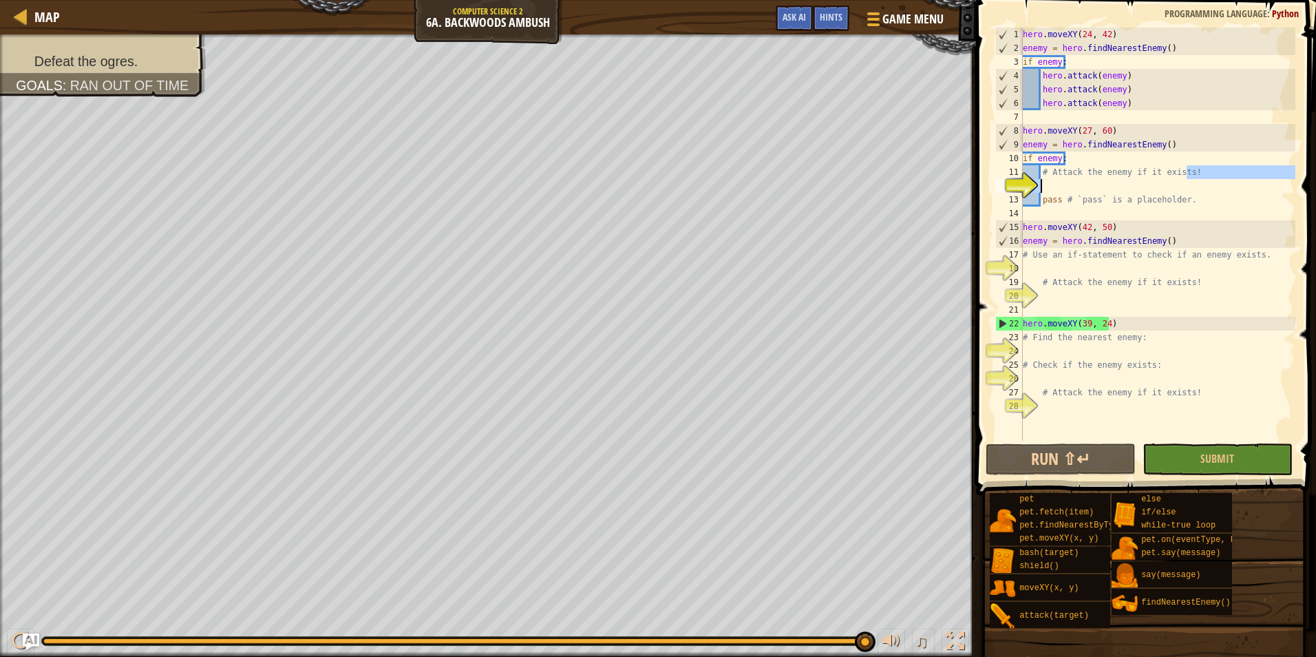
drag, startPoint x: 1186, startPoint y: 173, endPoint x: 1053, endPoint y: 176, distance: 132.9
click at [1052, 178] on div "hero . moveXY ( 24 , 42 ) enemy = hero . findNearestEnemy ( ) if enemy : hero .…" at bounding box center [1157, 248] width 275 height 441
click at [1045, 170] on div "hero . moveXY ( 24 , 42 ) enemy = hero . findNearestEnemy ( ) if enemy : hero .…" at bounding box center [1157, 248] width 275 height 441
click at [1039, 171] on div "hero . moveXY ( 24 , 42 ) enemy = hero . findNearestEnemy ( ) if enemy : hero .…" at bounding box center [1157, 248] width 275 height 441
click at [1041, 171] on div "hero . moveXY ( 24 , 42 ) enemy = hero . findNearestEnemy ( ) if enemy : hero .…" at bounding box center [1157, 248] width 275 height 441
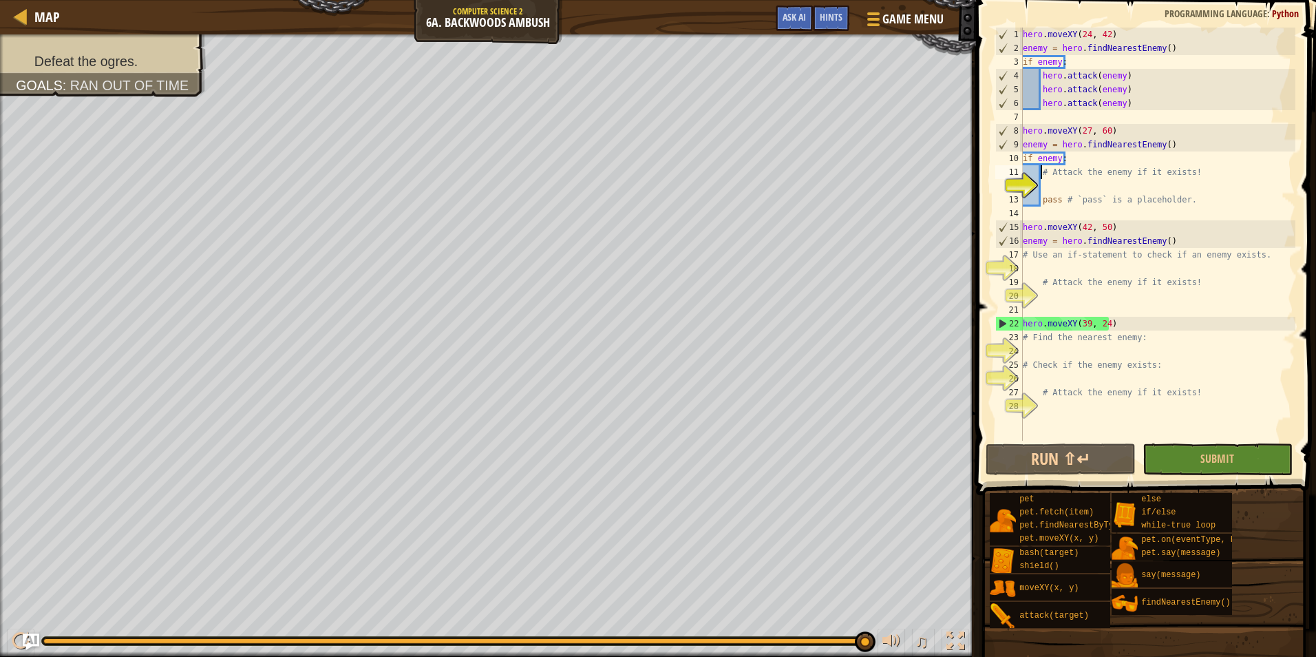
paste textarea "hero.attack(enemy)"
type textarea "hero.attack(enemy)# Attack the enemy if it exists!"
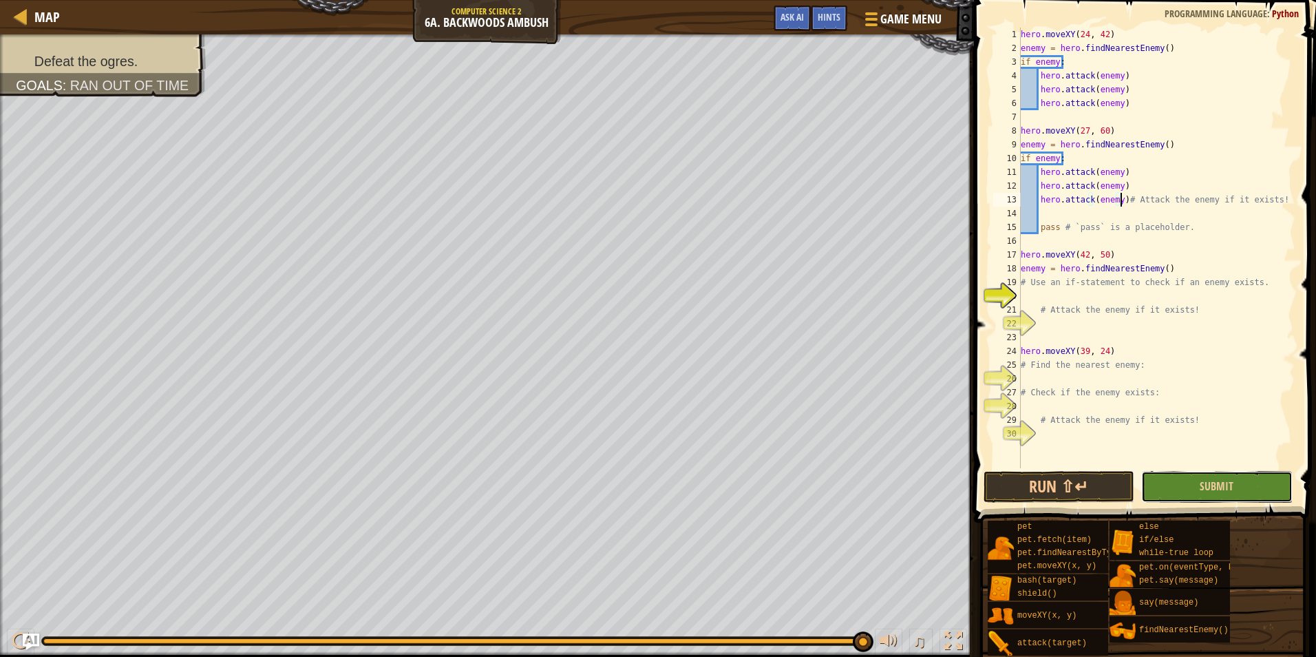
click at [1240, 493] on button "Submit" at bounding box center [1216, 487] width 151 height 32
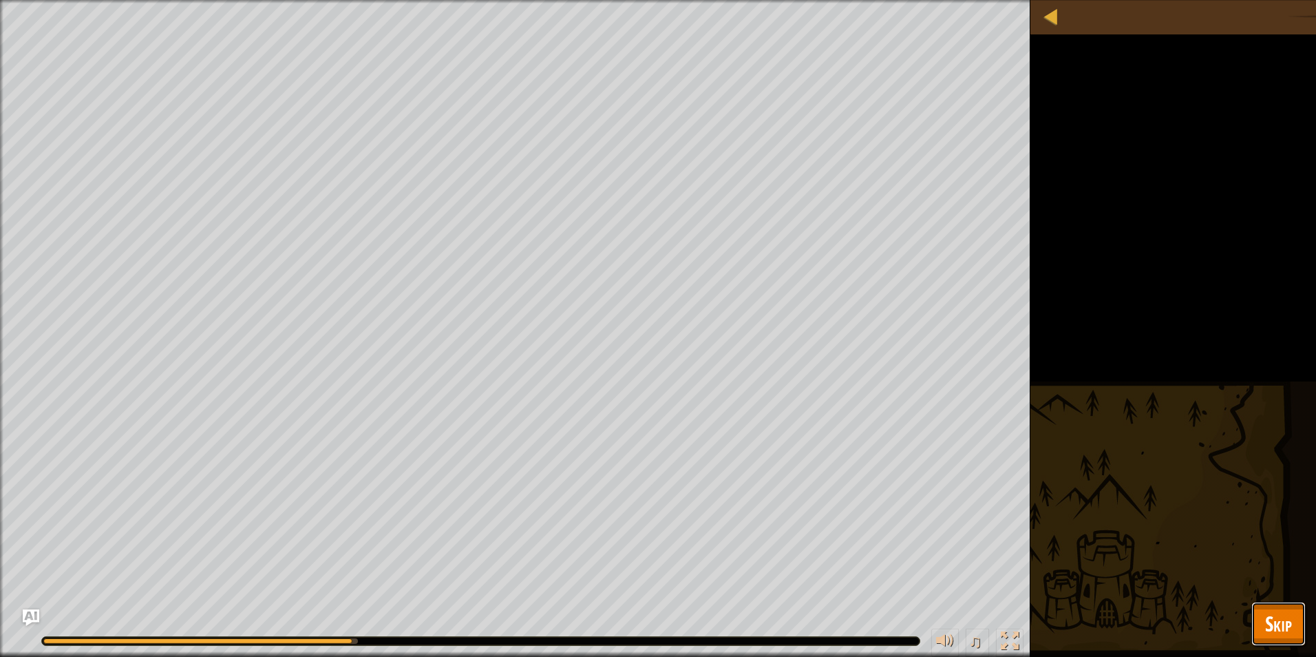
click at [1276, 628] on span "Skip" at bounding box center [1278, 623] width 27 height 28
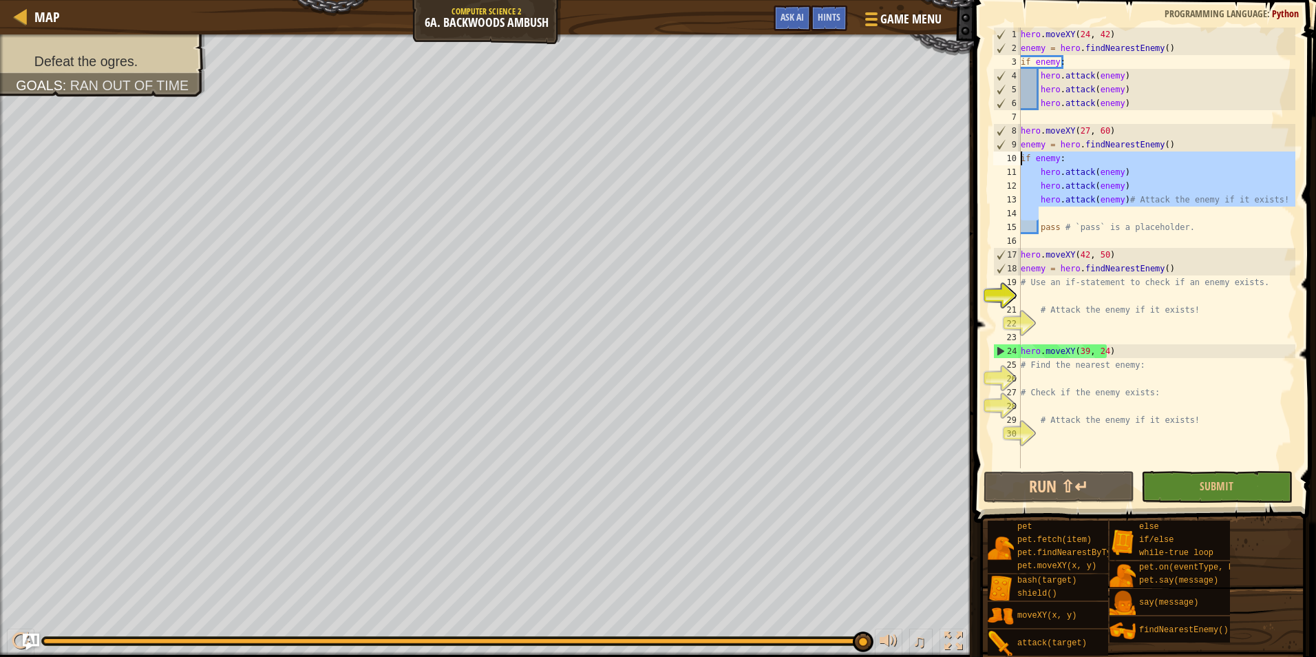
drag, startPoint x: 1054, startPoint y: 216, endPoint x: 1006, endPoint y: 163, distance: 72.1
click at [1006, 163] on div "1 2 3 4 5 6 7 8 9 10 11 12 13 14 15 16 17 18 19 20 21 22 23 24 25 26 27 28 29 3…" at bounding box center [1142, 248] width 305 height 441
click at [1167, 147] on div "hero . moveXY ( 24 , 42 ) enemy = hero . findNearestEnemy ( ) if enemy : hero .…" at bounding box center [1156, 262] width 277 height 468
type textarea "enemy = hero.findNearestEnemy()"
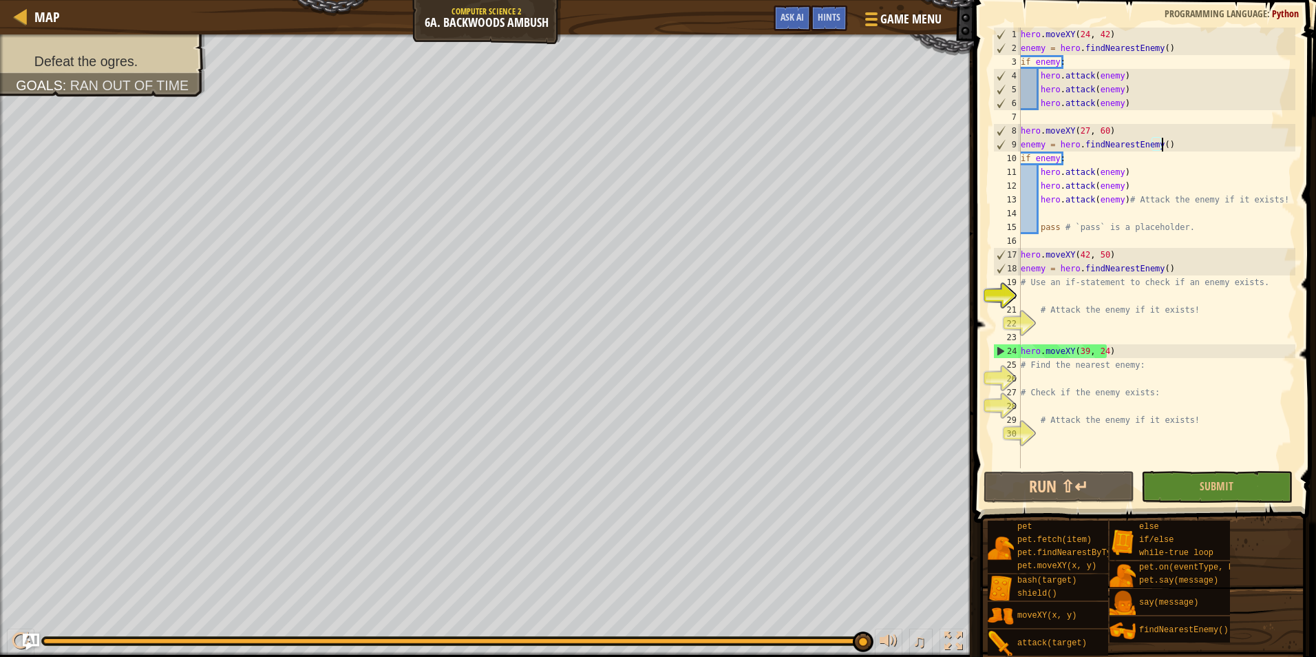
click at [1180, 269] on div "hero . moveXY ( 24 , 42 ) enemy = hero . findNearestEnemy ( ) if enemy : hero .…" at bounding box center [1156, 262] width 277 height 468
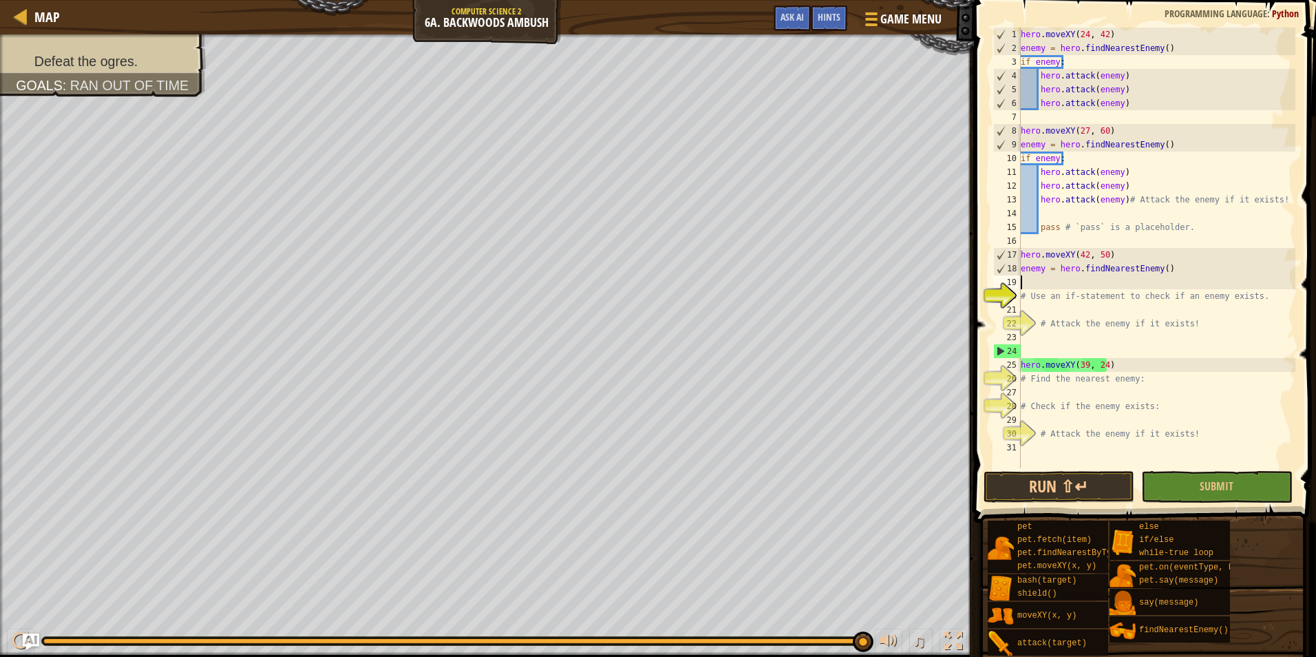
paste textarea
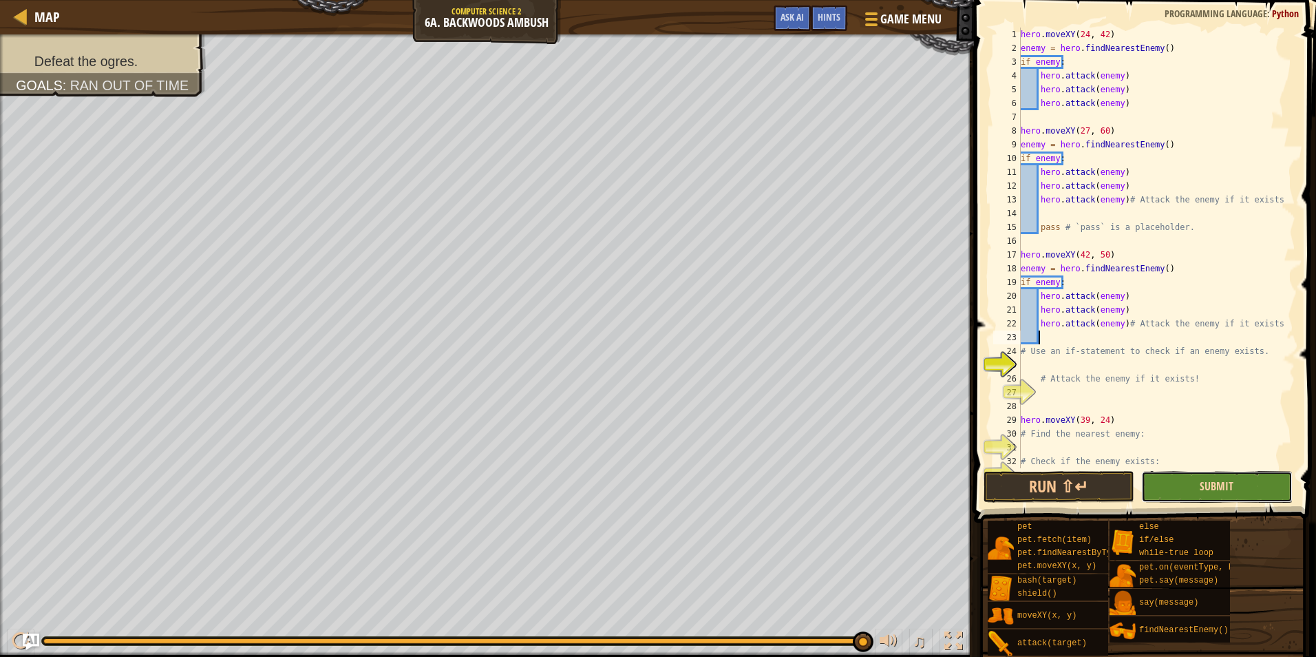
click at [1218, 481] on span "Submit" at bounding box center [1217, 485] width 34 height 15
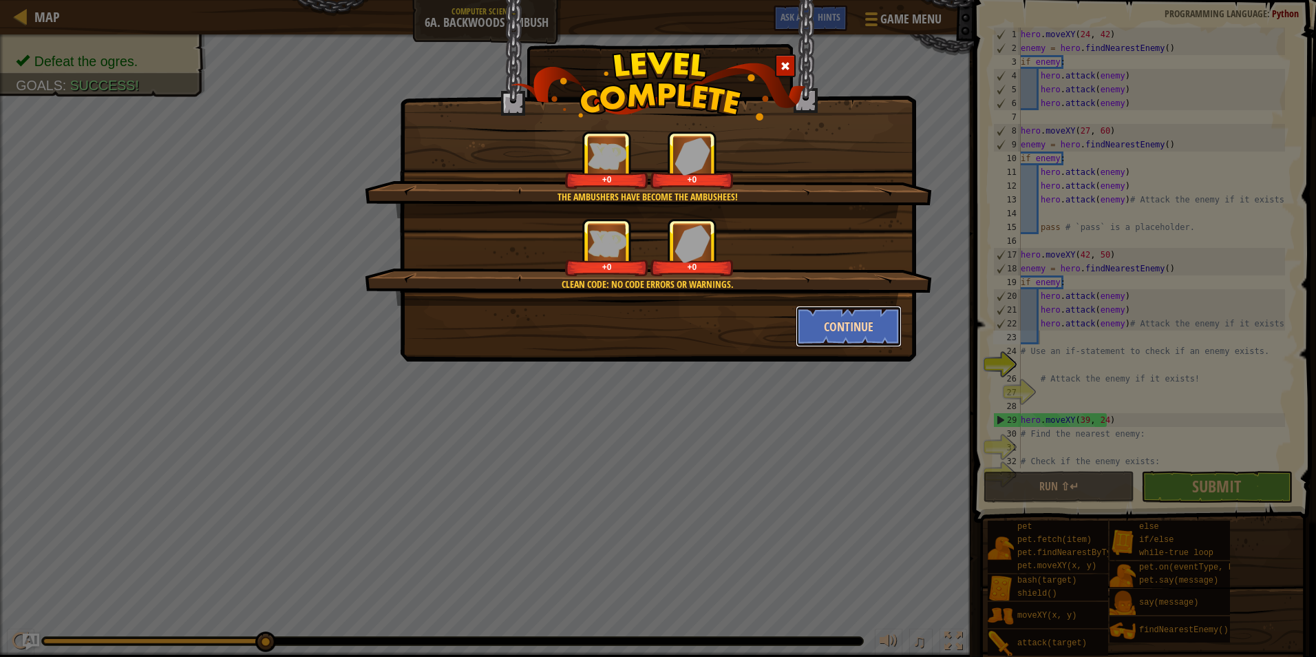
click at [873, 317] on button "Continue" at bounding box center [849, 326] width 107 height 41
